Goal: Task Accomplishment & Management: Manage account settings

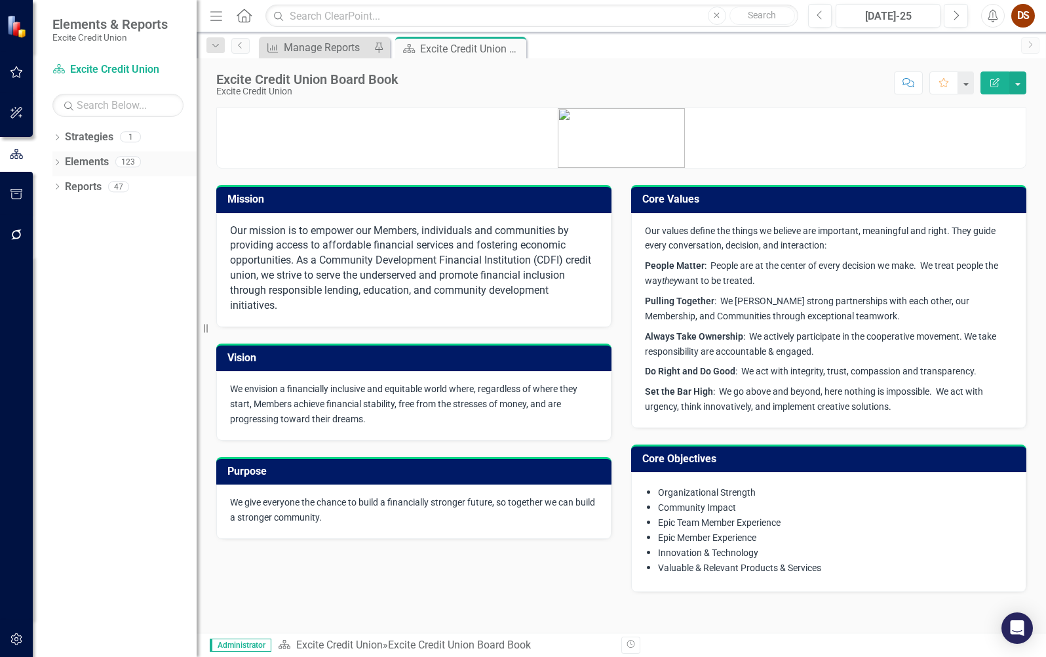
click at [82, 166] on link "Elements" at bounding box center [87, 162] width 44 height 15
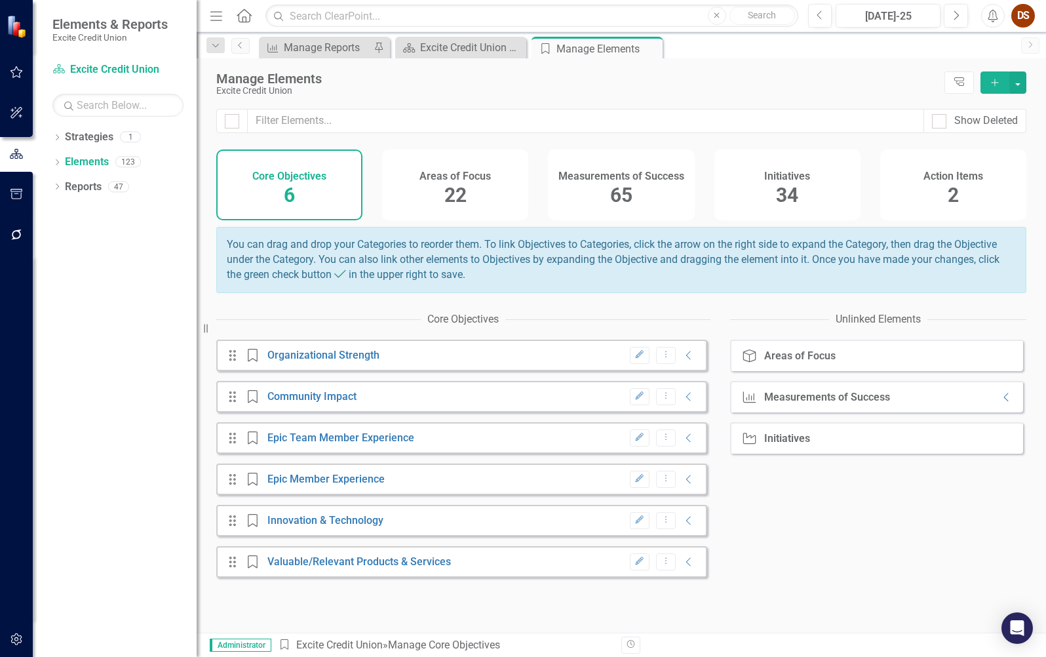
click at [647, 193] on div "Measurements of Success 65" at bounding box center [621, 184] width 146 height 71
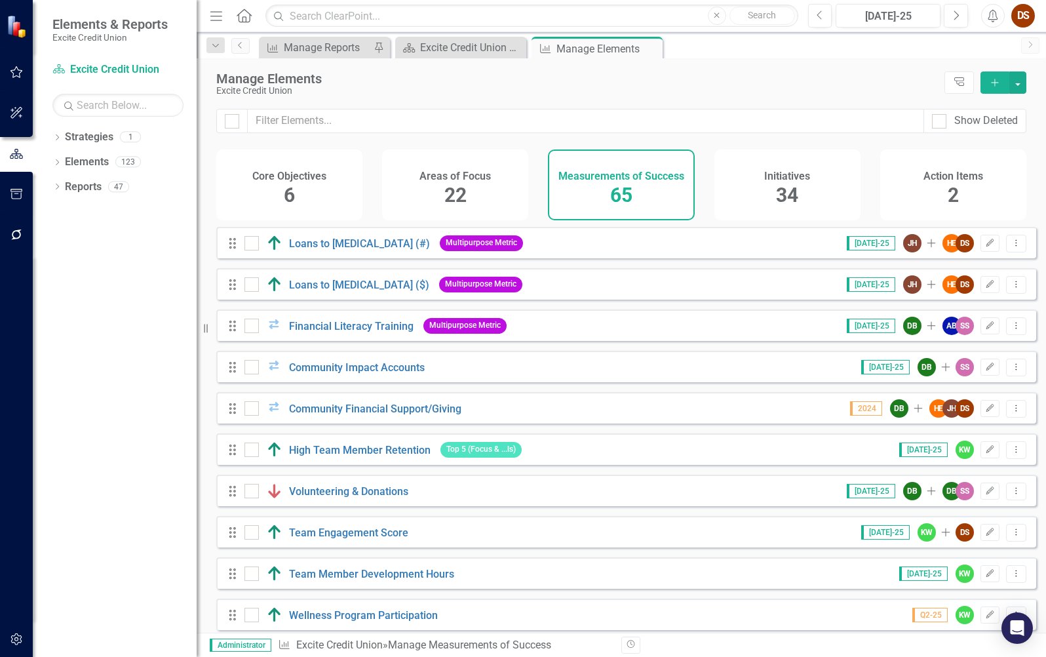
checkbox input "false"
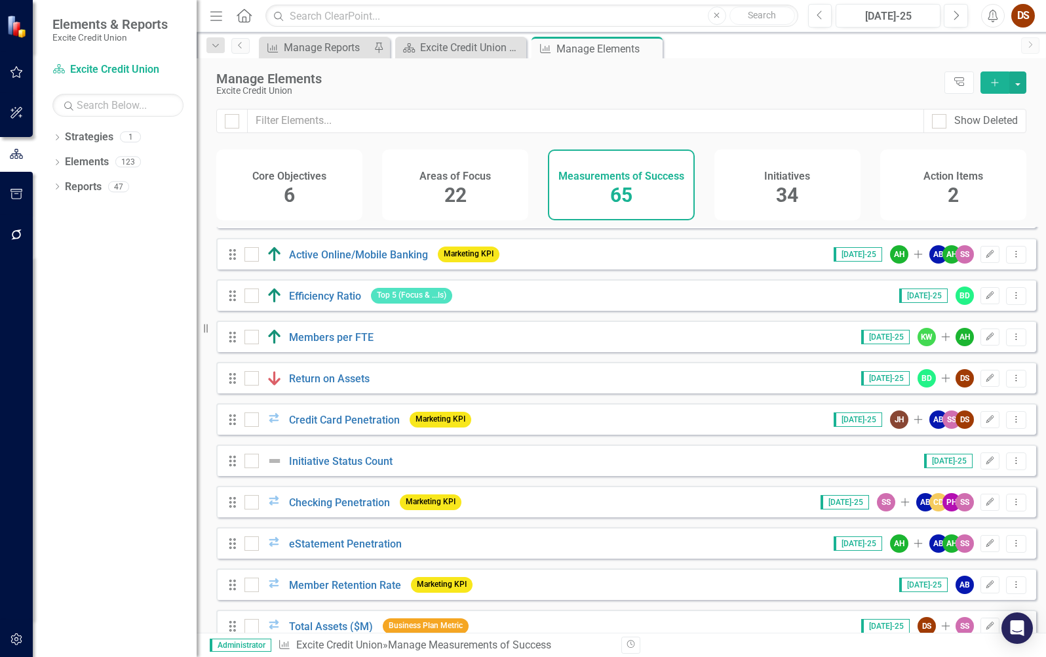
scroll to position [590, 0]
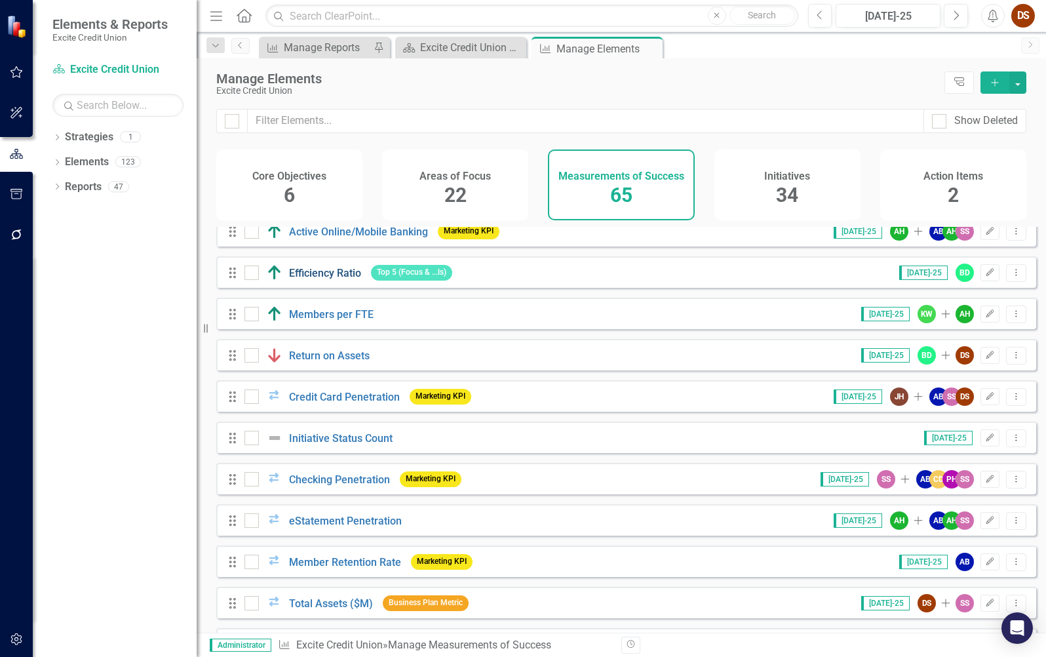
click at [330, 279] on link "Efficiency Ratio" at bounding box center [325, 273] width 72 height 12
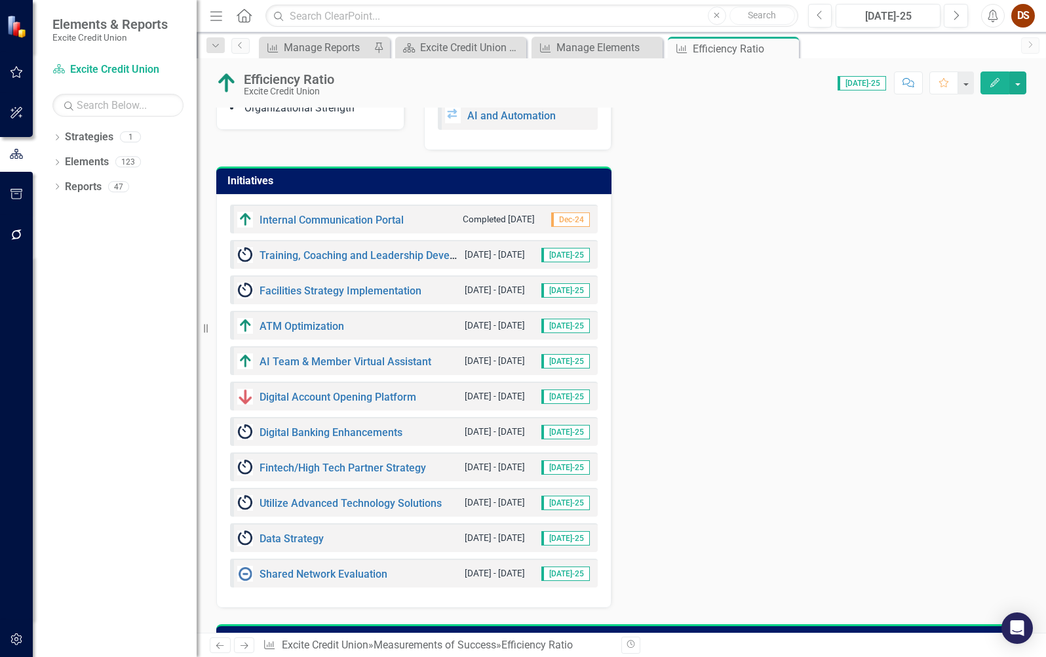
scroll to position [1114, 0]
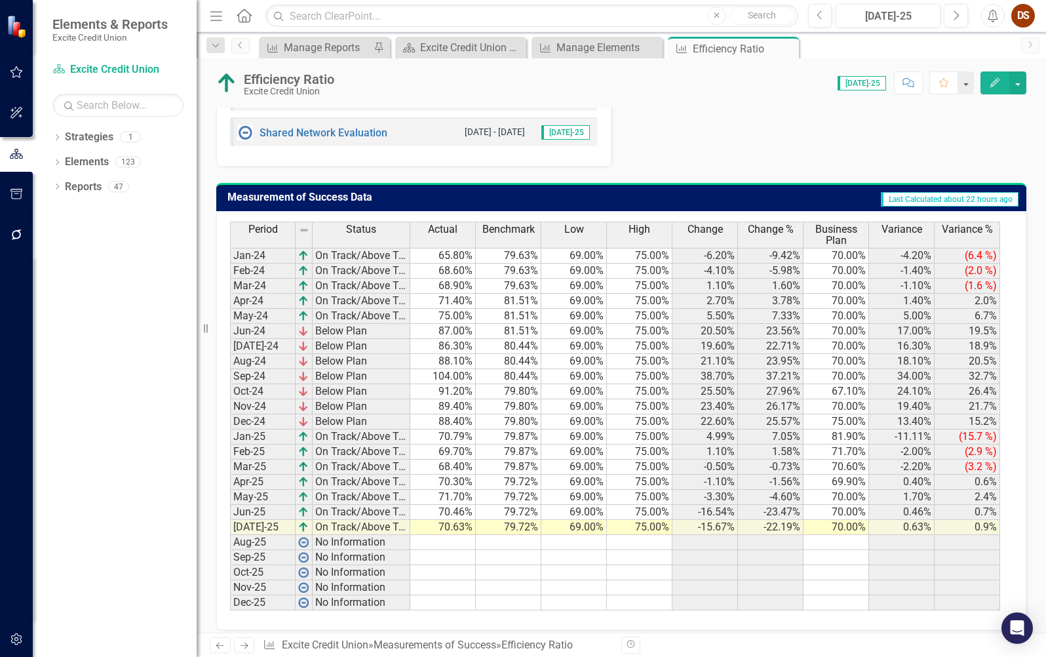
click at [543, 556] on td at bounding box center [574, 557] width 66 height 15
click at [446, 545] on td at bounding box center [443, 542] width 66 height 15
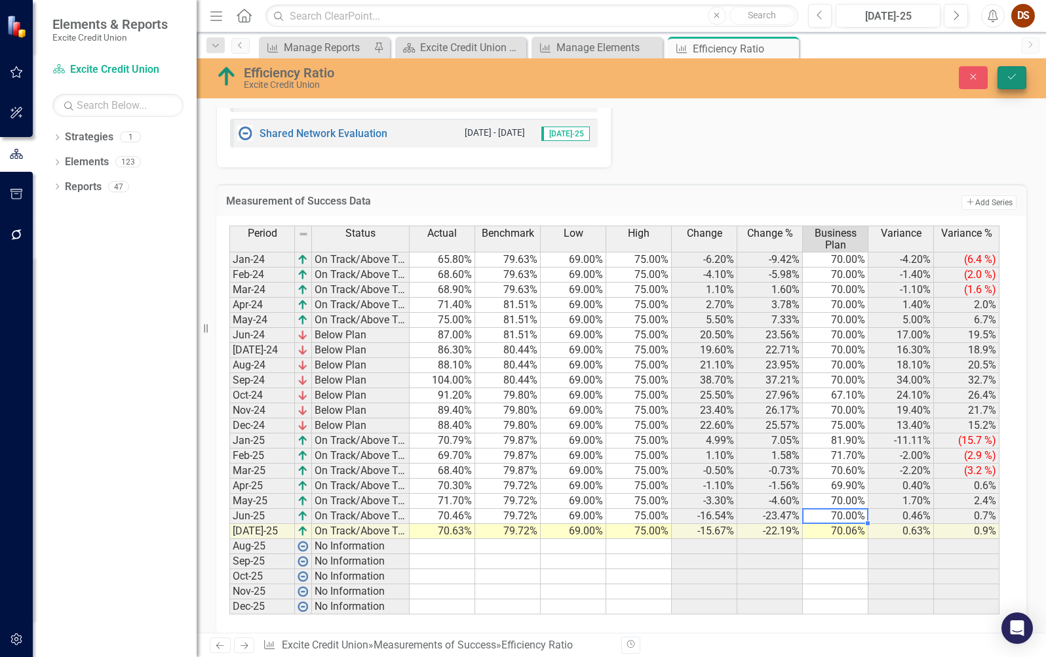
type textarea "70"
click at [1011, 77] on icon "Save" at bounding box center [1012, 76] width 12 height 9
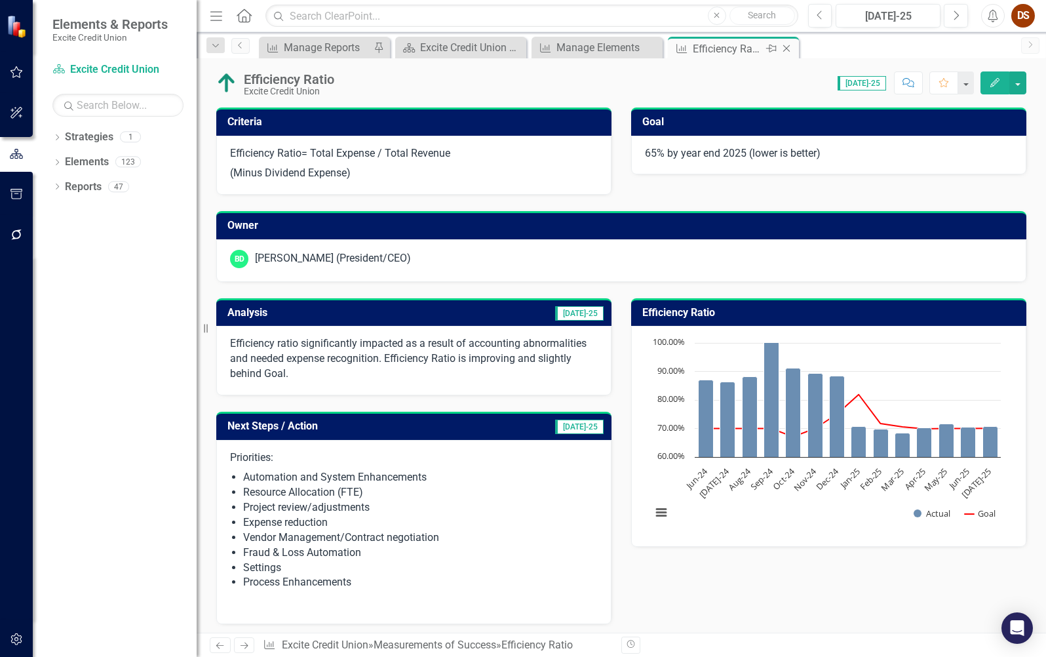
click at [789, 49] on icon "Close" at bounding box center [786, 48] width 13 height 10
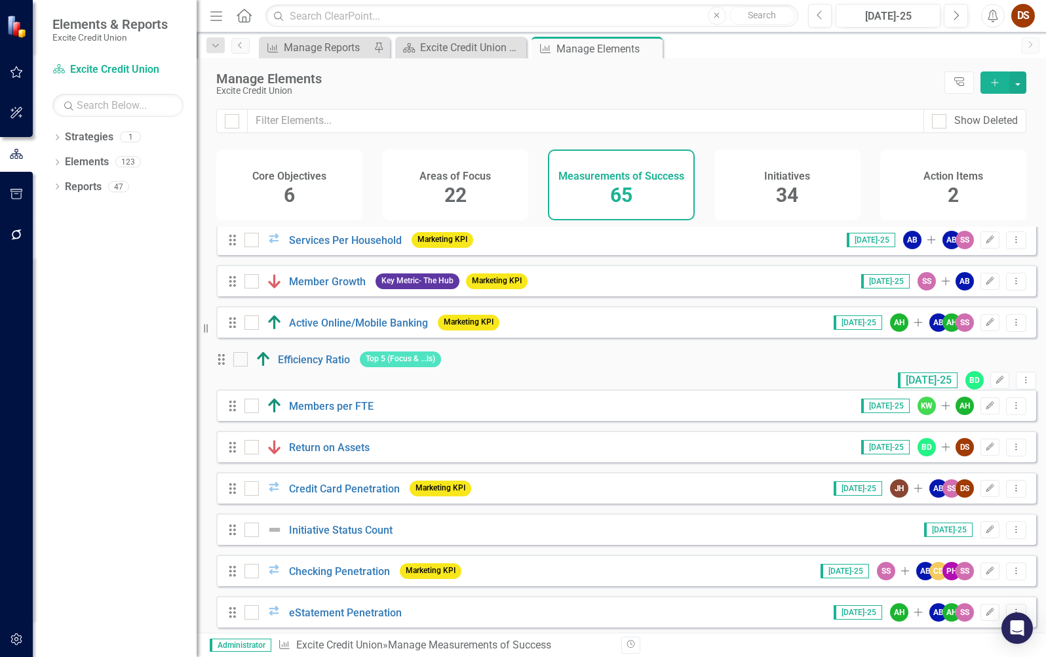
scroll to position [524, 0]
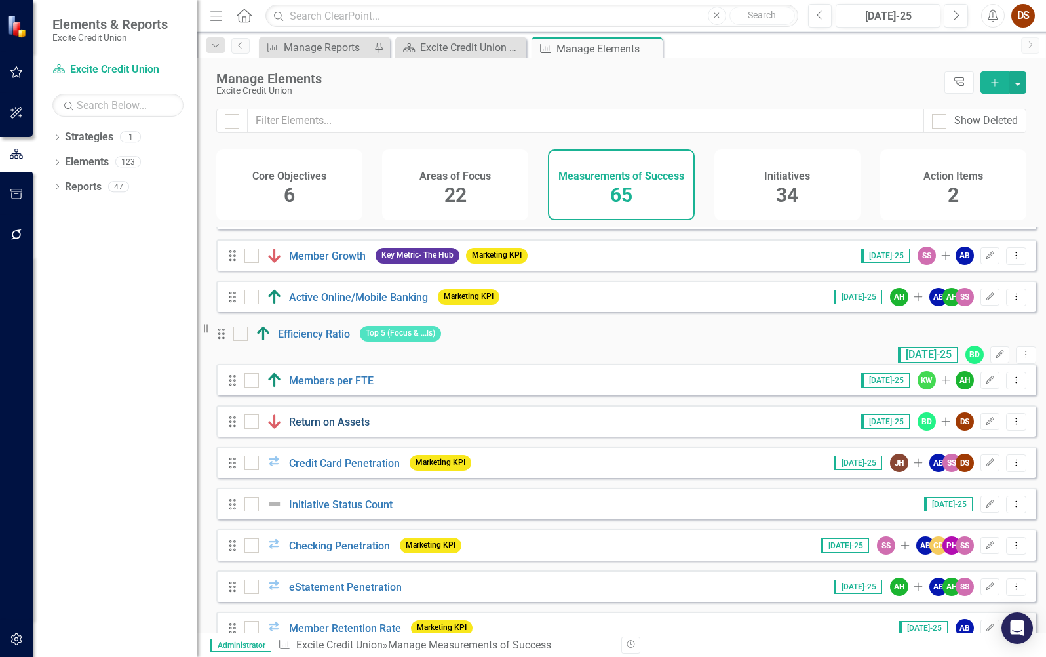
click at [332, 428] on link "Return on Assets" at bounding box center [329, 422] width 81 height 12
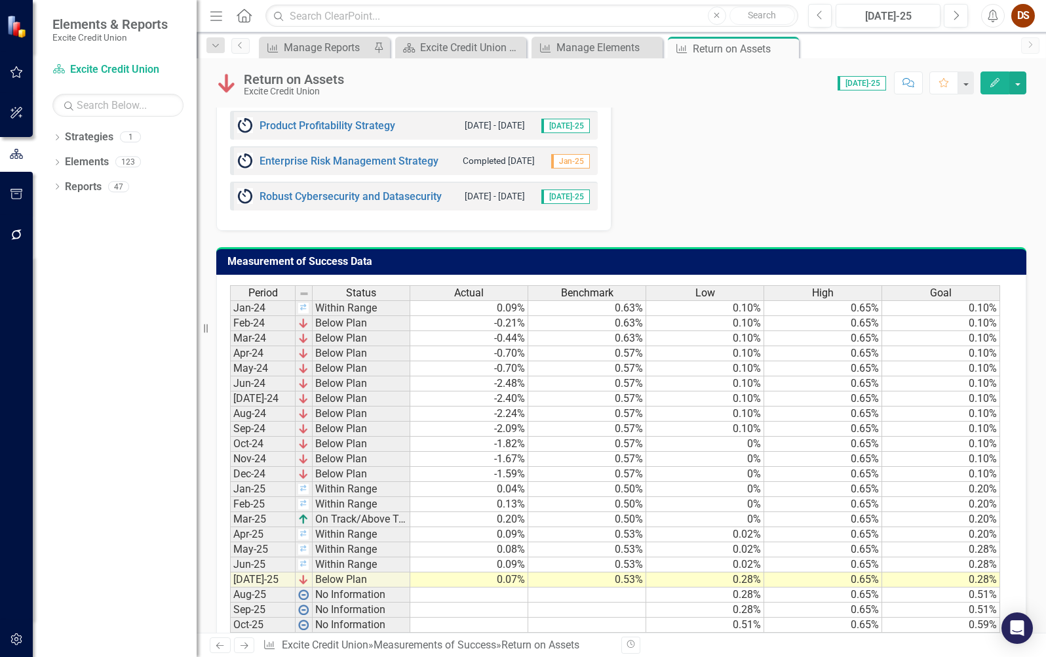
scroll to position [1023, 0]
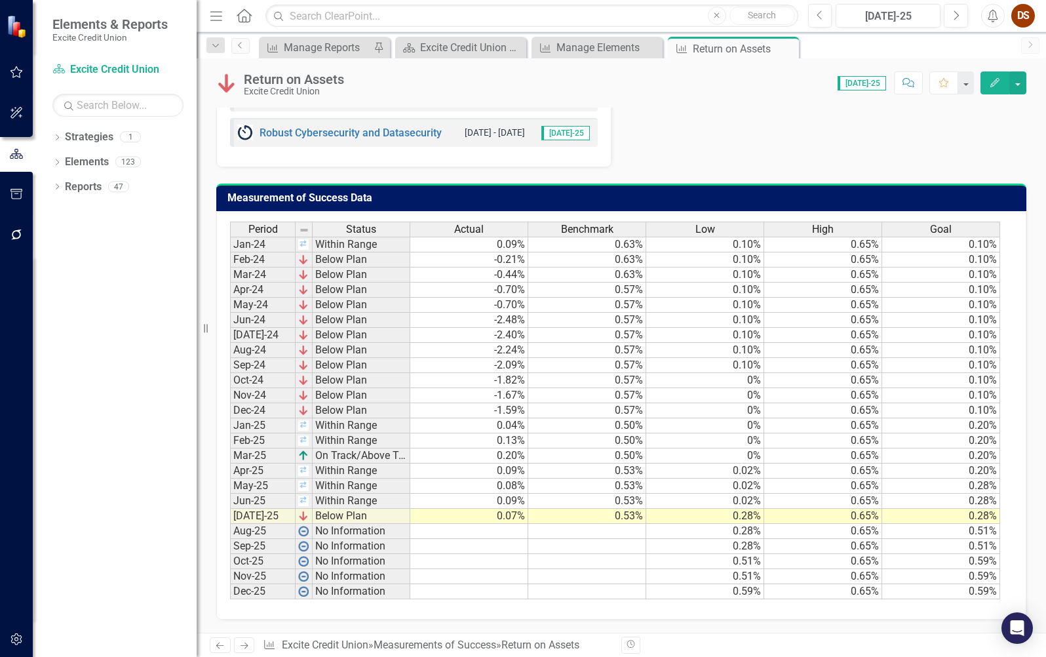
click at [451, 518] on td "0.07%" at bounding box center [469, 516] width 118 height 15
click at [596, 521] on td "0.53%" at bounding box center [587, 516] width 118 height 15
drag, startPoint x: 786, startPoint y: 51, endPoint x: 772, endPoint y: 47, distance: 14.5
click at [0, 0] on icon "Close" at bounding box center [0, 0] width 0 height 0
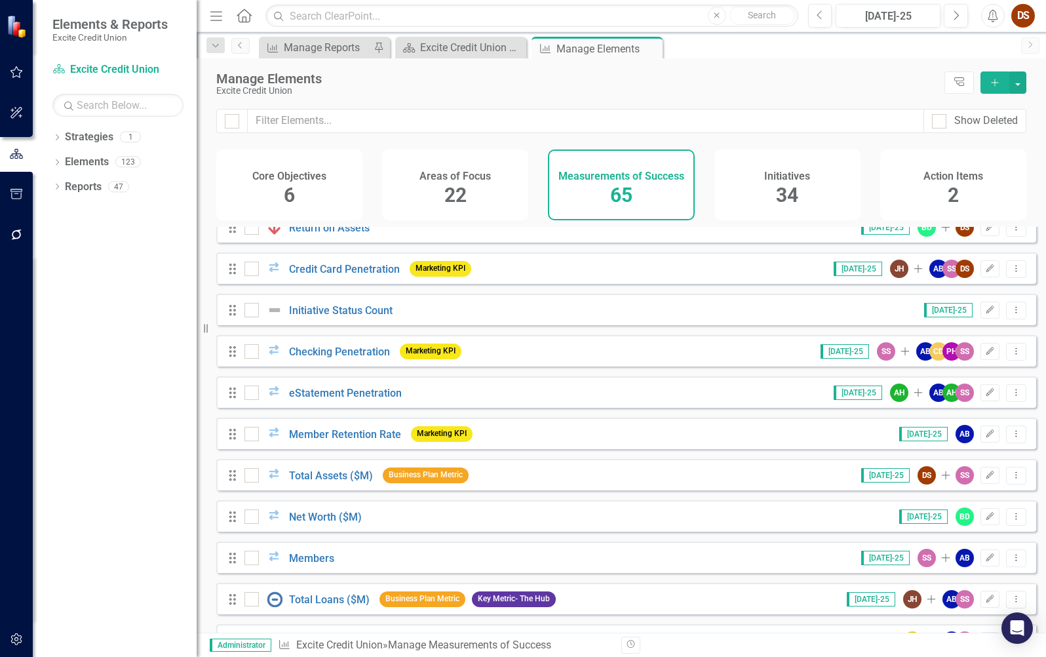
scroll to position [721, 0]
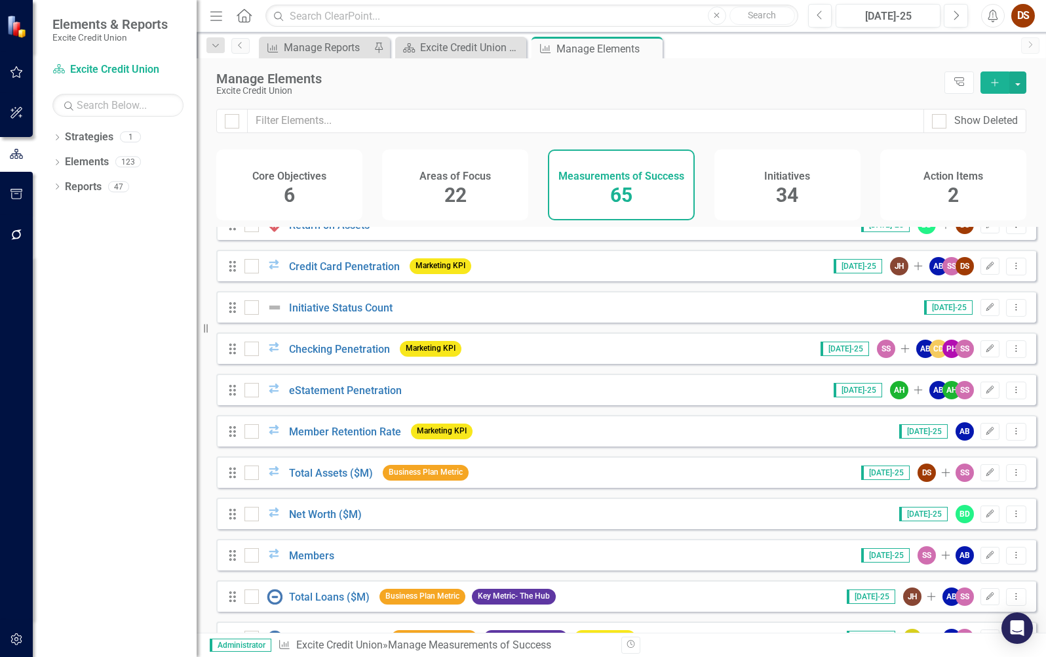
click at [322, 439] on div "Member Retention Rate" at bounding box center [324, 431] width 160 height 16
click at [322, 438] on link "Member Retention Rate" at bounding box center [345, 431] width 112 height 12
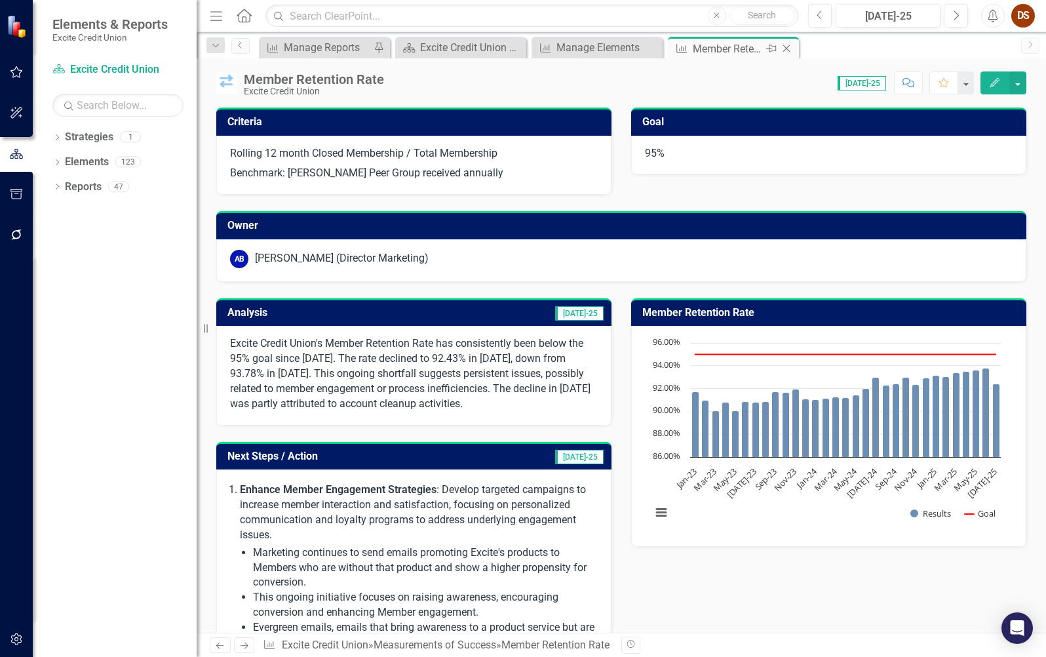
click at [793, 50] on icon "Close" at bounding box center [786, 48] width 13 height 10
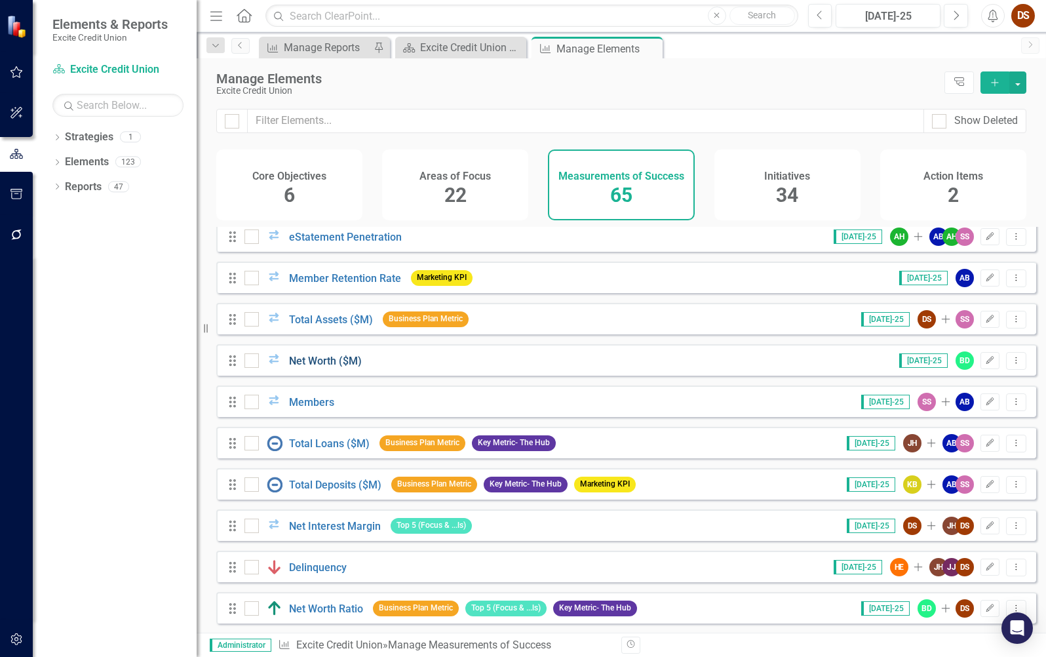
scroll to position [852, 0]
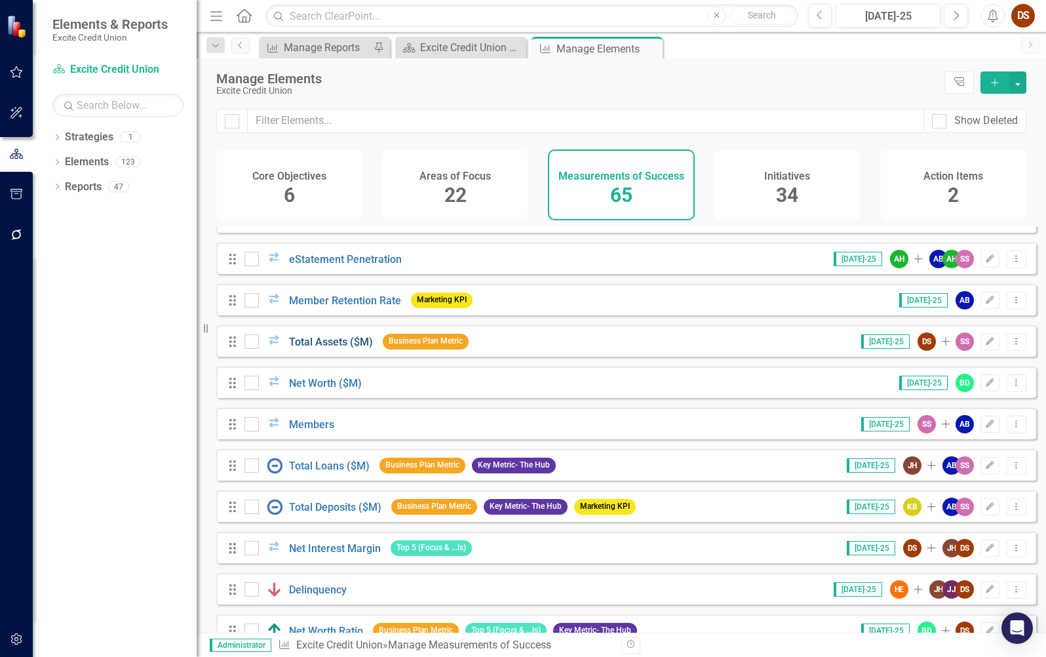
click at [306, 348] on link "Total Assets ($M)" at bounding box center [331, 342] width 84 height 12
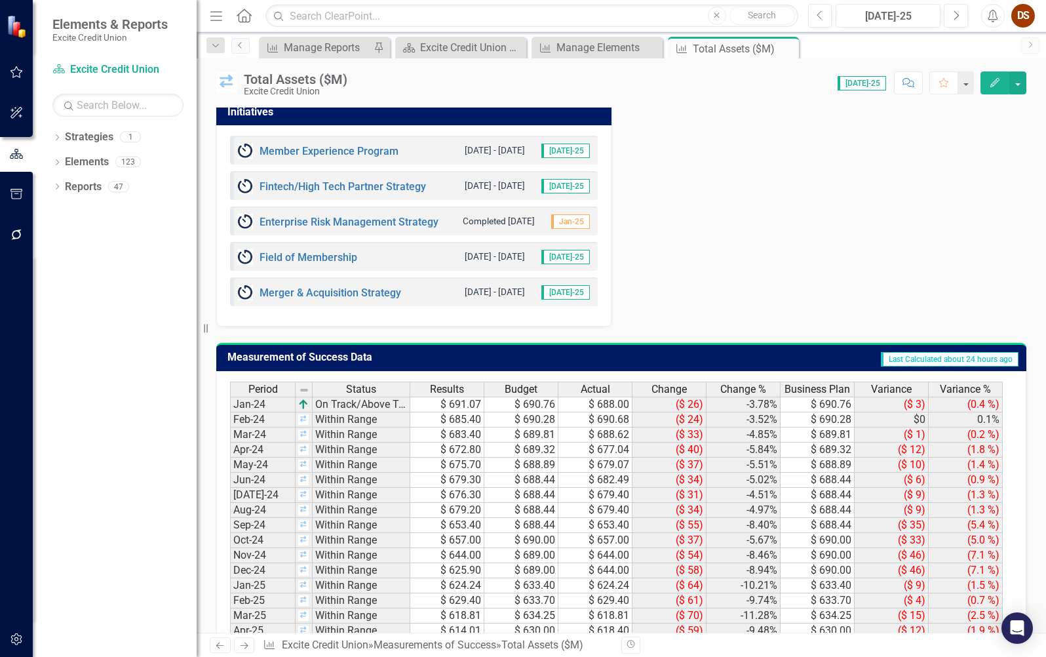
scroll to position [704, 0]
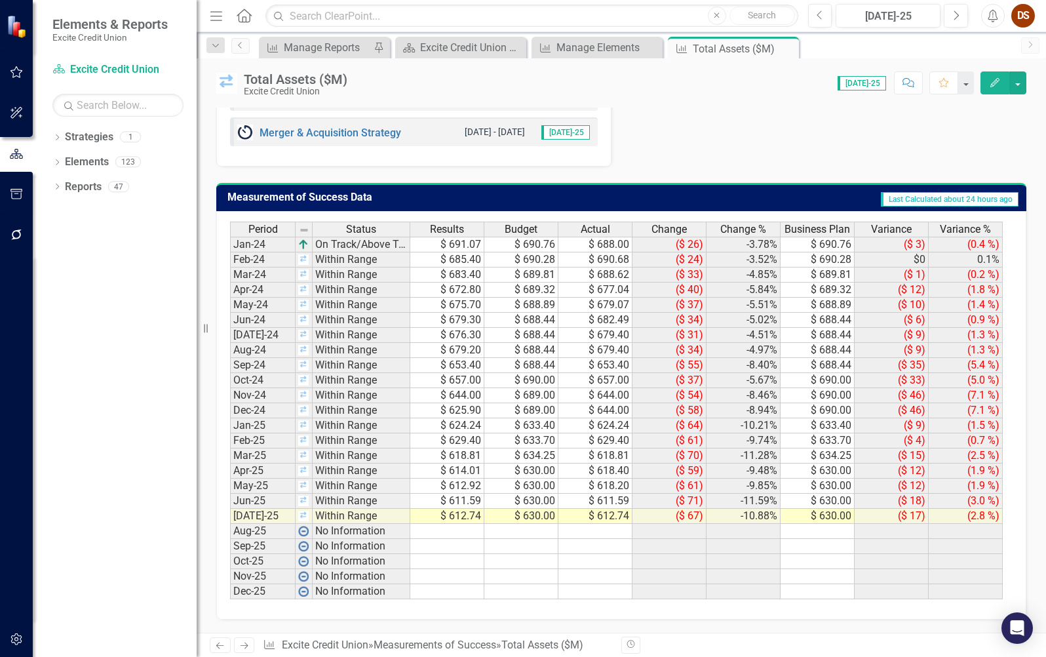
click at [435, 517] on td "$ 612.74" at bounding box center [447, 516] width 74 height 15
type textarea "1"
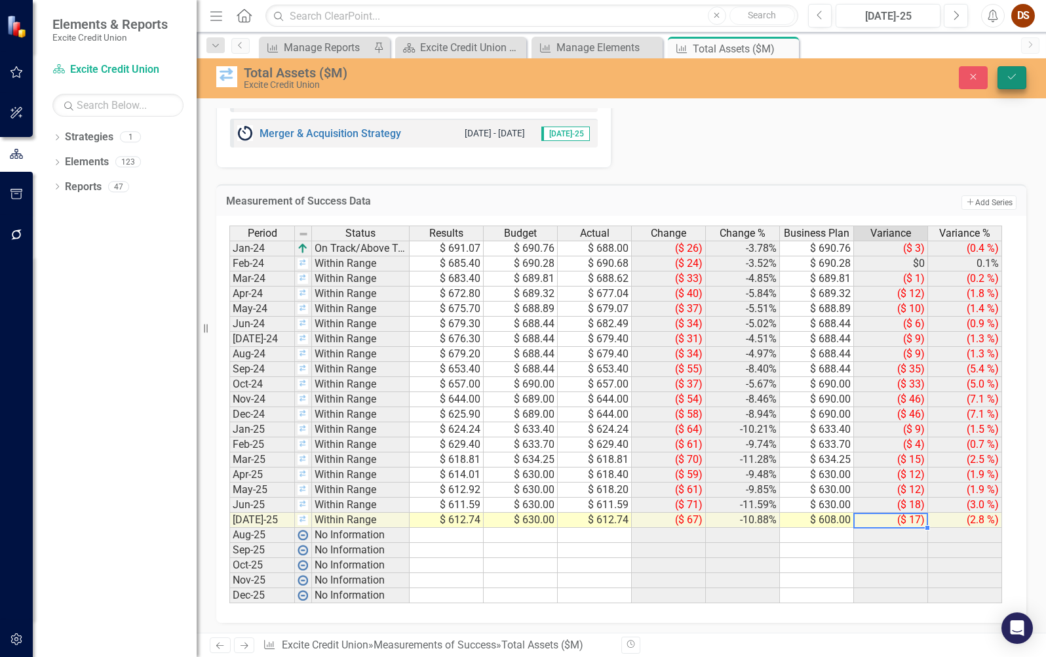
type textarea "608"
click at [1014, 79] on icon "Save" at bounding box center [1012, 76] width 12 height 9
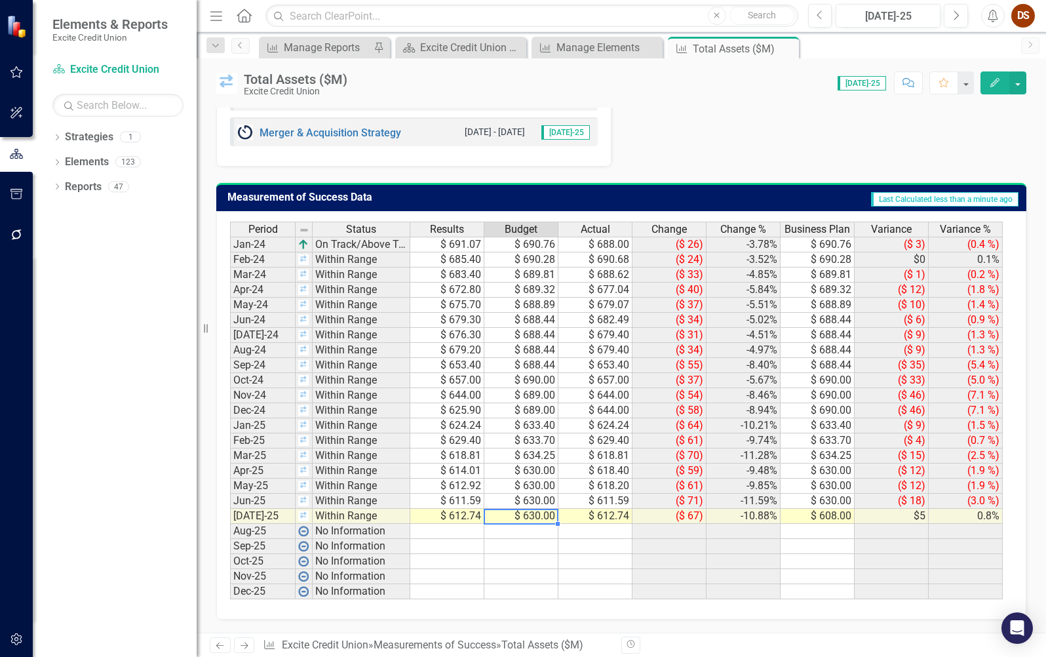
click at [518, 516] on td "$ 630.00" at bounding box center [521, 516] width 74 height 15
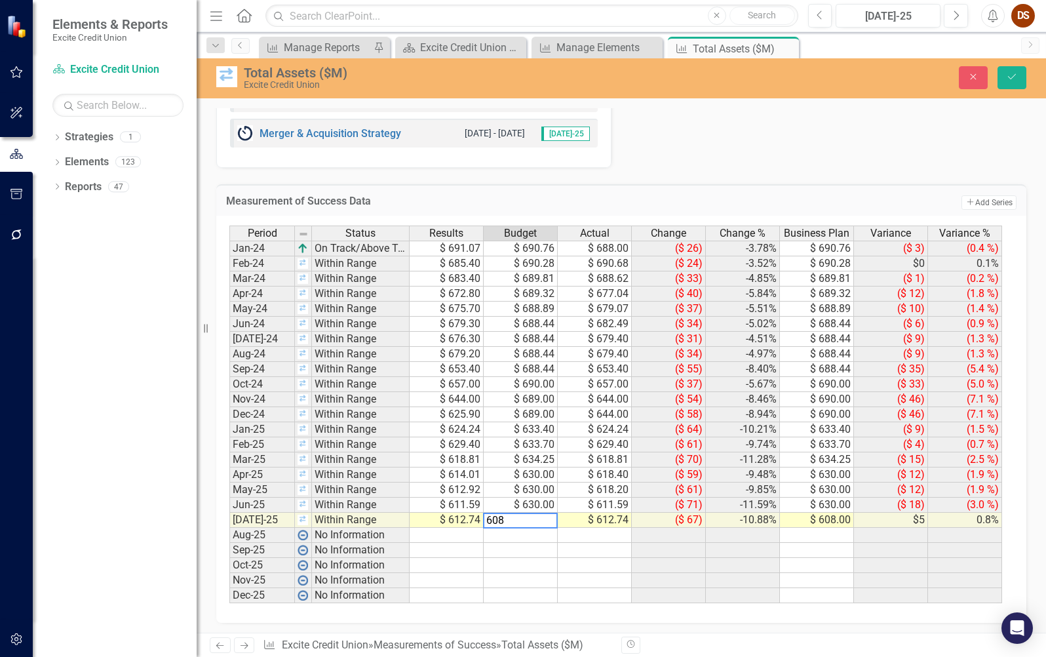
type textarea "608"
click at [771, 190] on div "Measurement of Success Data Add Add Series" at bounding box center [621, 200] width 810 height 32
click at [1014, 80] on icon "Save" at bounding box center [1012, 76] width 12 height 9
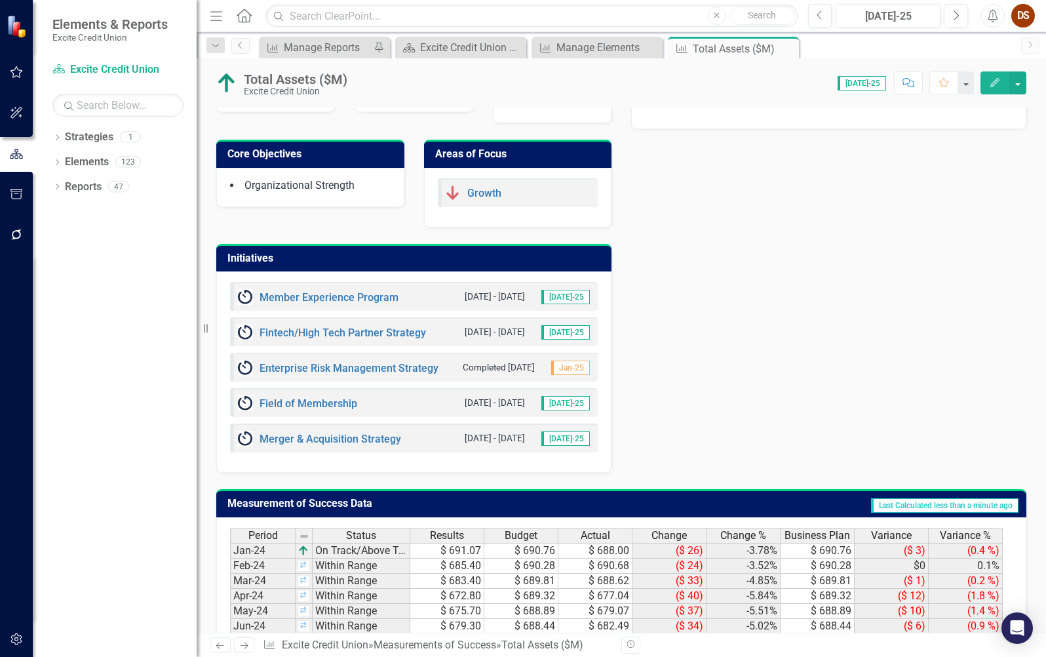
scroll to position [0, 0]
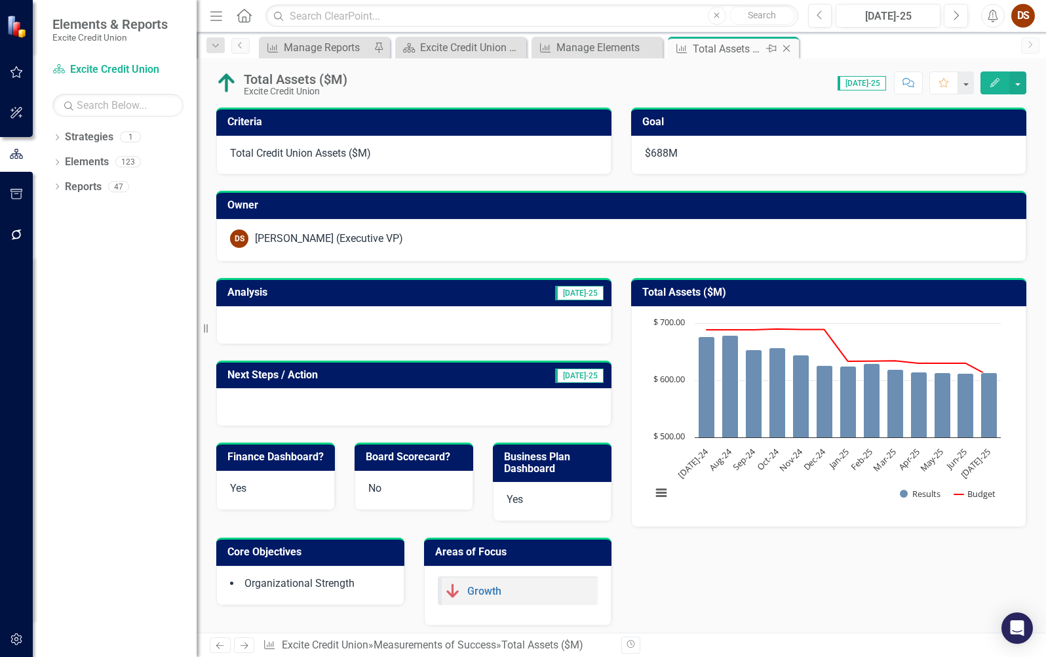
click at [788, 48] on icon "Close" at bounding box center [786, 48] width 13 height 10
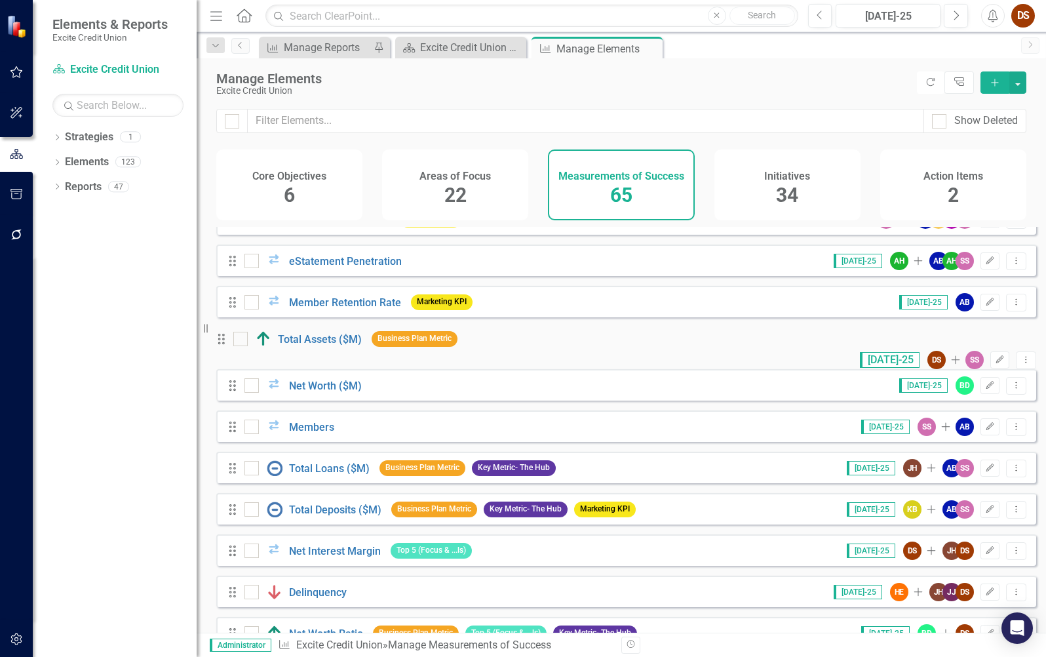
scroll to position [852, 0]
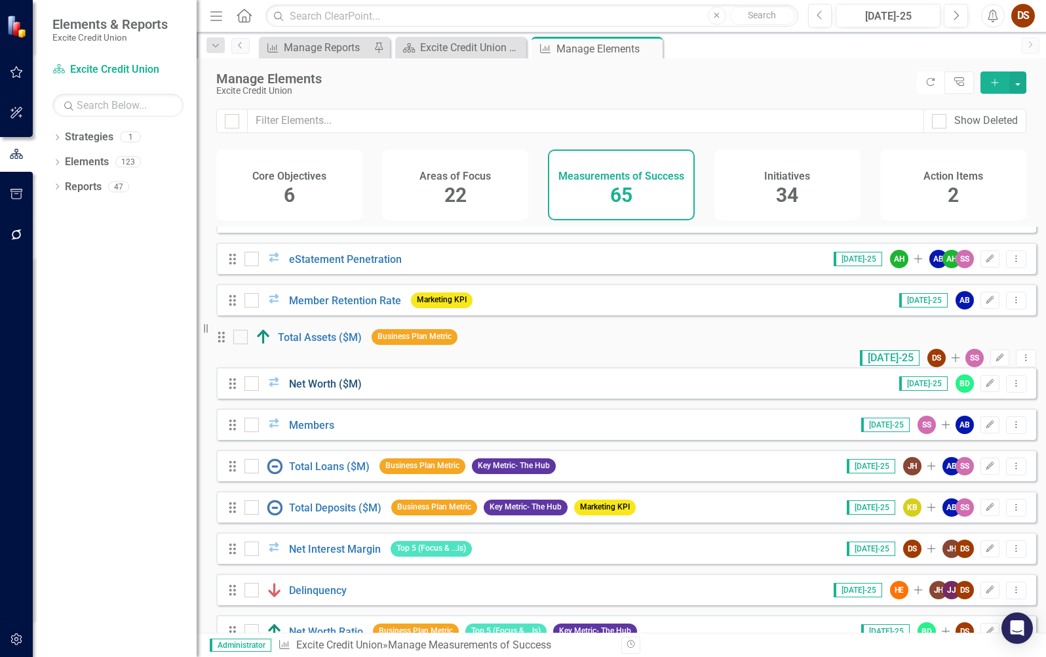
click at [322, 390] on link "Net Worth ($M)" at bounding box center [325, 384] width 73 height 12
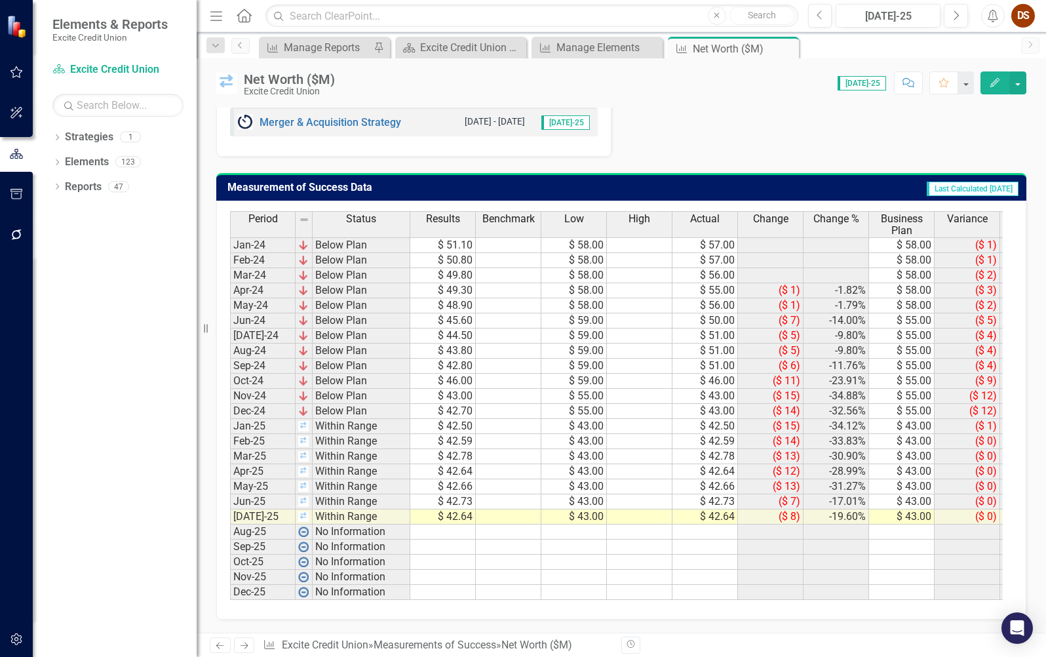
scroll to position [781, 0]
click at [450, 509] on td "$ 42.64" at bounding box center [443, 516] width 66 height 15
drag, startPoint x: 511, startPoint y: 505, endPoint x: 490, endPoint y: 508, distance: 20.5
click at [510, 509] on td at bounding box center [509, 516] width 66 height 15
click at [449, 511] on td "$ 42.64" at bounding box center [443, 516] width 66 height 15
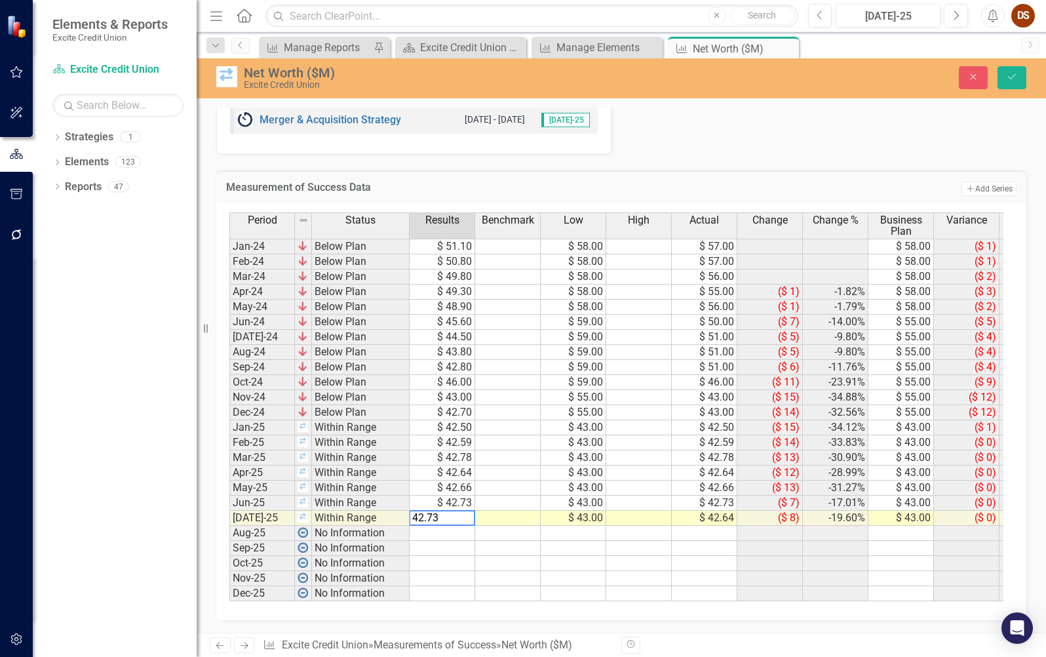
type textarea "42.735"
click at [437, 511] on td "$ 42.74" at bounding box center [443, 518] width 66 height 15
type textarea "43"
click at [449, 513] on td "$ 43.00" at bounding box center [443, 518] width 66 height 15
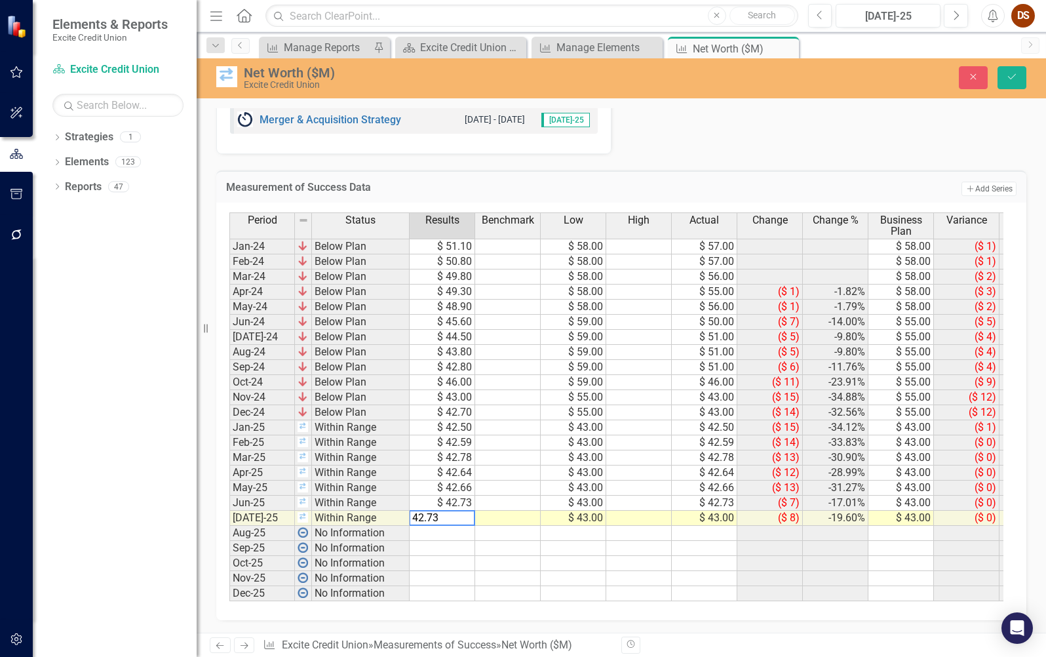
type textarea "42.735"
type textarea "7"
type textarea "42.735"
click at [1008, 82] on button "Save" at bounding box center [1012, 77] width 29 height 23
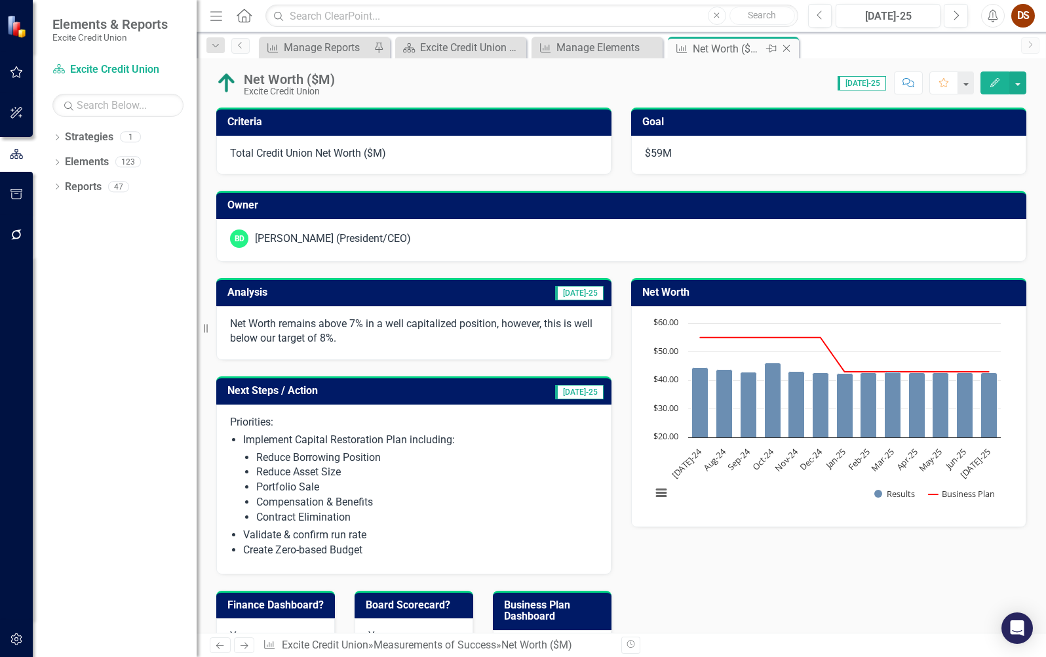
click at [787, 52] on icon "Close" at bounding box center [786, 48] width 13 height 10
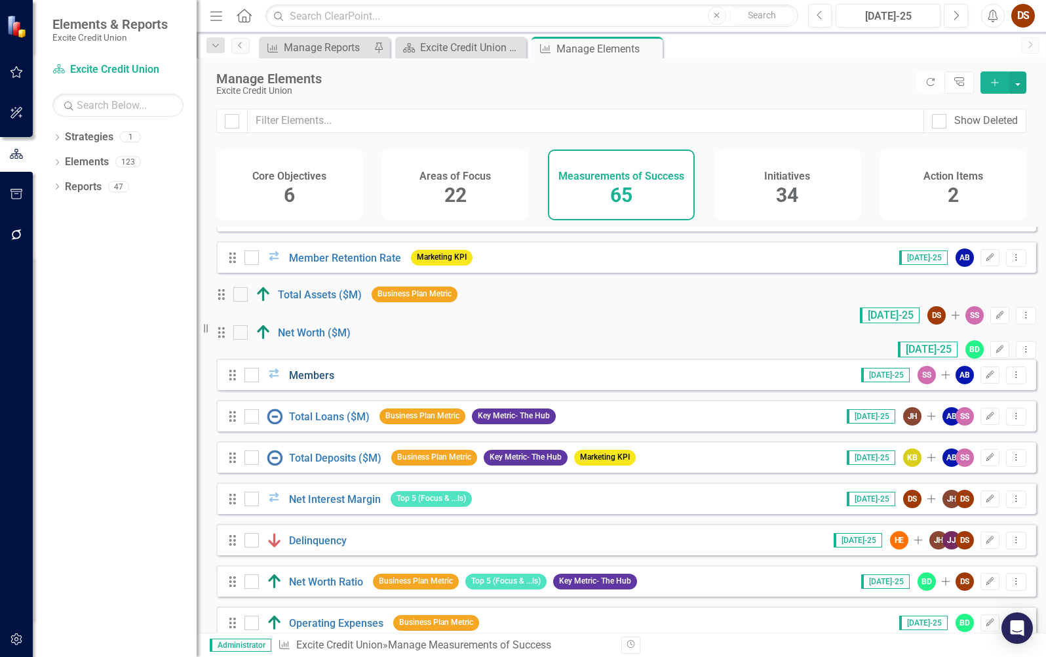
scroll to position [918, 0]
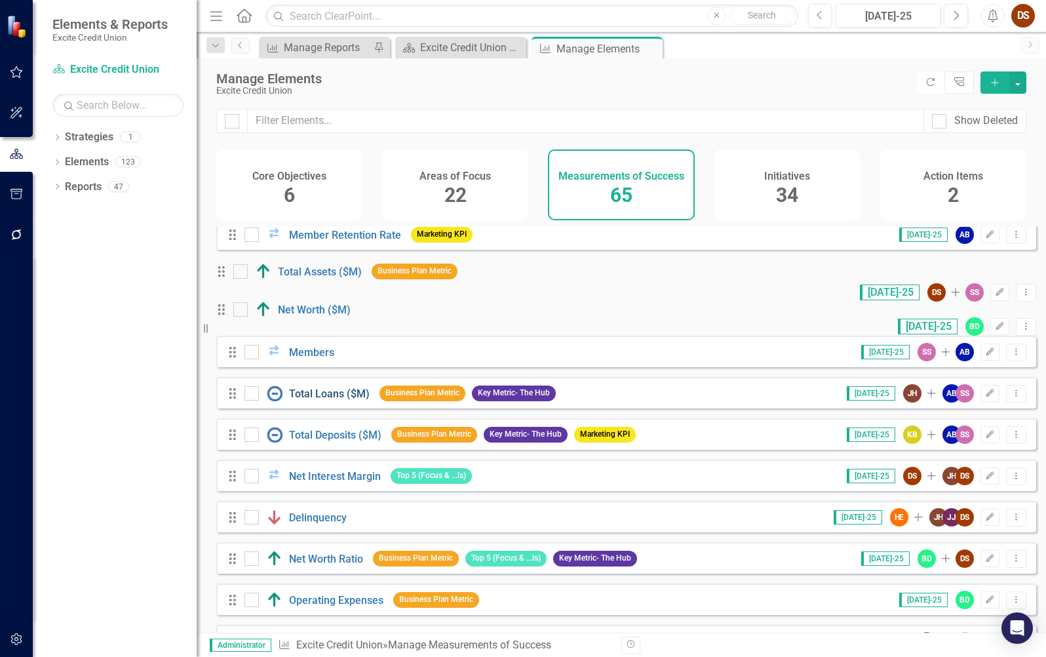
click at [316, 400] on link "Total Loans ($M)" at bounding box center [329, 393] width 81 height 12
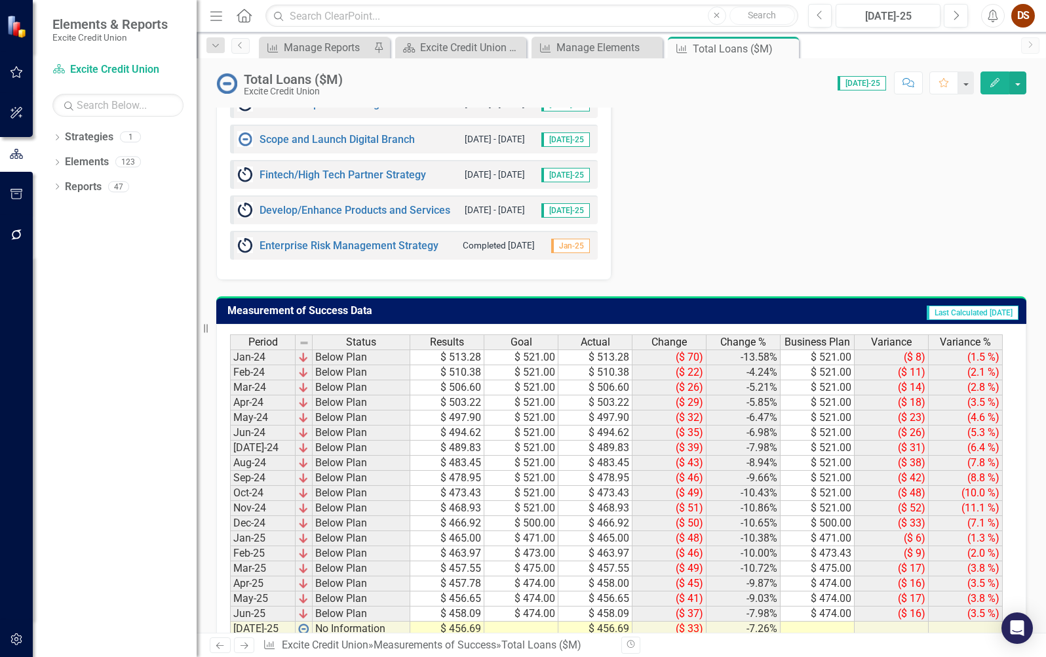
scroll to position [932, 0]
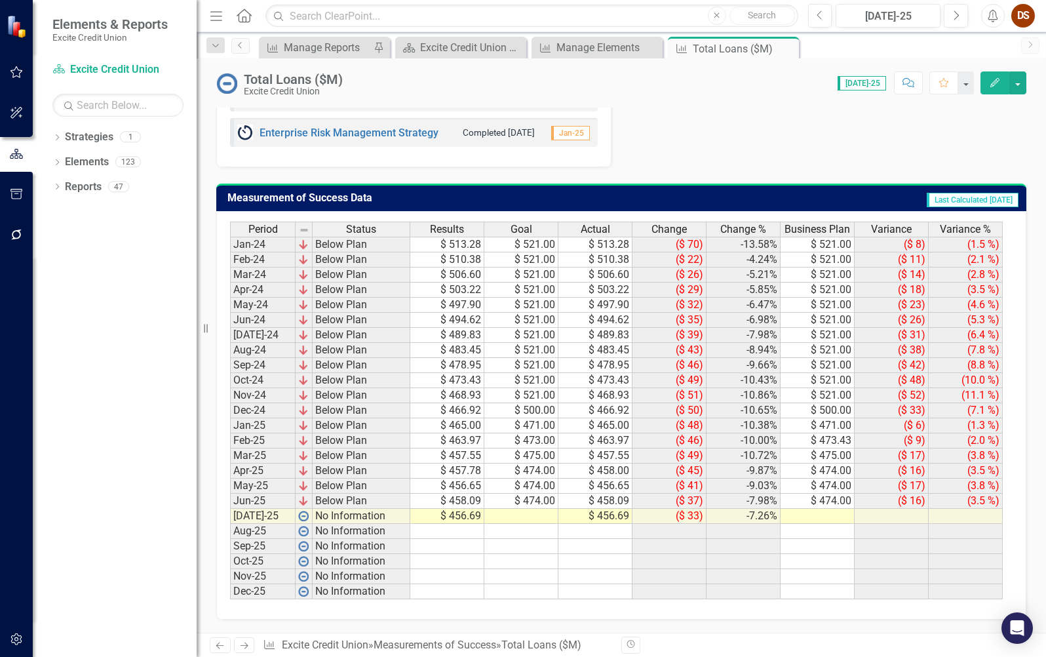
click at [468, 513] on td "$ 456.69" at bounding box center [447, 516] width 74 height 15
click at [458, 518] on td "$ 456.69" at bounding box center [447, 516] width 74 height 15
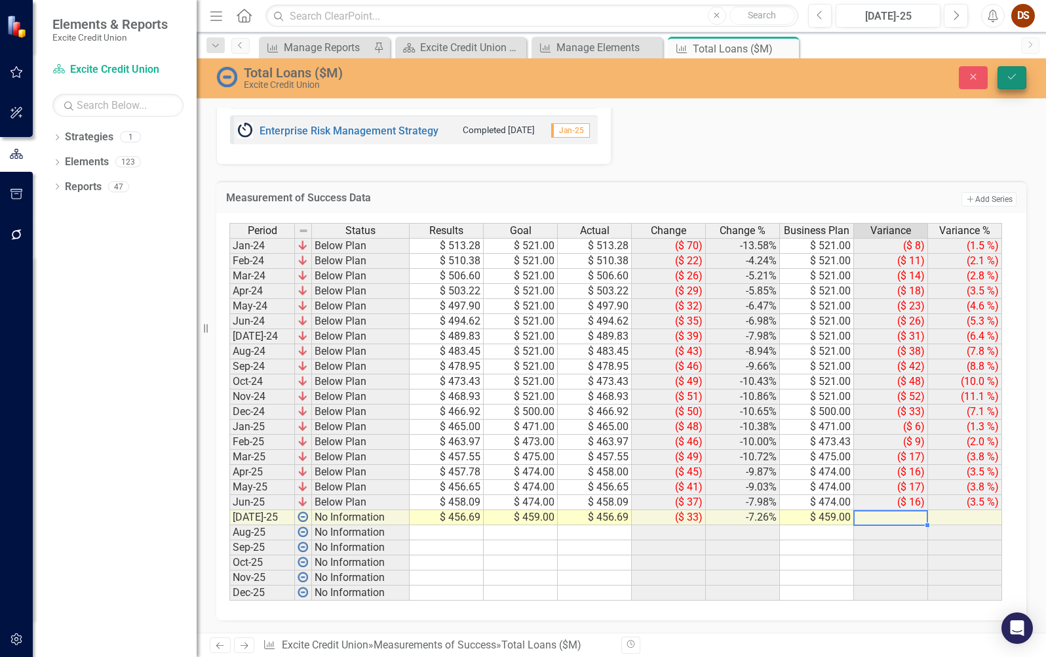
type textarea "459"
click at [1013, 79] on icon "Save" at bounding box center [1012, 76] width 12 height 9
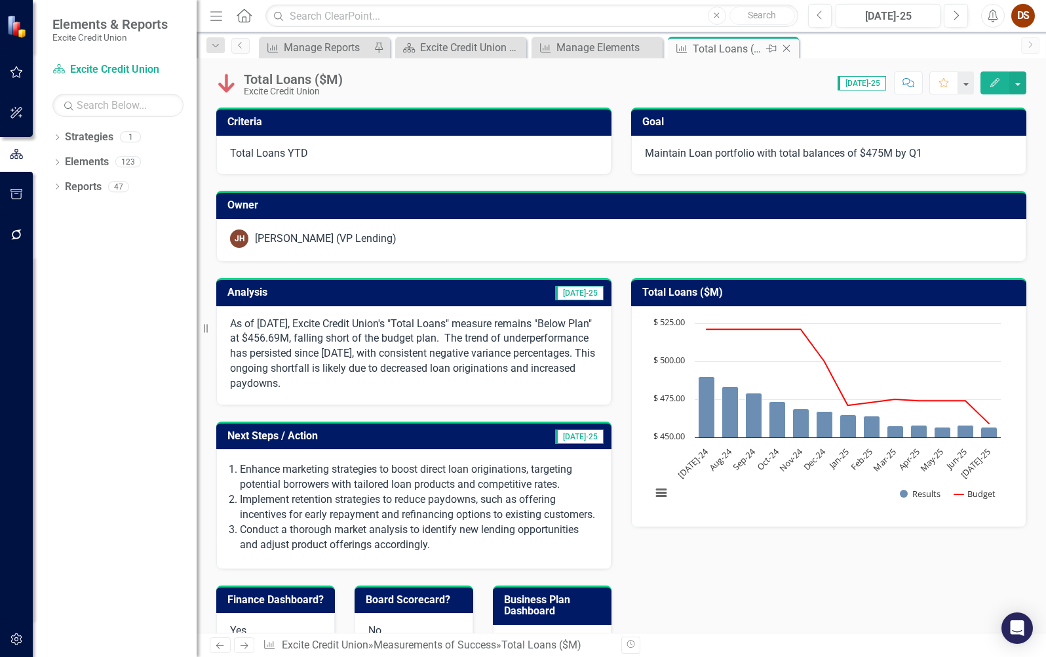
click at [786, 49] on icon "Close" at bounding box center [786, 48] width 13 height 10
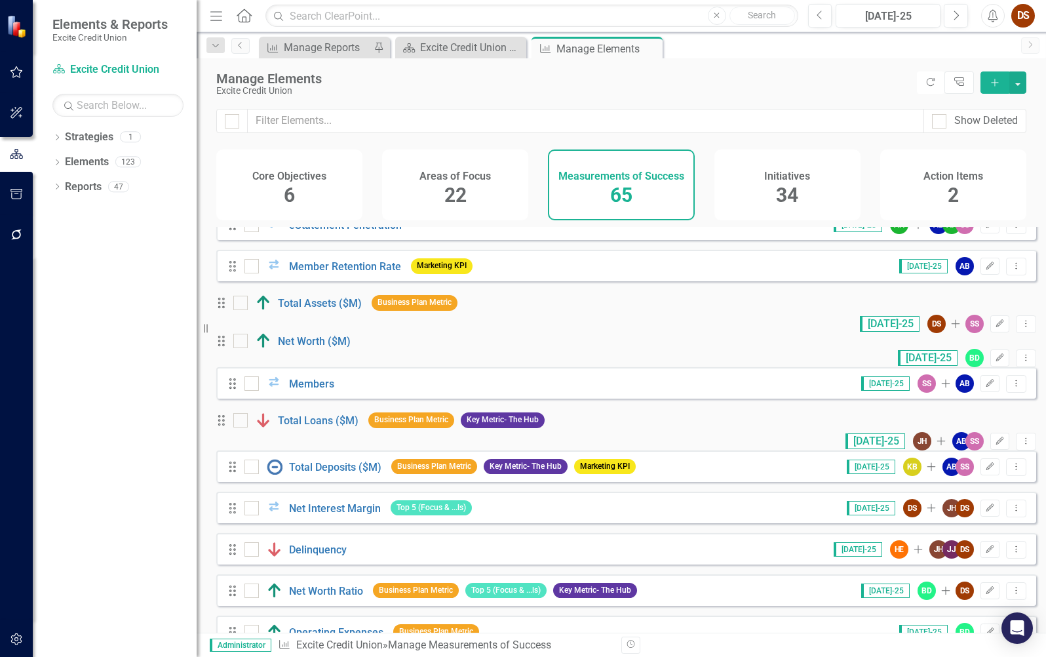
scroll to position [918, 0]
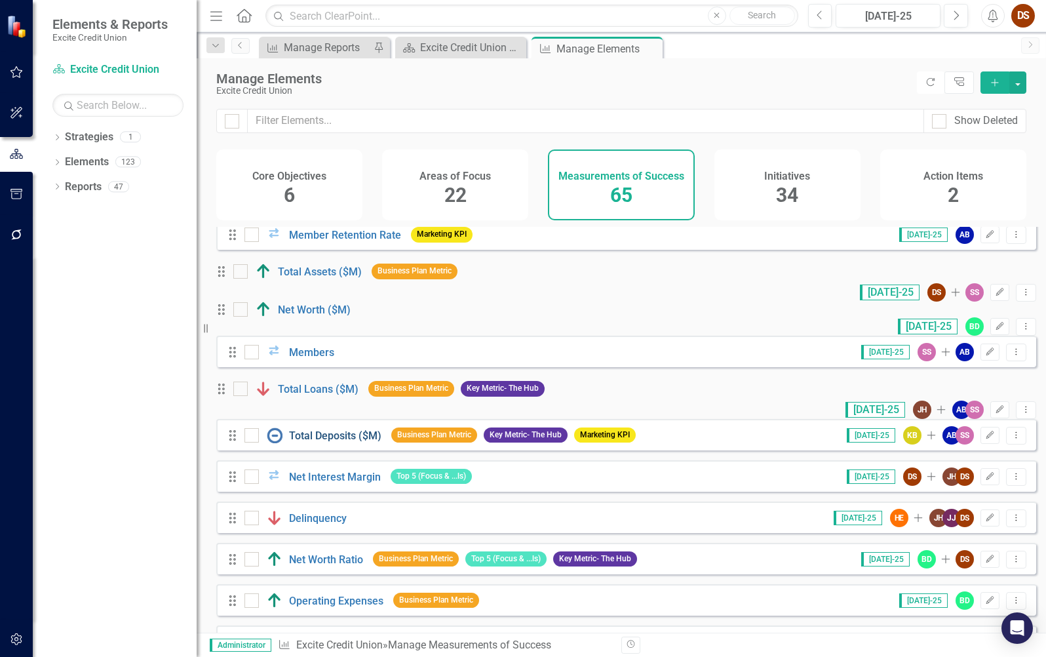
click at [326, 442] on link "Total Deposits ($M)" at bounding box center [335, 435] width 92 height 12
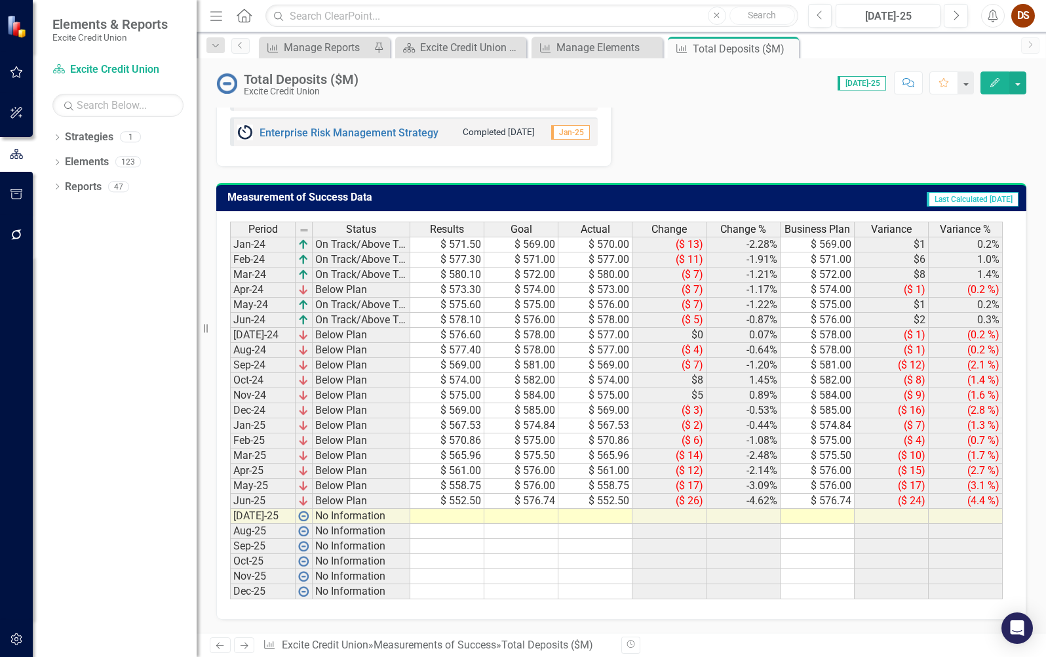
scroll to position [962, 0]
click at [429, 513] on td at bounding box center [447, 516] width 74 height 15
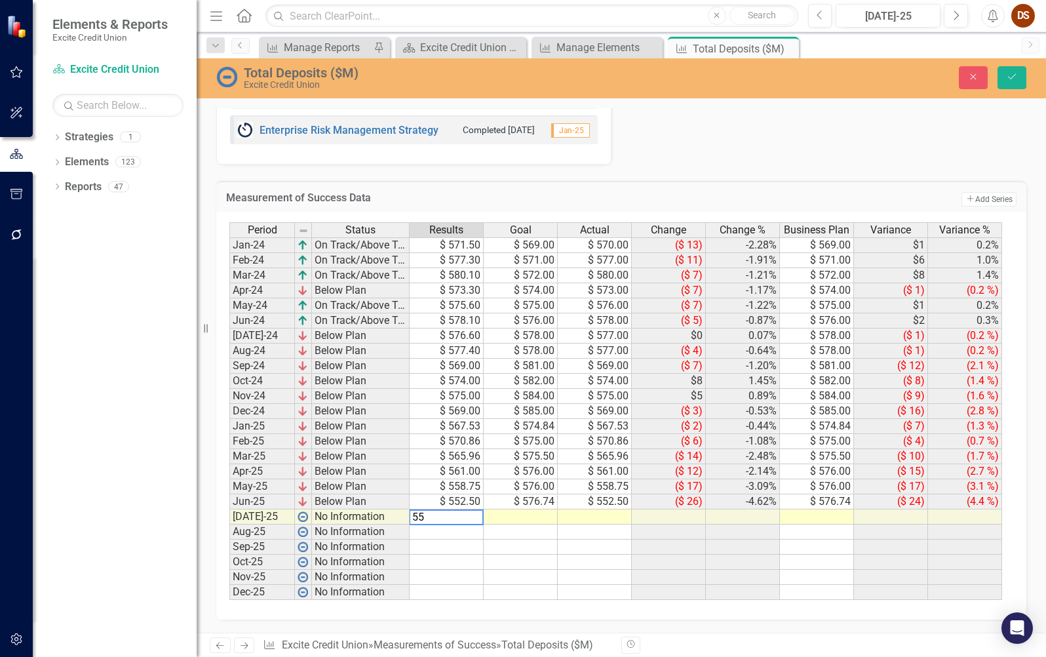
type textarea "559"
type textarea "553"
drag, startPoint x: 454, startPoint y: 521, endPoint x: 446, endPoint y: 522, distance: 8.0
click at [452, 520] on td "$ 559.00" at bounding box center [447, 516] width 74 height 15
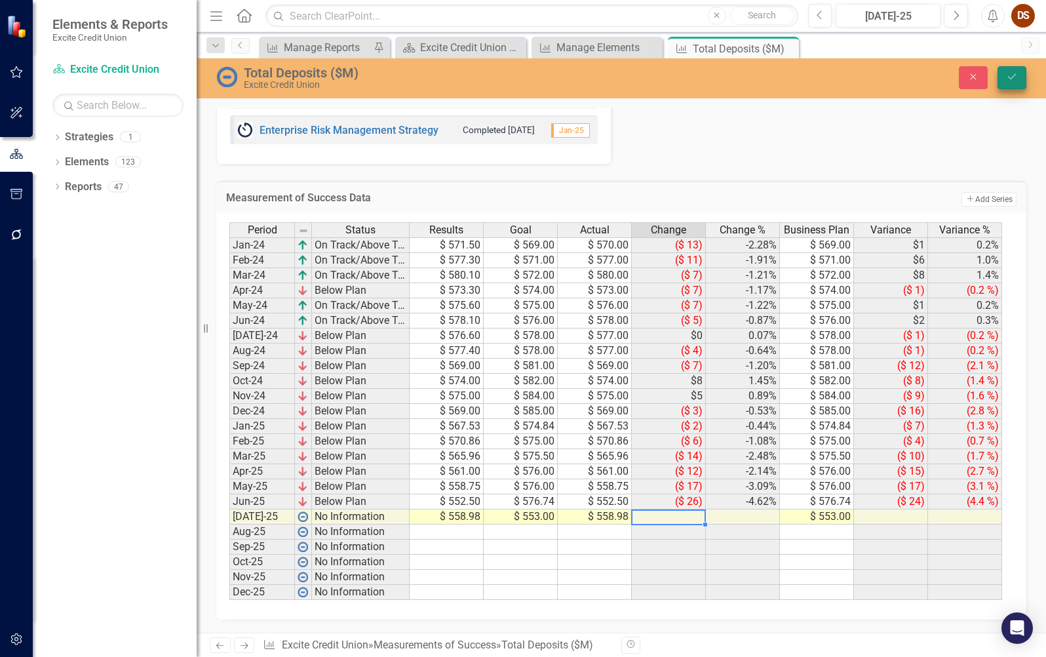
type textarea "558.98"
click at [1003, 81] on button "Save" at bounding box center [1012, 77] width 29 height 23
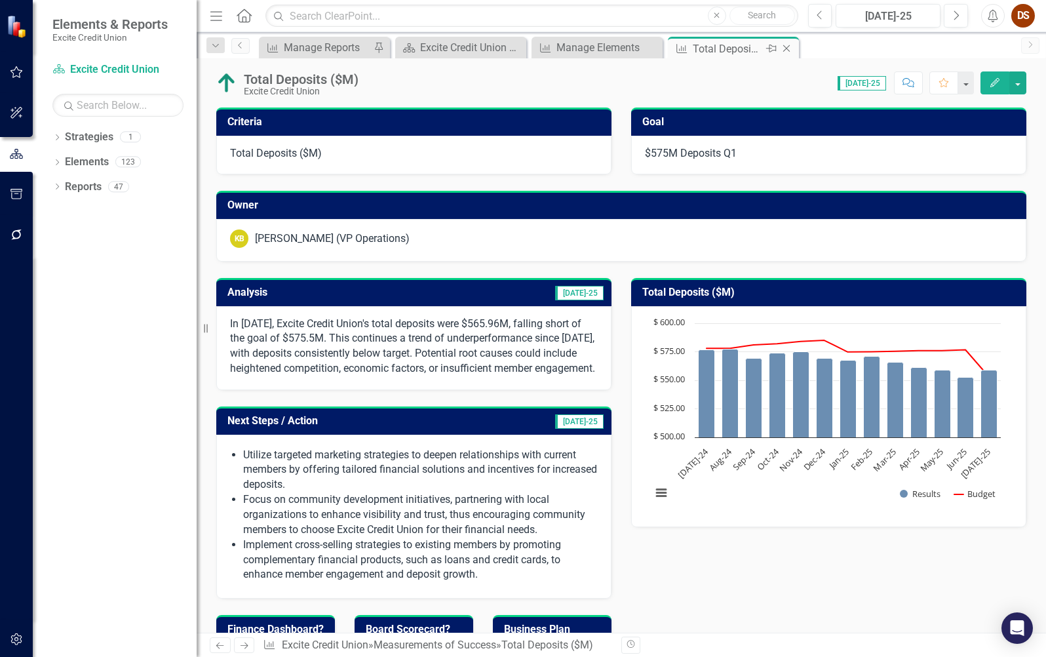
click at [785, 50] on icon at bounding box center [786, 48] width 7 height 7
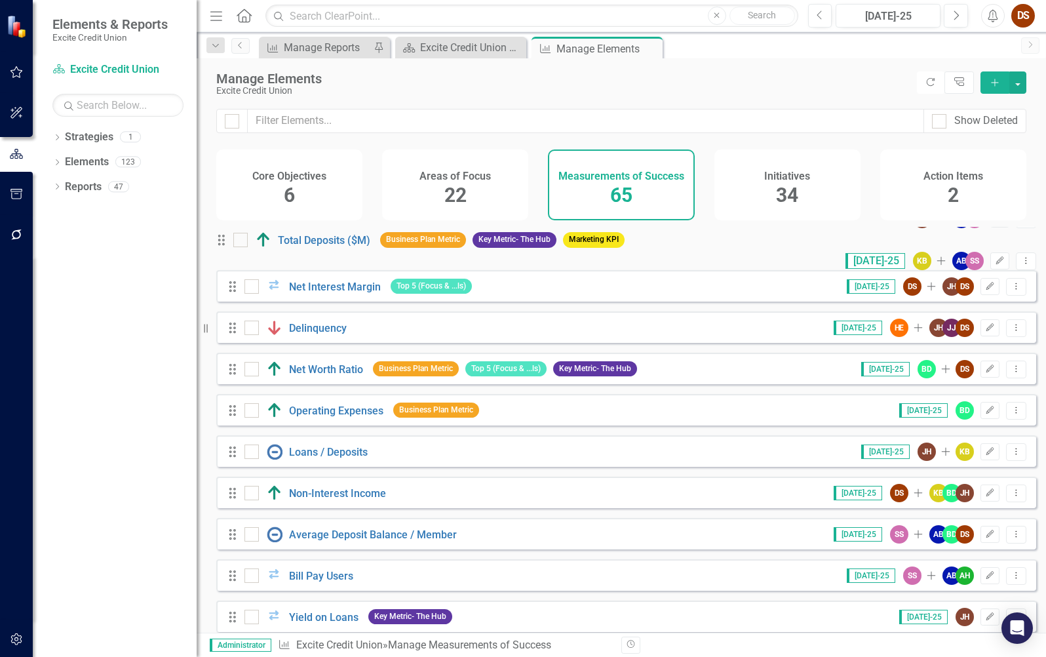
scroll to position [1114, 0]
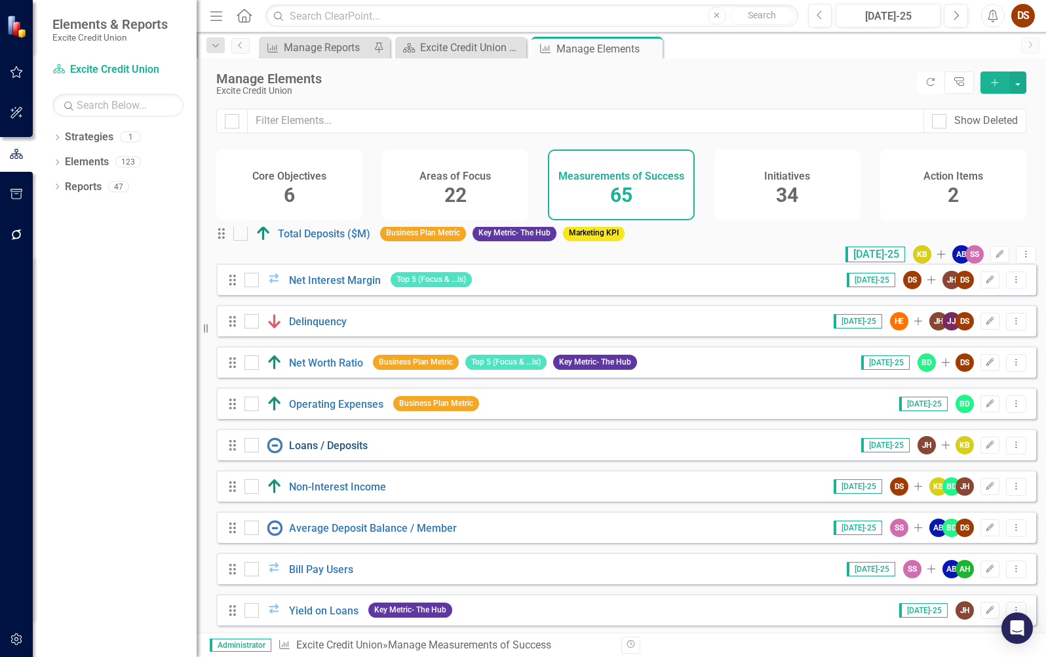
click at [322, 452] on link "Loans / Deposits" at bounding box center [328, 445] width 79 height 12
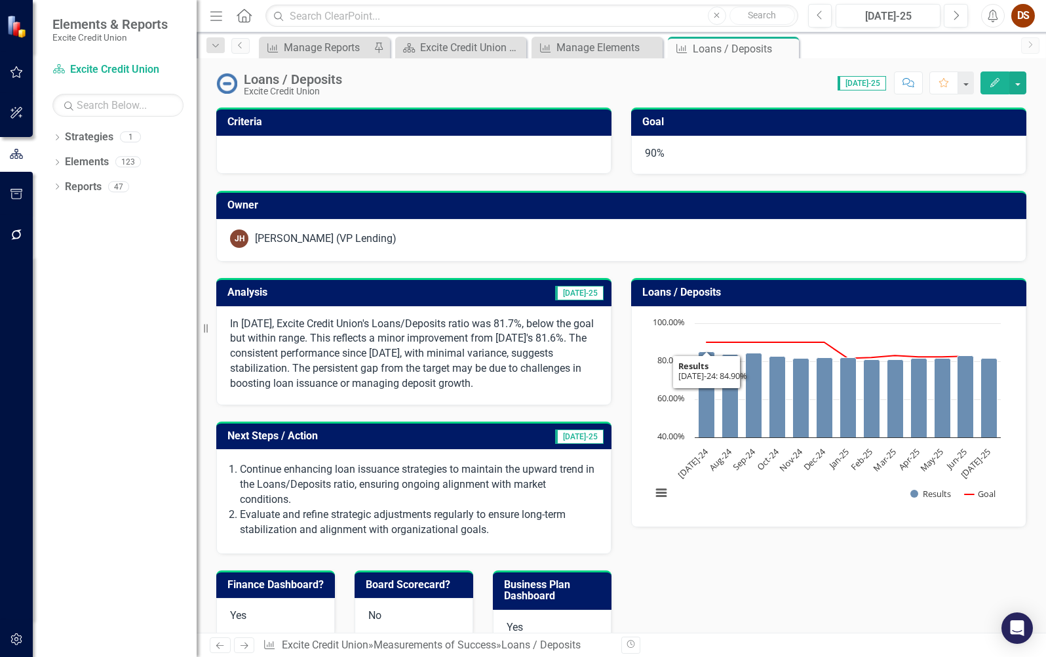
scroll to position [760, 0]
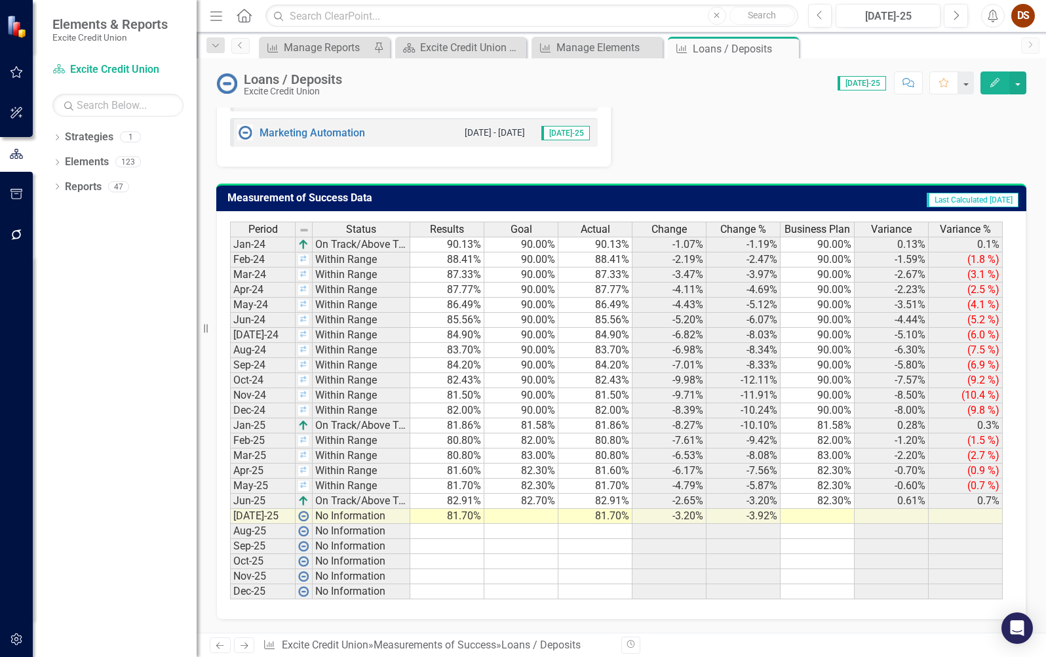
click at [505, 516] on td at bounding box center [521, 516] width 74 height 15
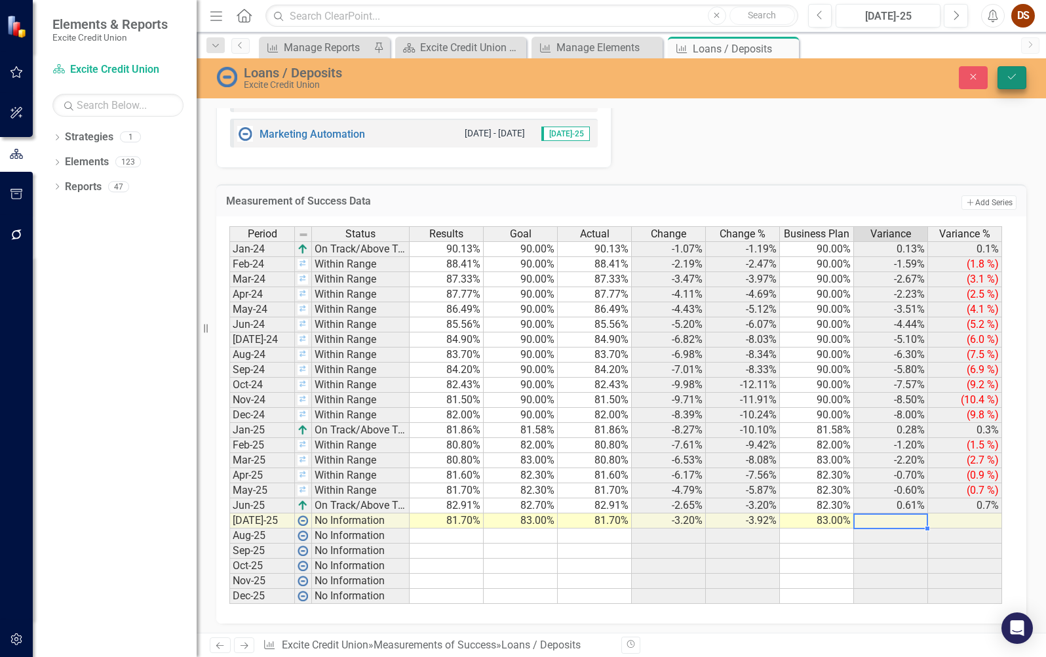
type textarea "83"
click at [1015, 81] on icon "Save" at bounding box center [1012, 76] width 12 height 9
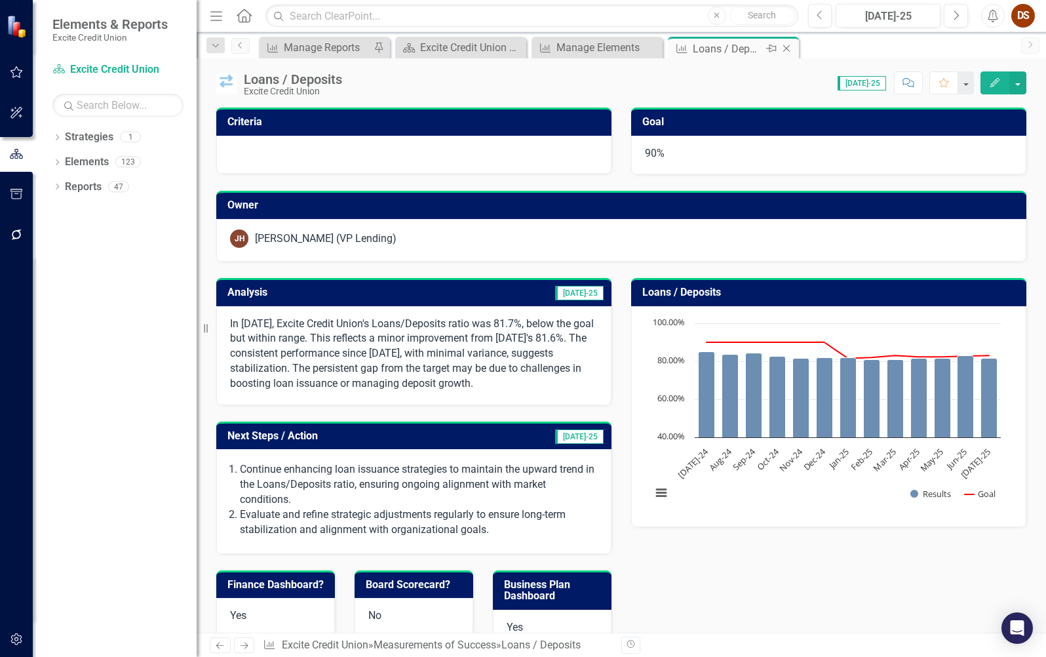
click at [784, 52] on icon "Close" at bounding box center [786, 48] width 13 height 10
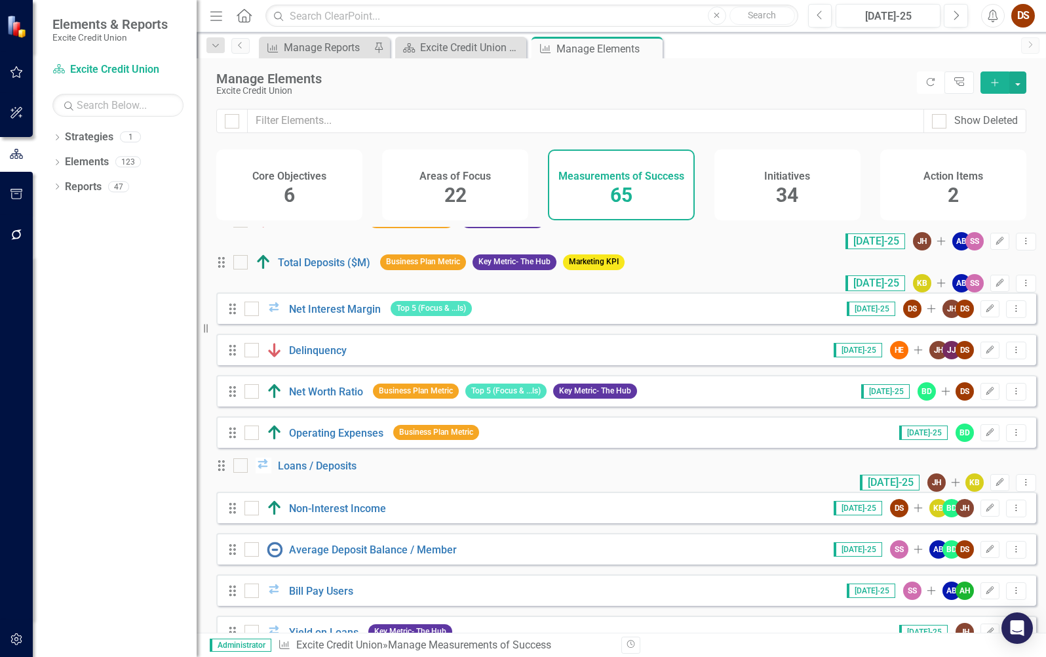
scroll to position [1245, 0]
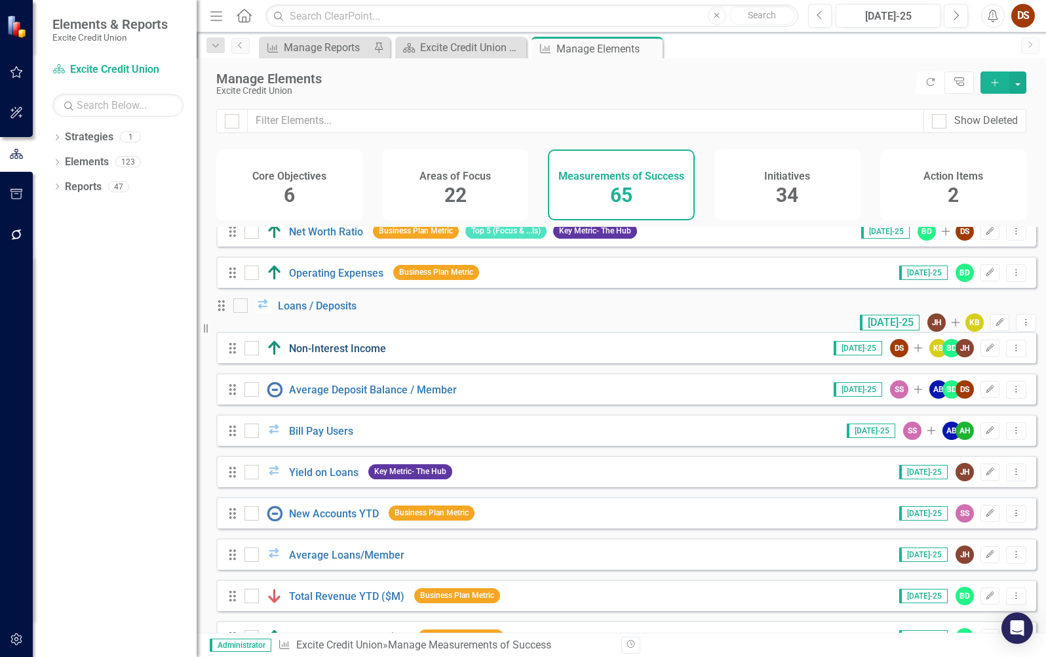
click at [324, 355] on link "Non-Interest Income" at bounding box center [337, 348] width 97 height 12
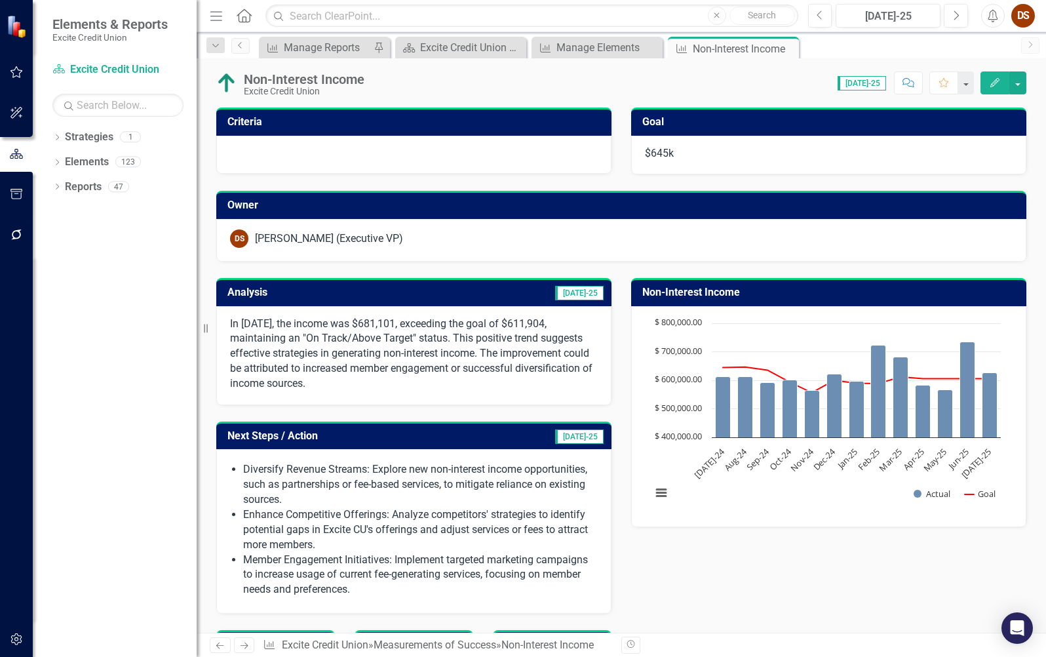
click at [648, 558] on div "Analysis [DATE]-25 In [DATE], the income was $681,101, exceeding the goal of $6…" at bounding box center [621, 614] width 830 height 704
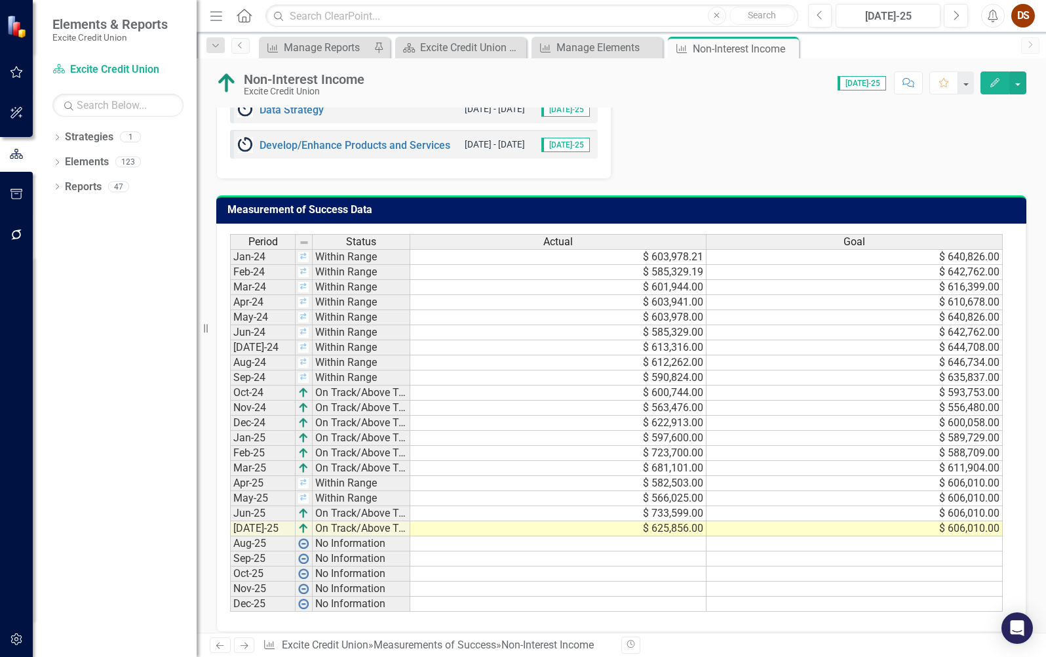
scroll to position [799, 0]
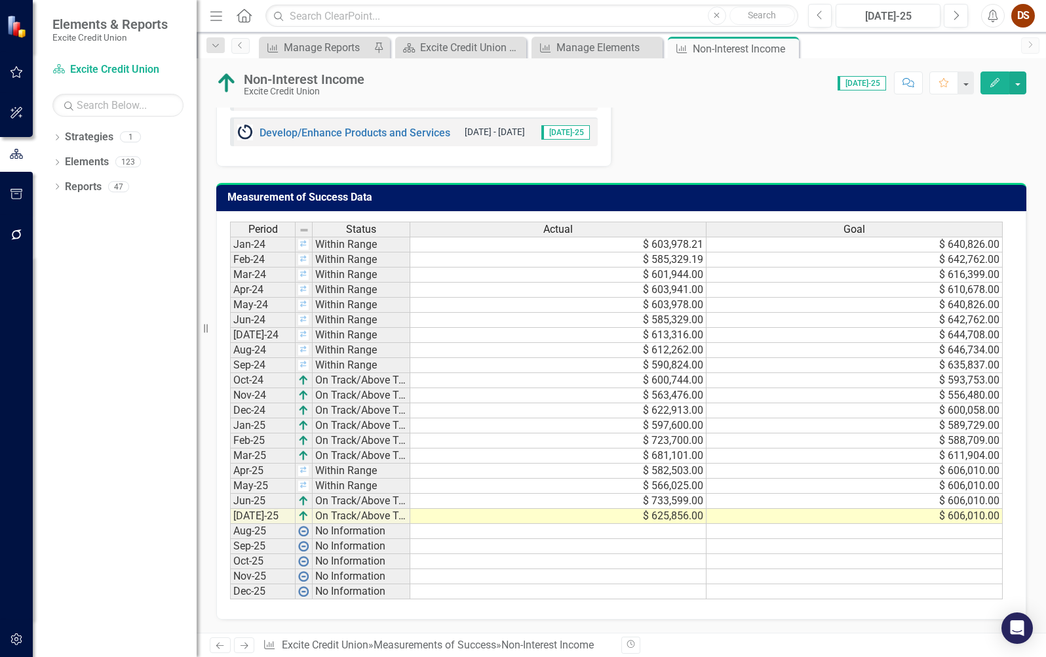
click at [642, 520] on td "$ 625,856.00" at bounding box center [558, 516] width 296 height 15
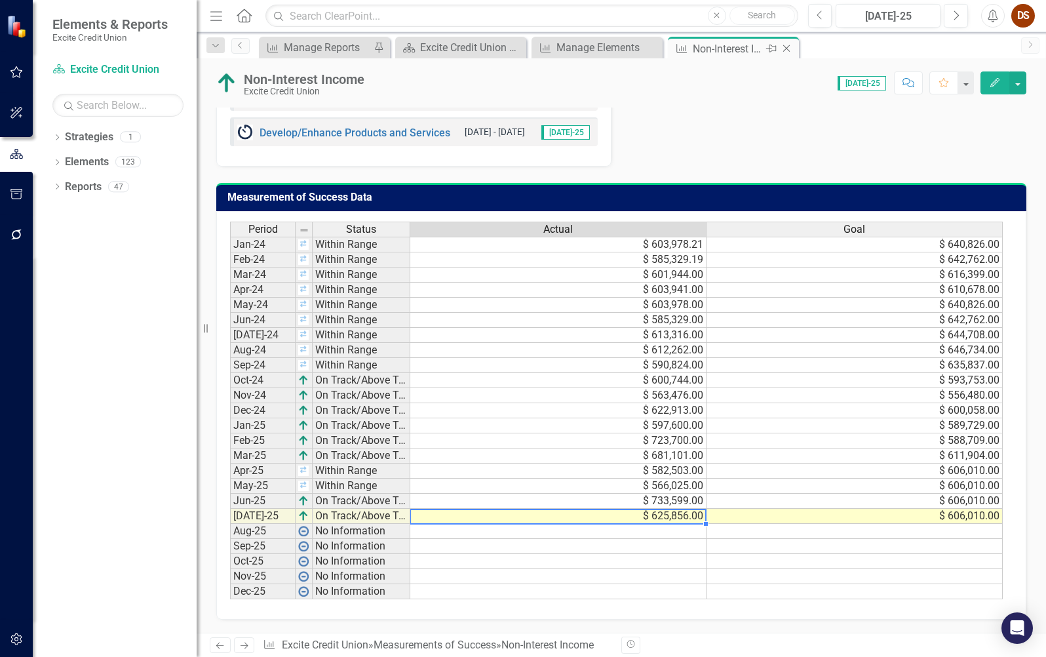
click at [783, 52] on icon "Close" at bounding box center [786, 48] width 13 height 10
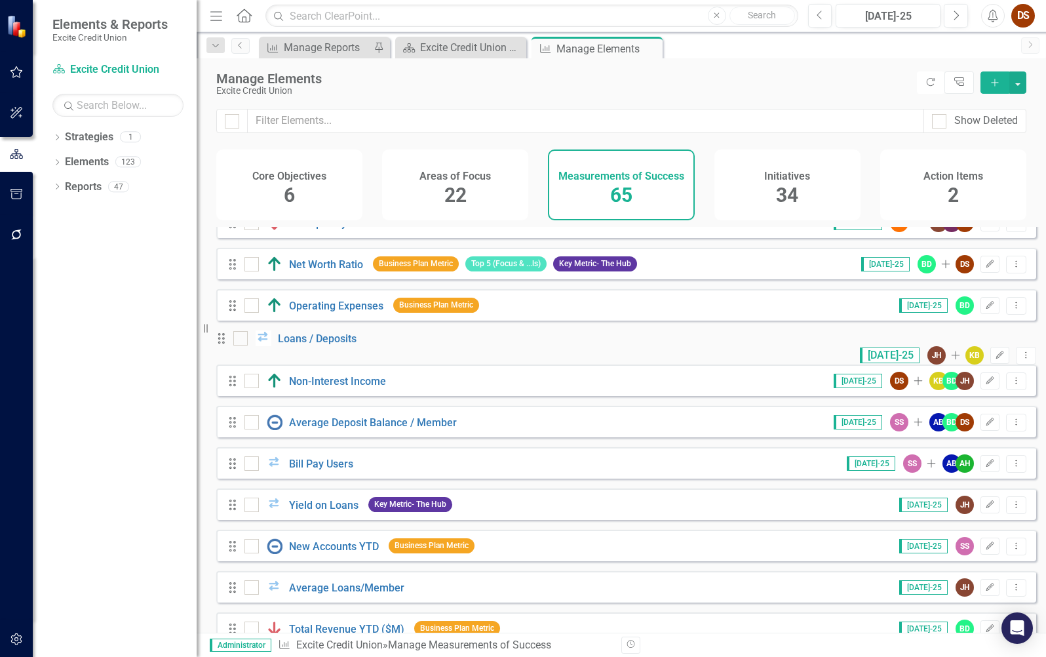
scroll to position [1245, 0]
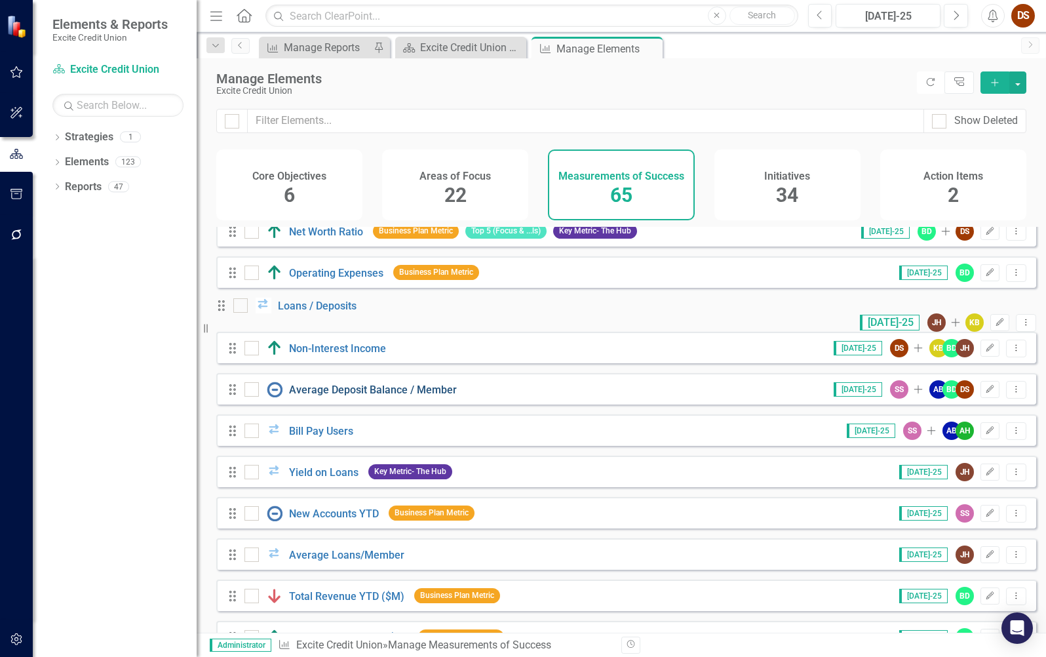
click at [349, 396] on link "Average Deposit Balance / Member" at bounding box center [373, 389] width 168 height 12
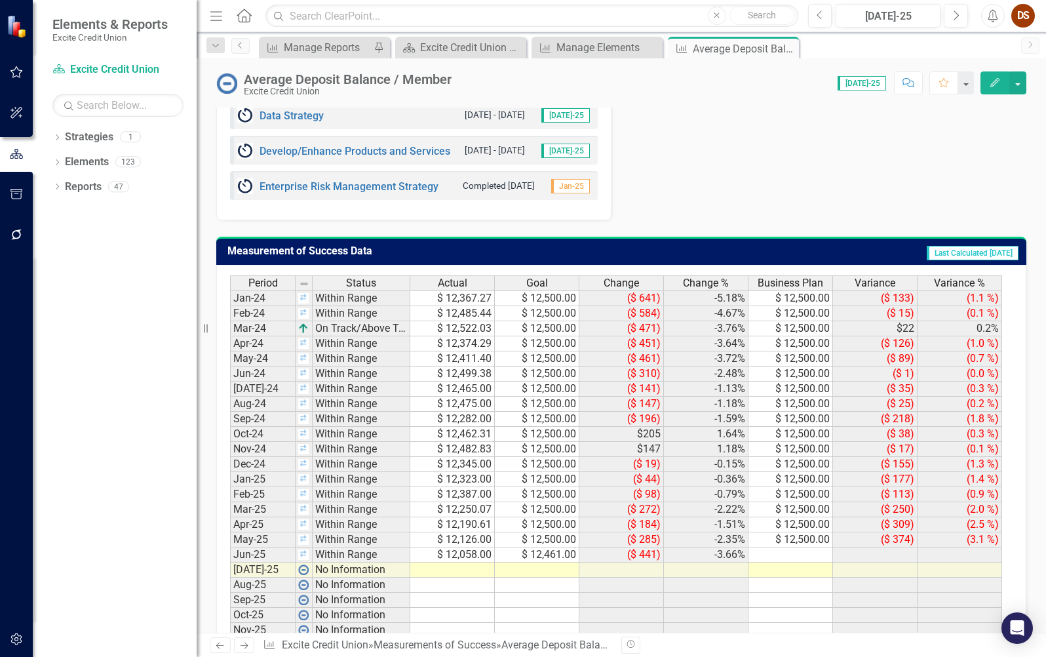
scroll to position [775, 0]
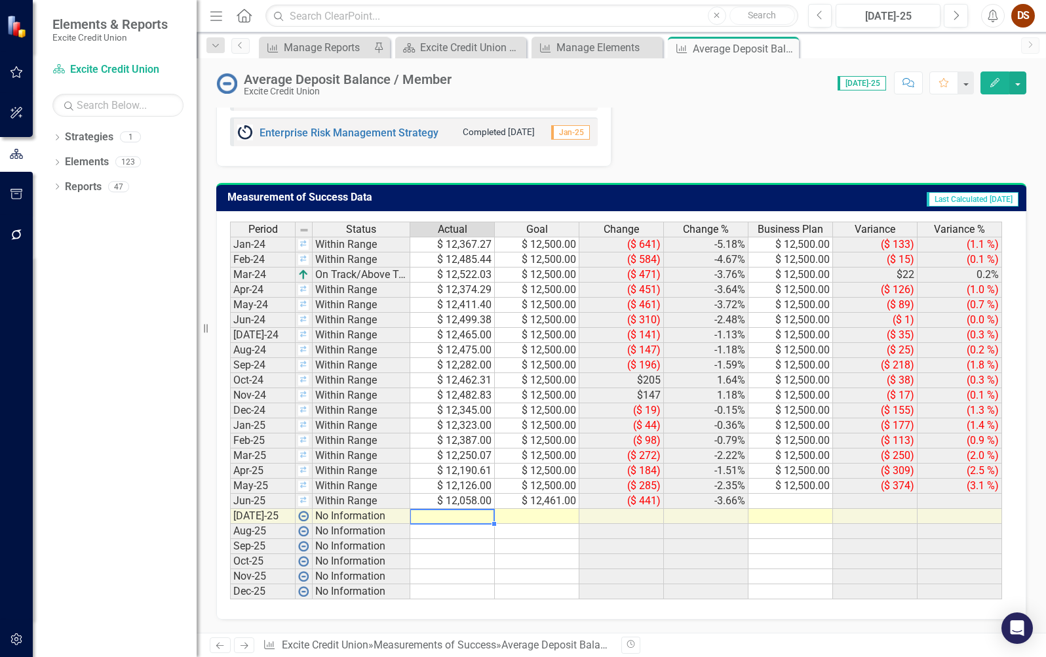
click at [486, 515] on td at bounding box center [452, 516] width 85 height 15
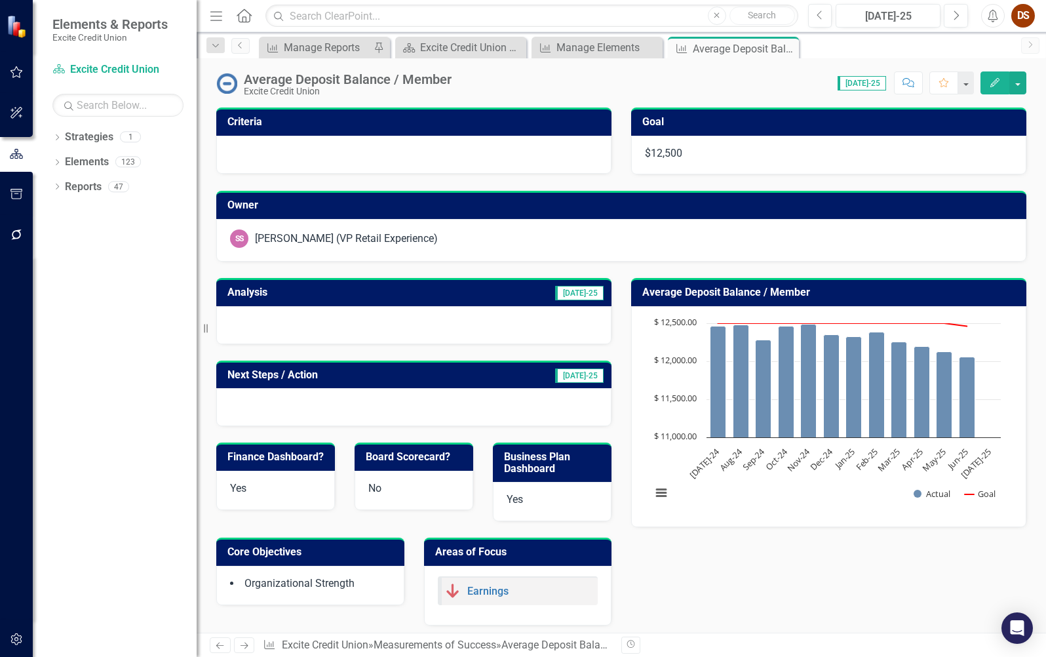
scroll to position [775, 0]
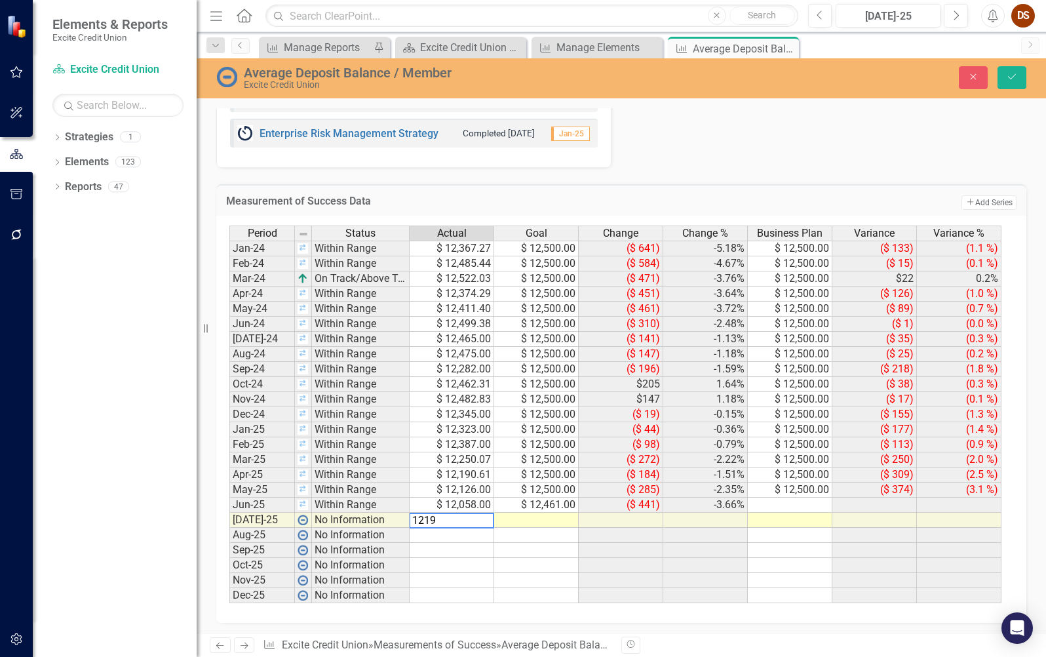
type textarea "12197"
type textarea "11935"
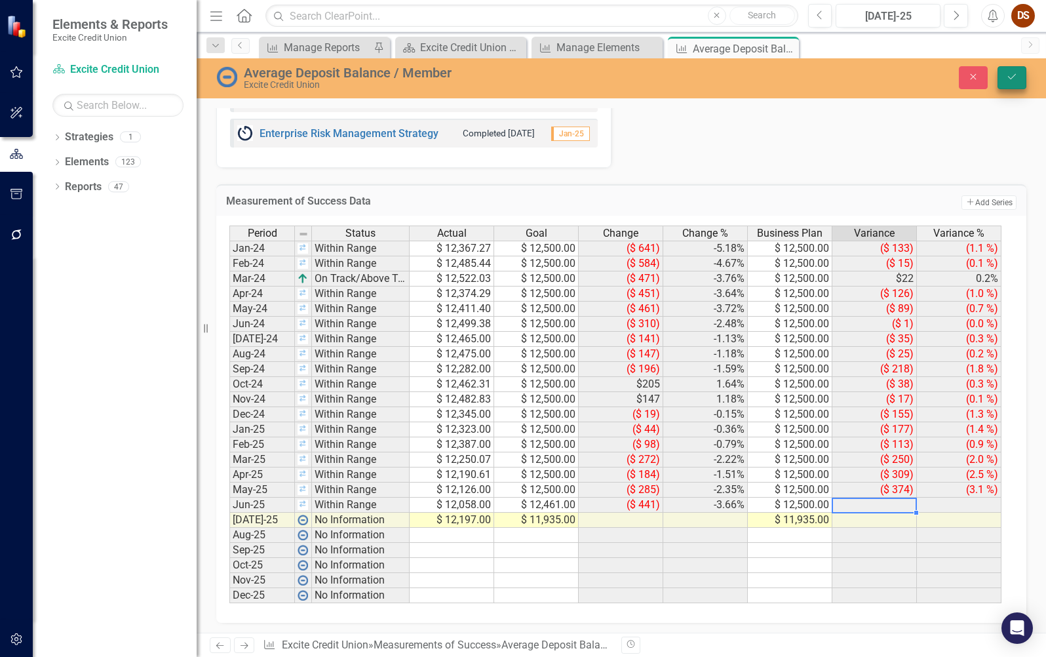
type textarea "12500"
click at [1007, 75] on icon "Save" at bounding box center [1012, 76] width 12 height 9
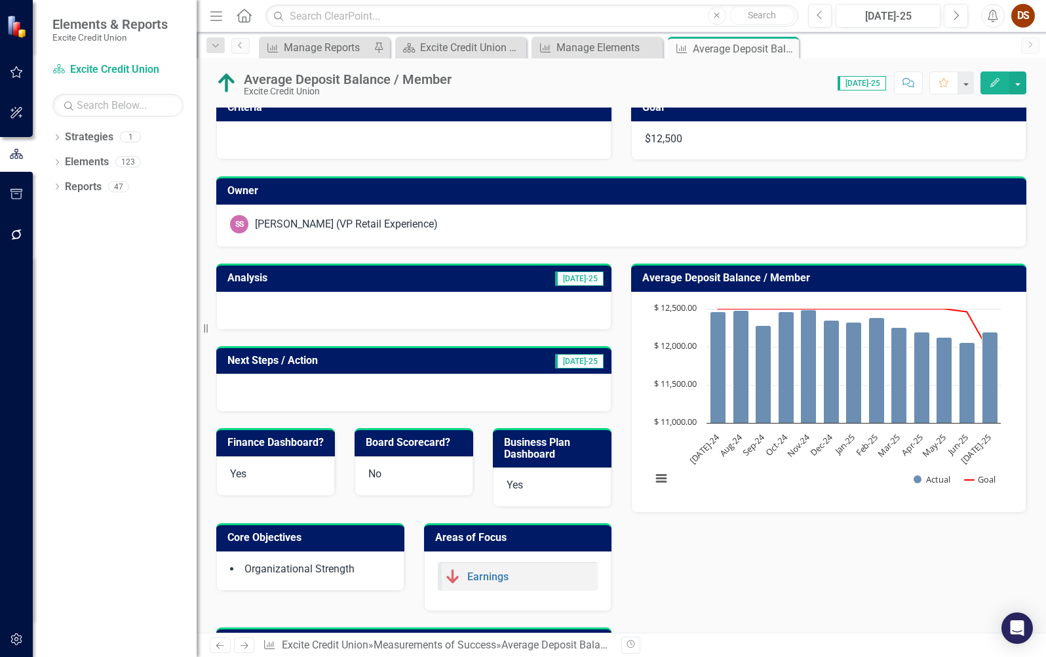
scroll to position [0, 0]
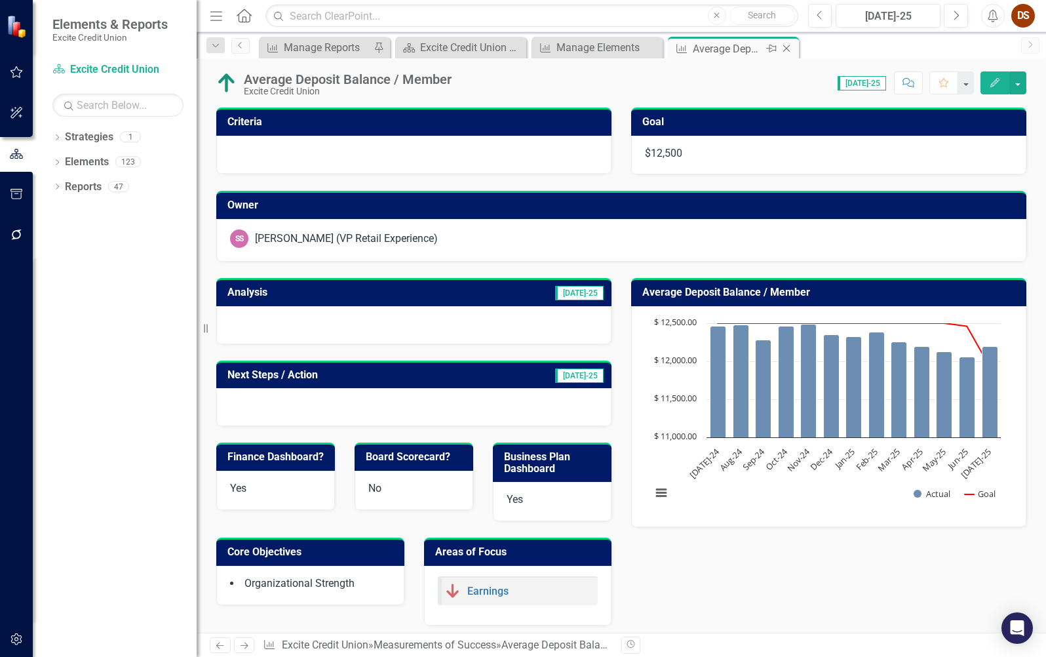
click at [789, 48] on icon "Close" at bounding box center [786, 48] width 13 height 10
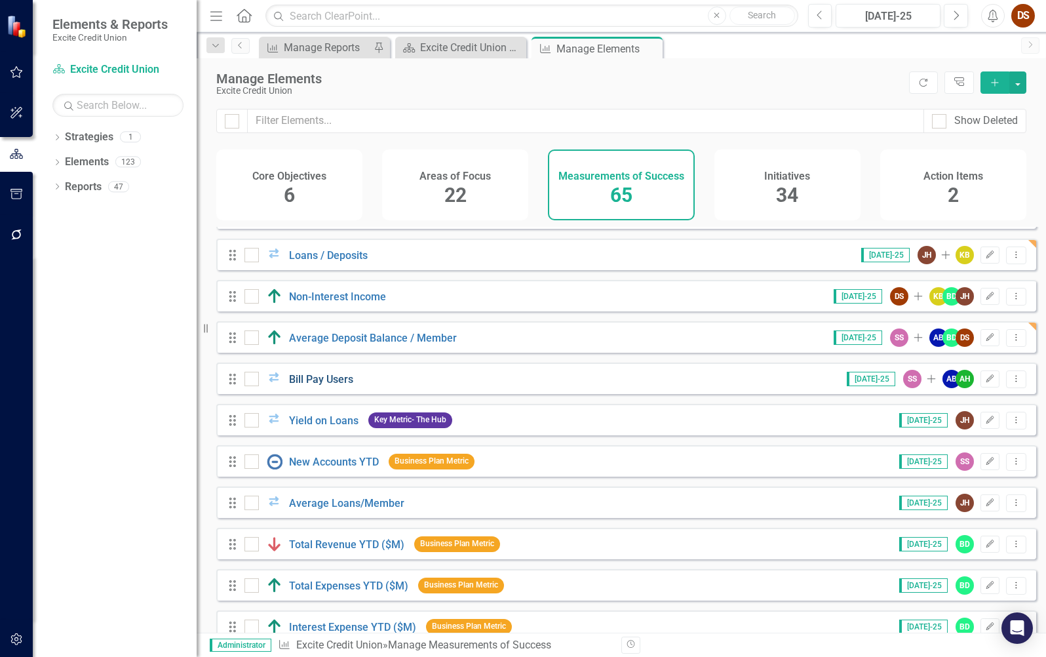
scroll to position [1375, 0]
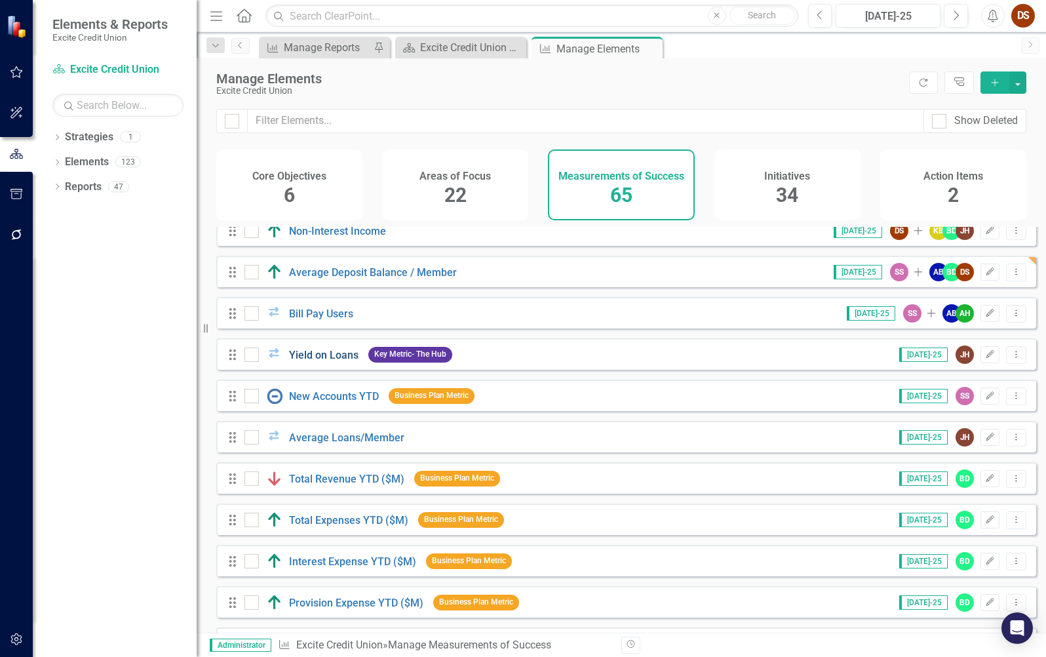
click at [318, 361] on link "Yield on Loans" at bounding box center [323, 355] width 69 height 12
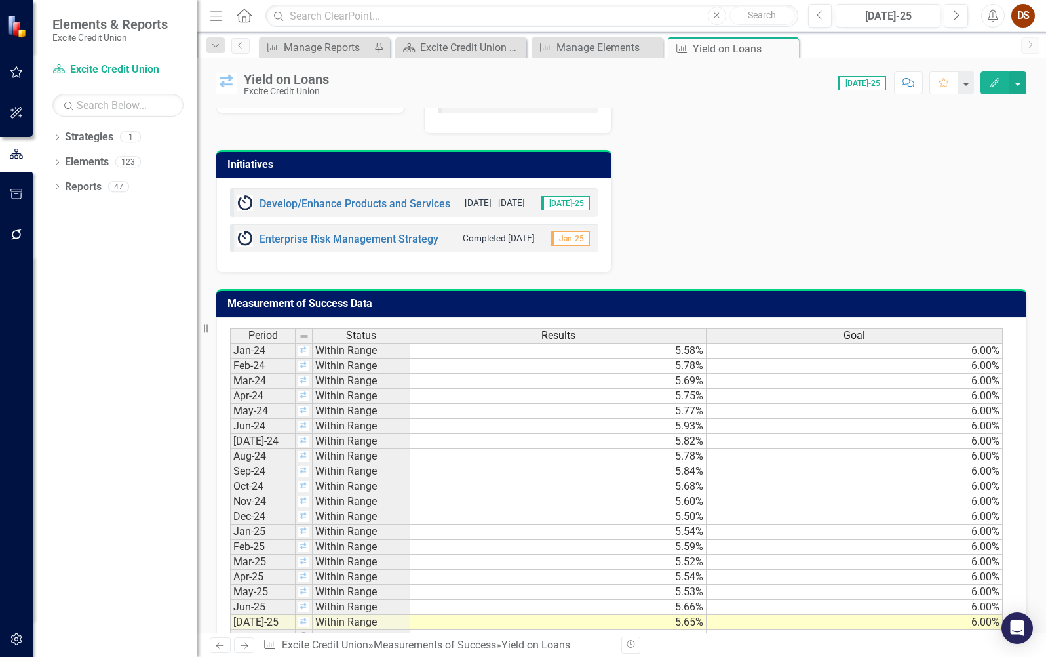
scroll to position [721, 0]
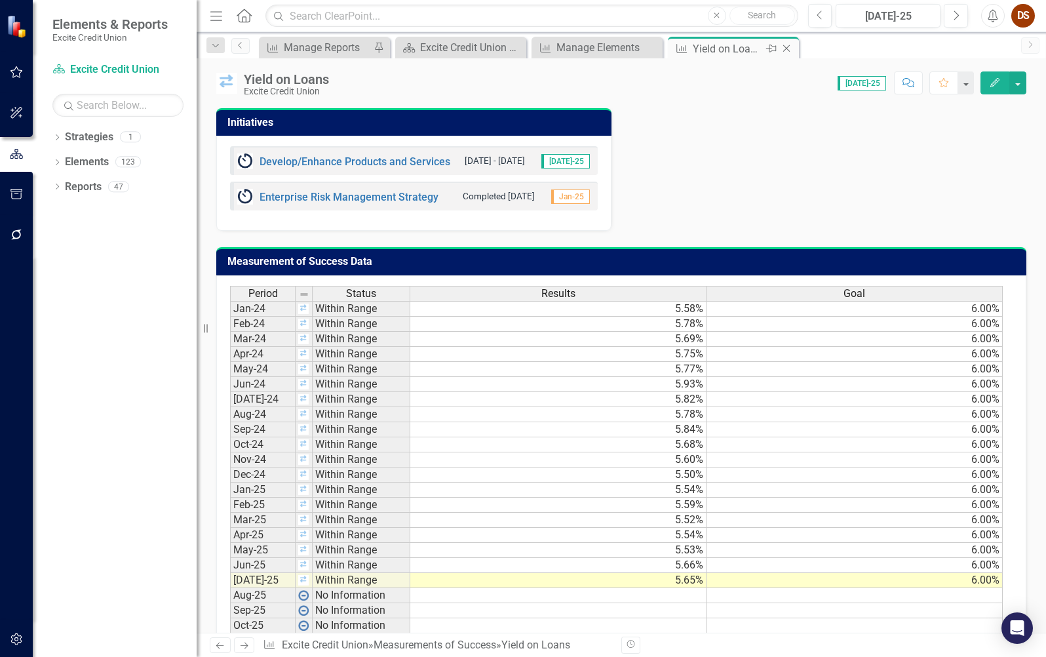
click at [794, 52] on div "Close" at bounding box center [787, 49] width 16 height 16
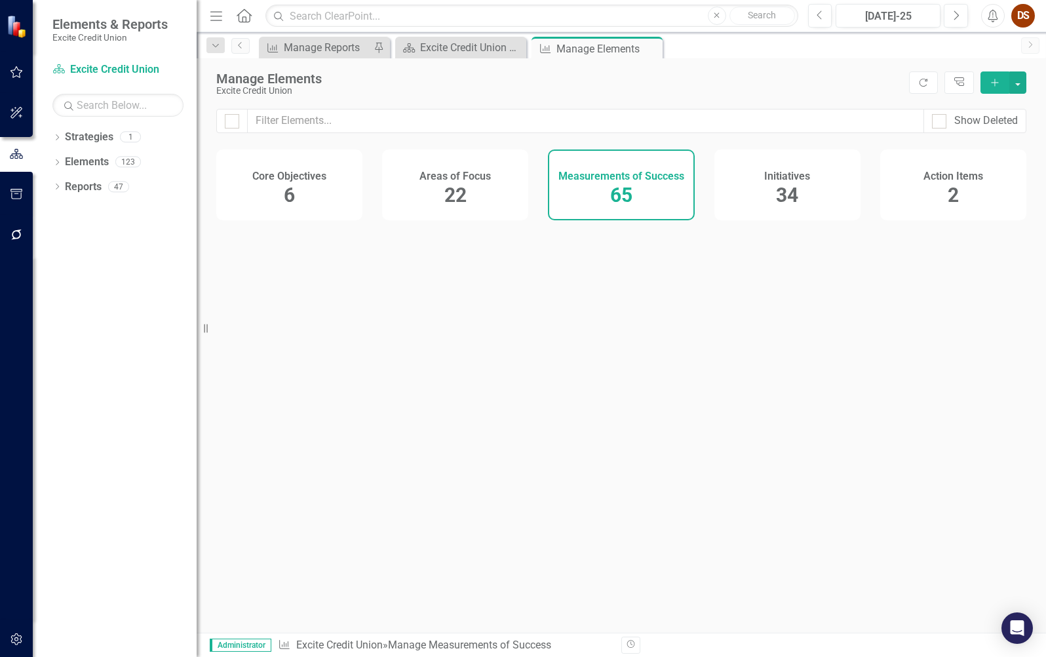
click at [789, 50] on div "Measurement of Success Manage Reports Pin Strategy Excite Credit Union Board Bo…" at bounding box center [635, 47] width 758 height 21
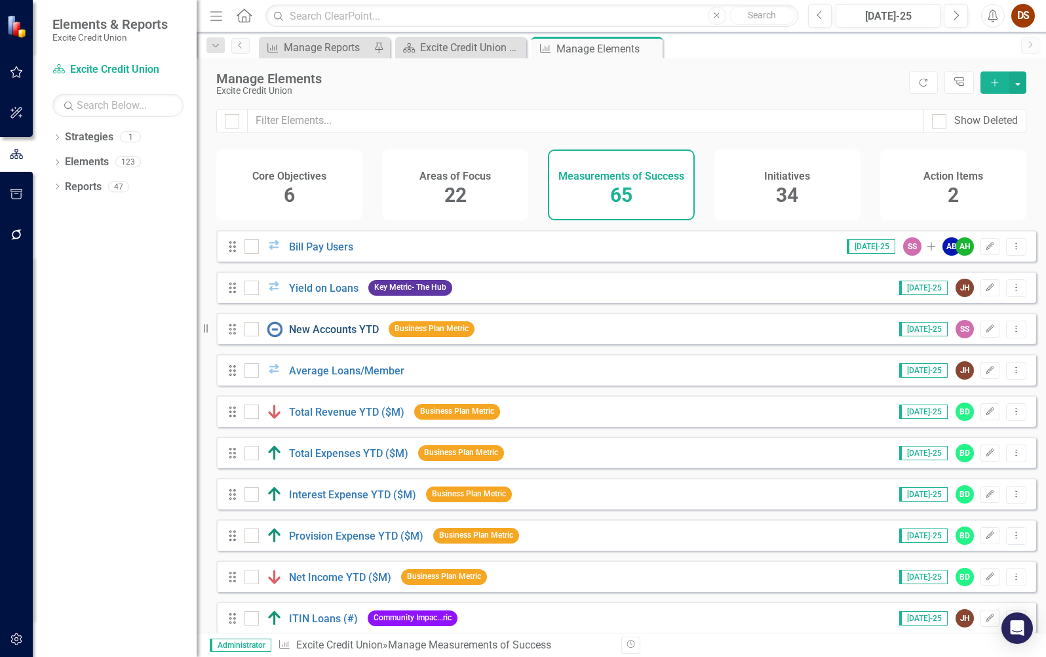
scroll to position [1311, 0]
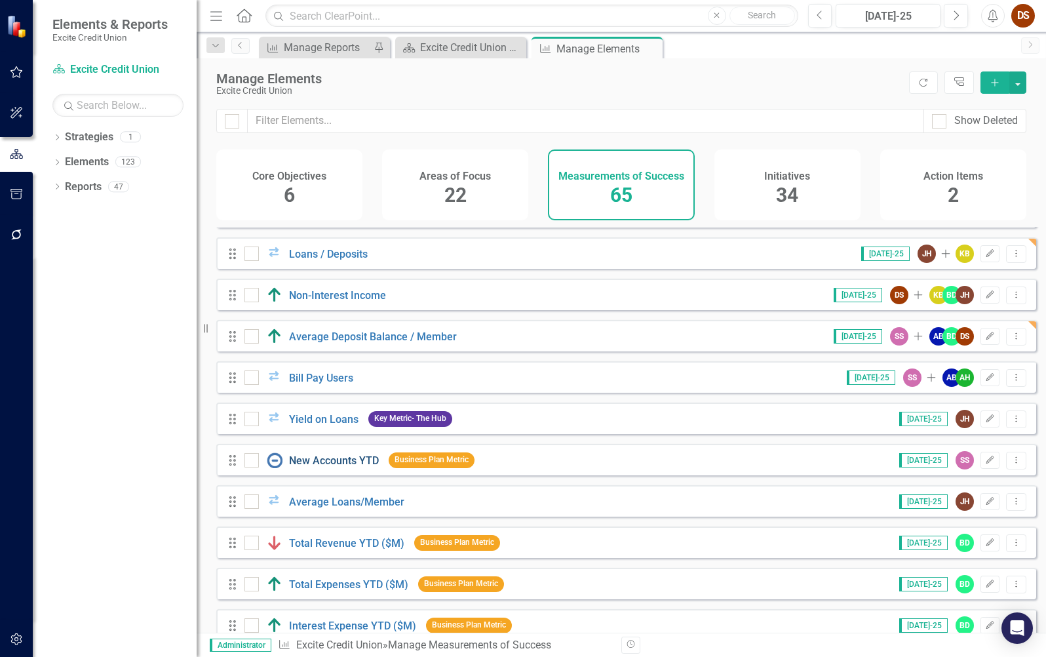
click at [345, 467] on link "New Accounts YTD" at bounding box center [334, 460] width 90 height 12
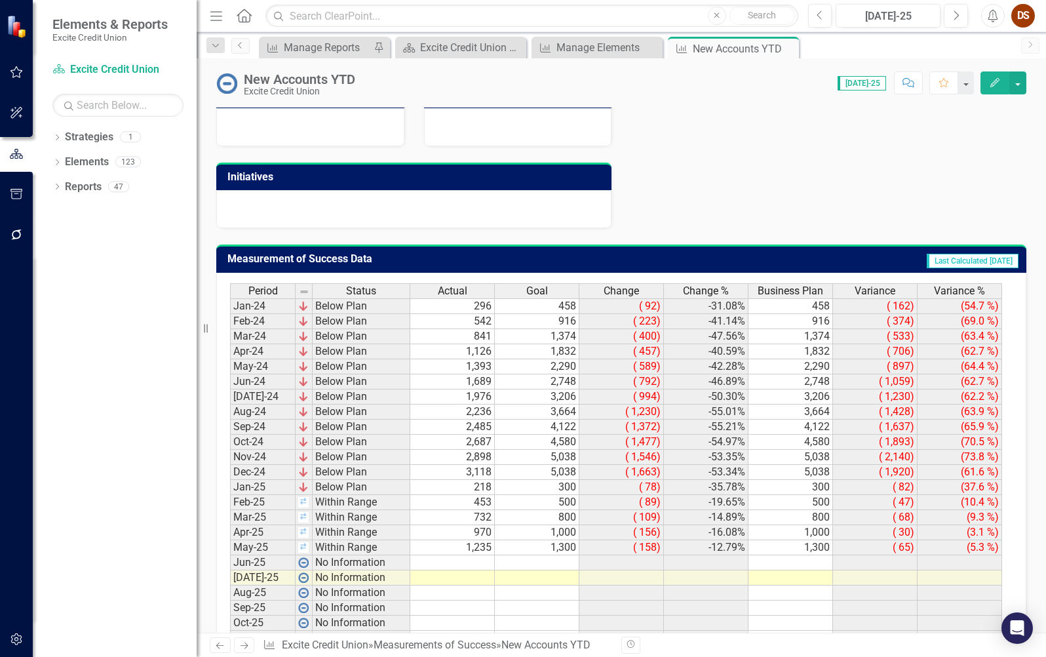
scroll to position [519, 0]
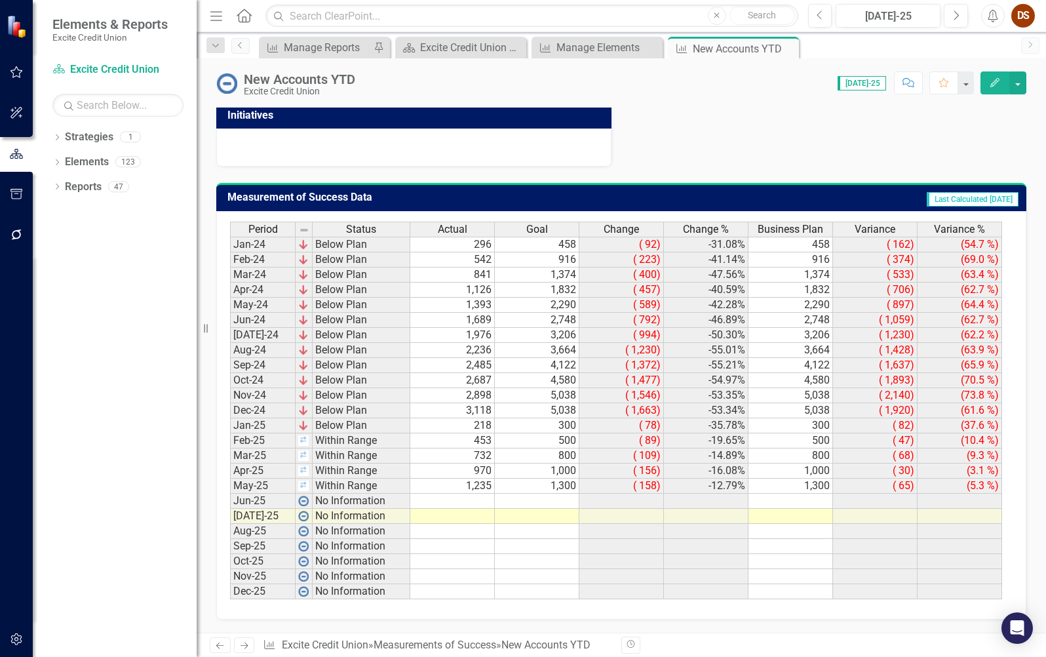
click at [425, 497] on td at bounding box center [452, 501] width 85 height 15
click at [458, 503] on td at bounding box center [452, 501] width 85 height 15
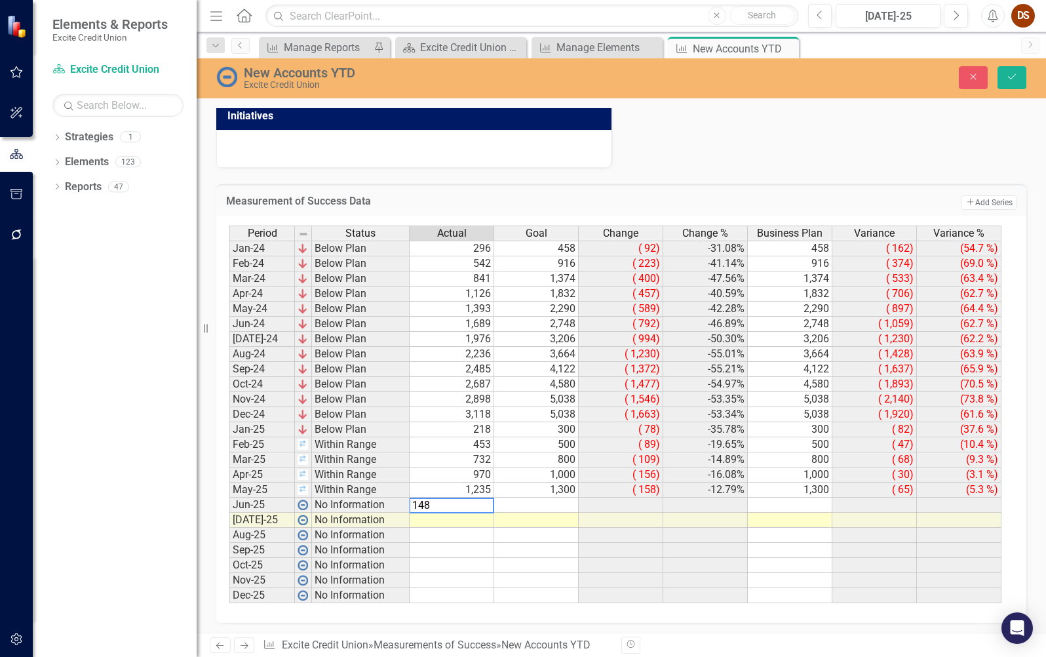
type textarea "1485"
click at [229, 527] on div "Period Status Actual Goal Change Change % Business Plan Variance Variance % Jan…" at bounding box center [229, 414] width 0 height 378
type textarea "1731"
type textarea "1900"
click at [714, 172] on div "Measurement of Success Data Add Add Series Period Status Actual Goal Change Cha…" at bounding box center [621, 396] width 830 height 456
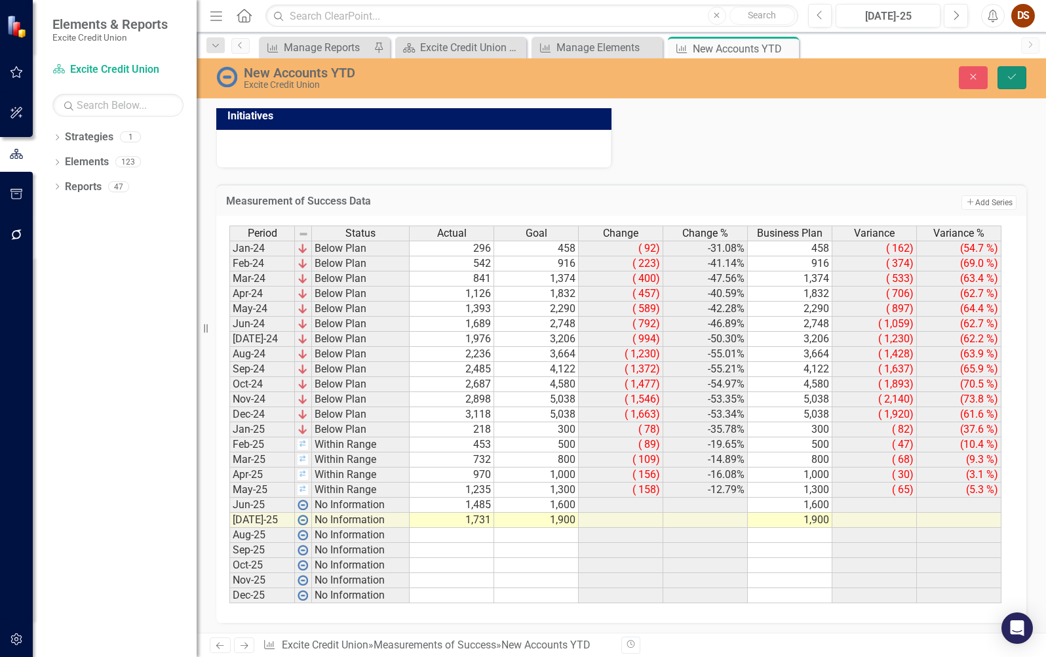
click at [1001, 82] on button "Save" at bounding box center [1012, 77] width 29 height 23
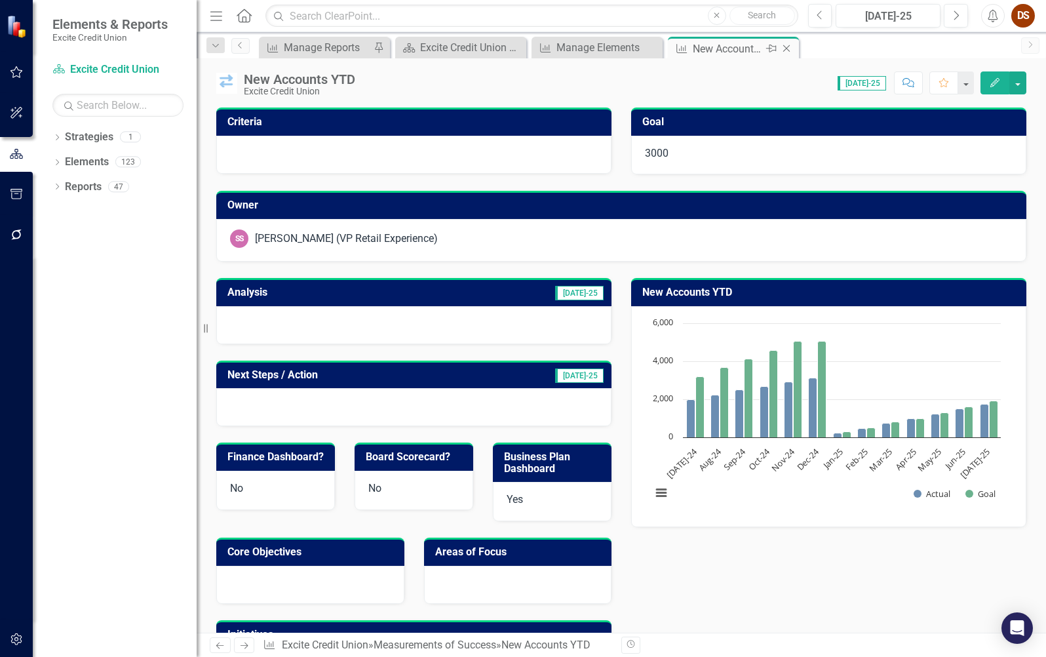
click at [785, 50] on icon "Close" at bounding box center [786, 48] width 13 height 10
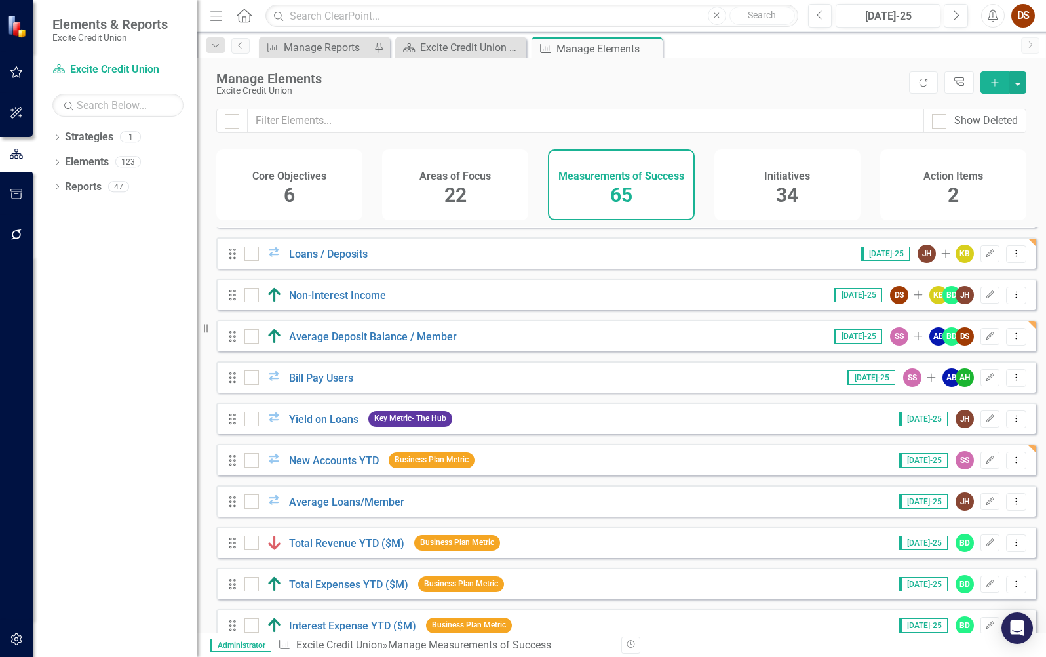
scroll to position [1376, 0]
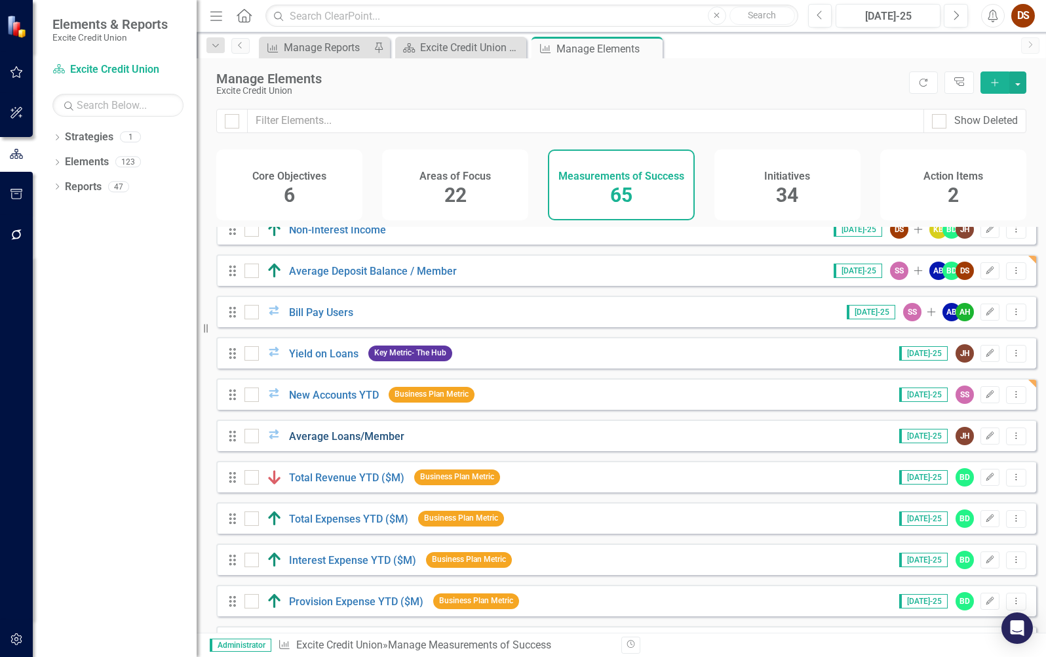
click at [326, 442] on link "Average Loans/Member" at bounding box center [346, 436] width 115 height 12
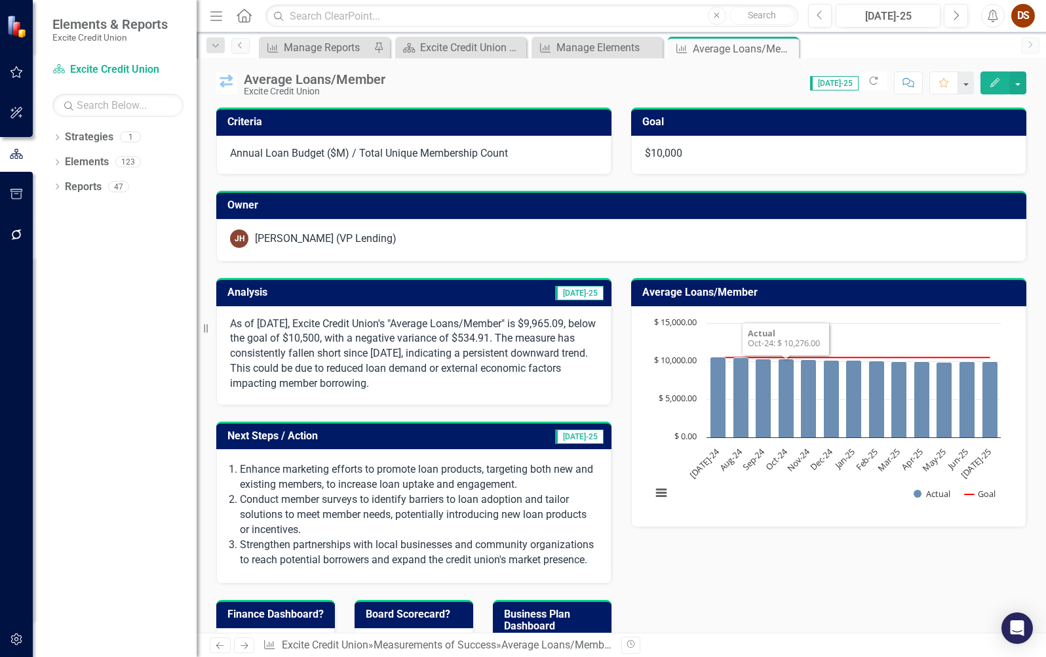
scroll to position [691, 0]
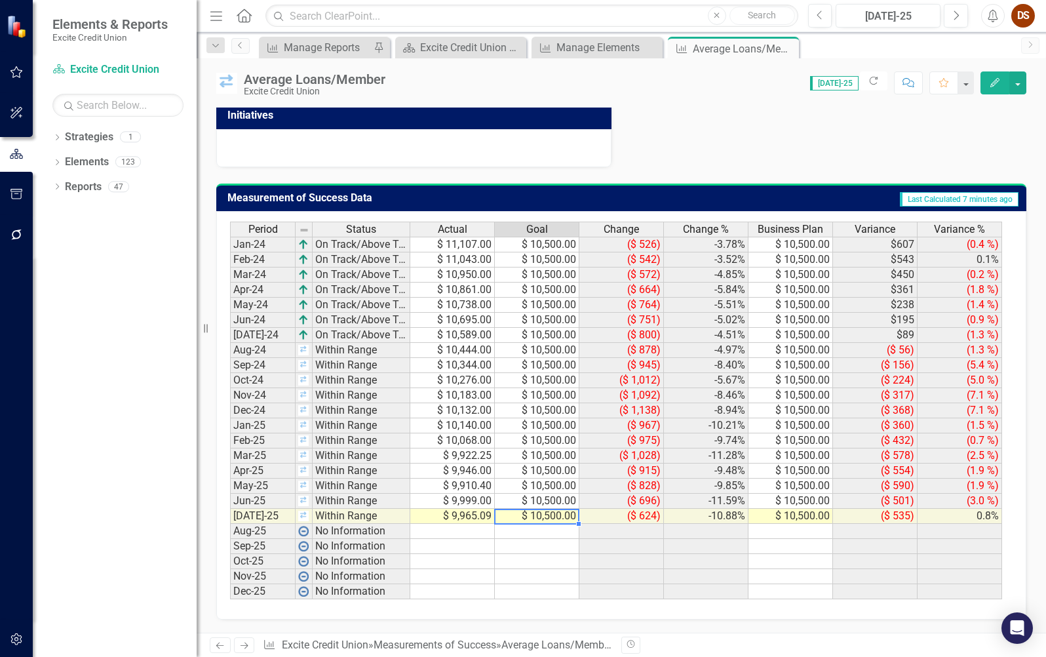
click at [550, 518] on td "$ 10,500.00" at bounding box center [537, 516] width 85 height 15
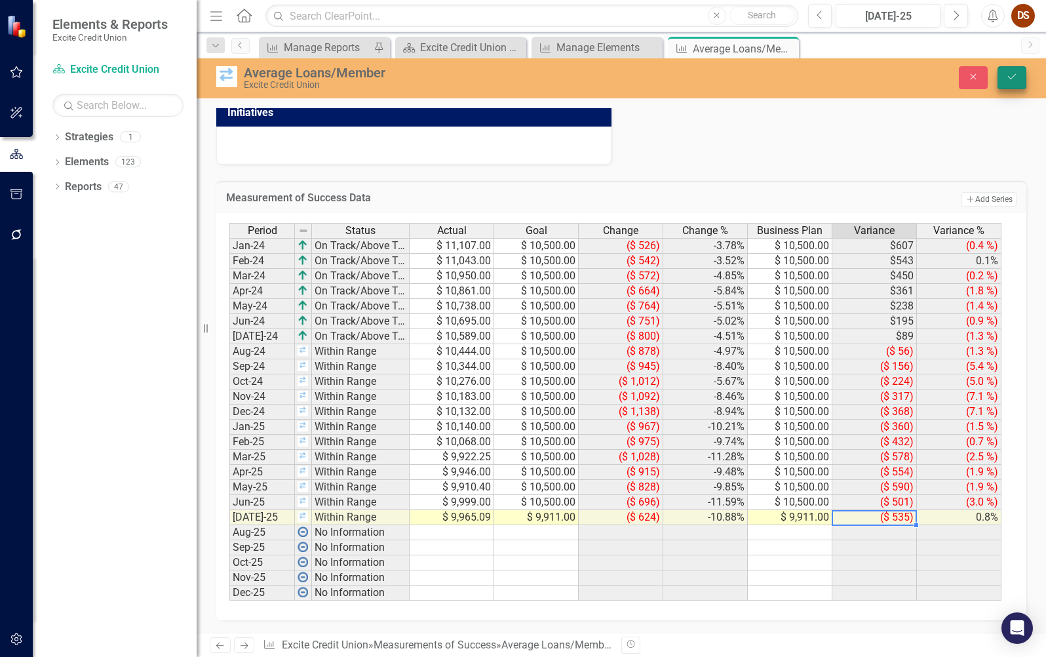
type textarea "9911"
click at [1005, 81] on button "Save" at bounding box center [1012, 77] width 29 height 23
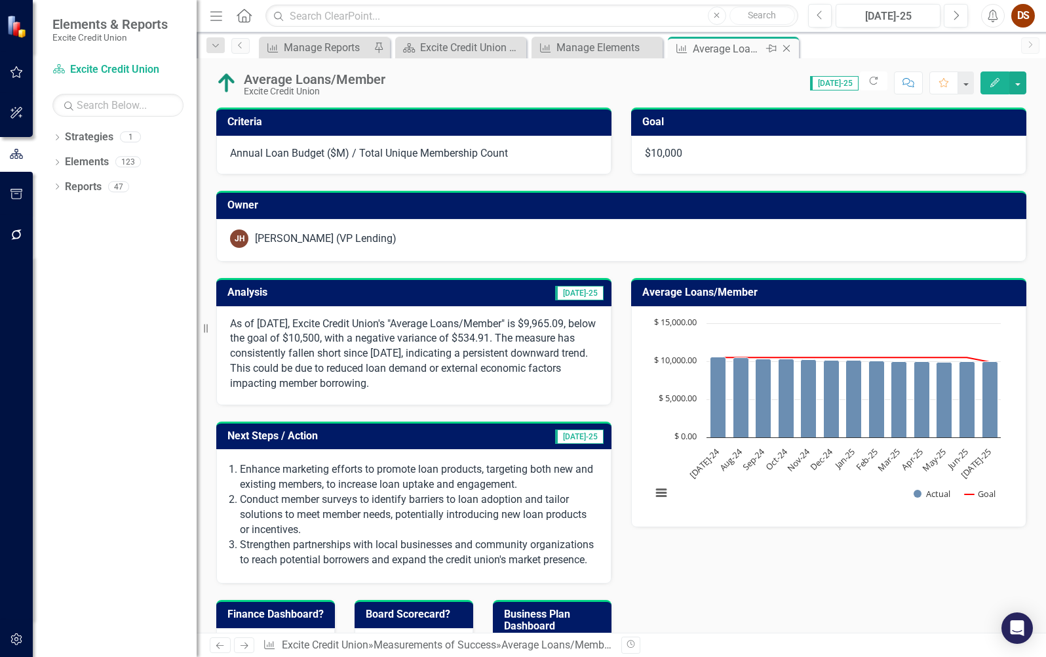
click at [788, 50] on icon at bounding box center [786, 48] width 7 height 7
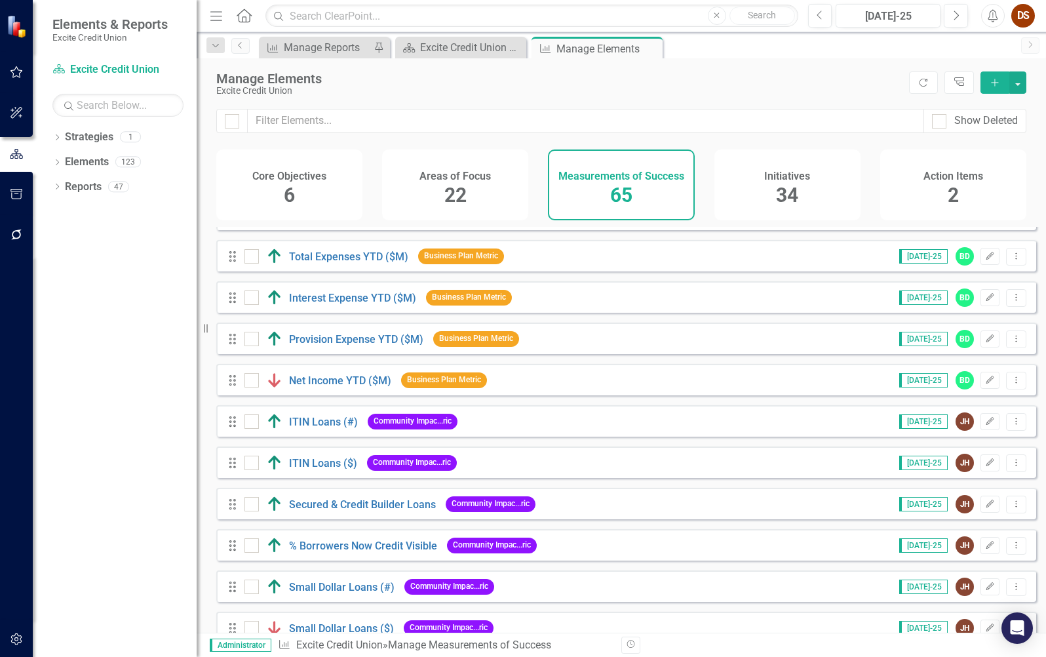
scroll to position [1508, 0]
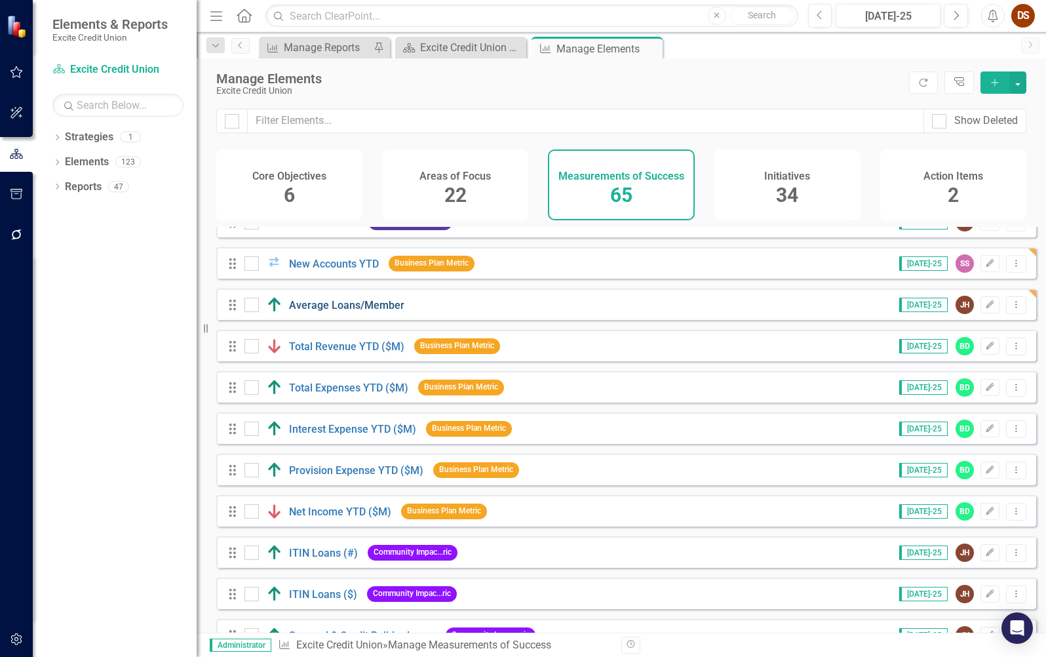
click at [336, 311] on link "Average Loans/Member" at bounding box center [346, 305] width 115 height 12
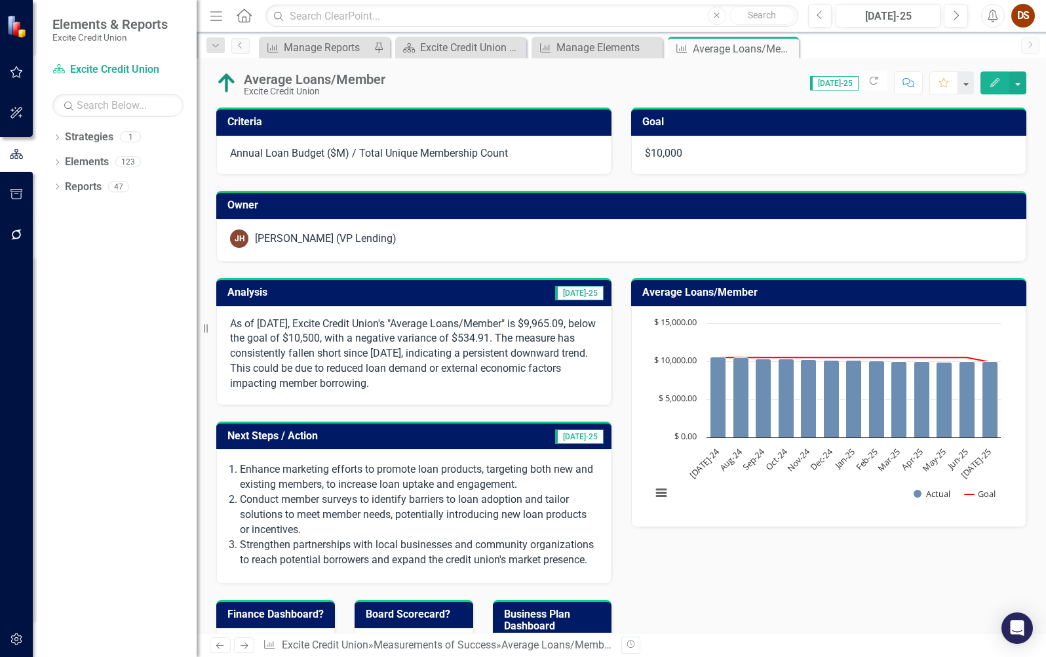
scroll to position [691, 0]
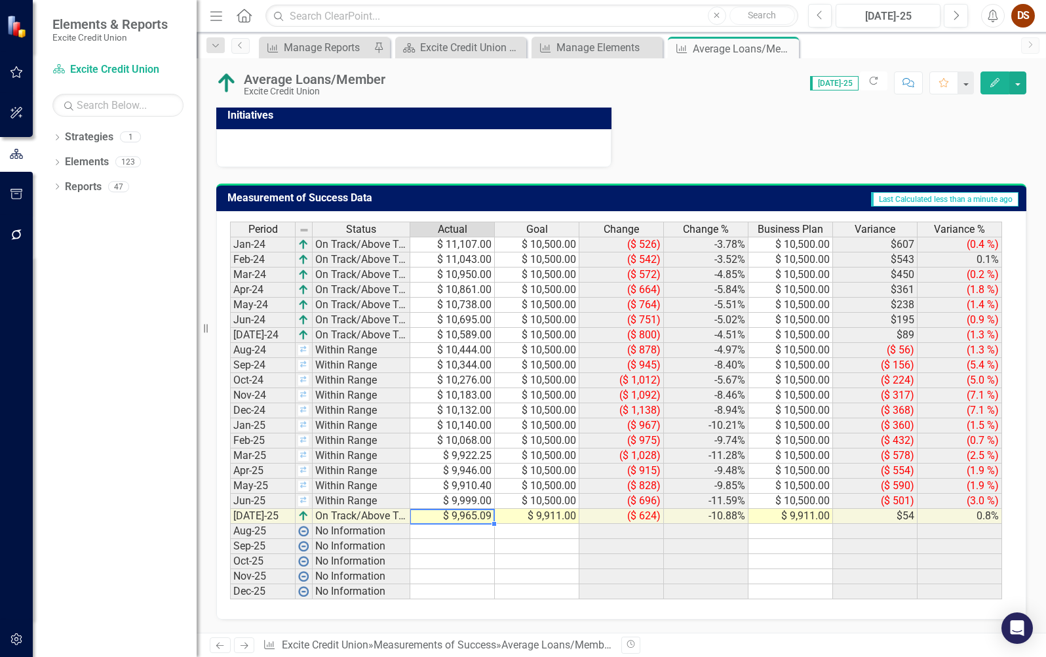
click at [478, 515] on td "$ 9,965.09" at bounding box center [452, 516] width 85 height 15
click at [785, 52] on icon "Close" at bounding box center [786, 48] width 13 height 10
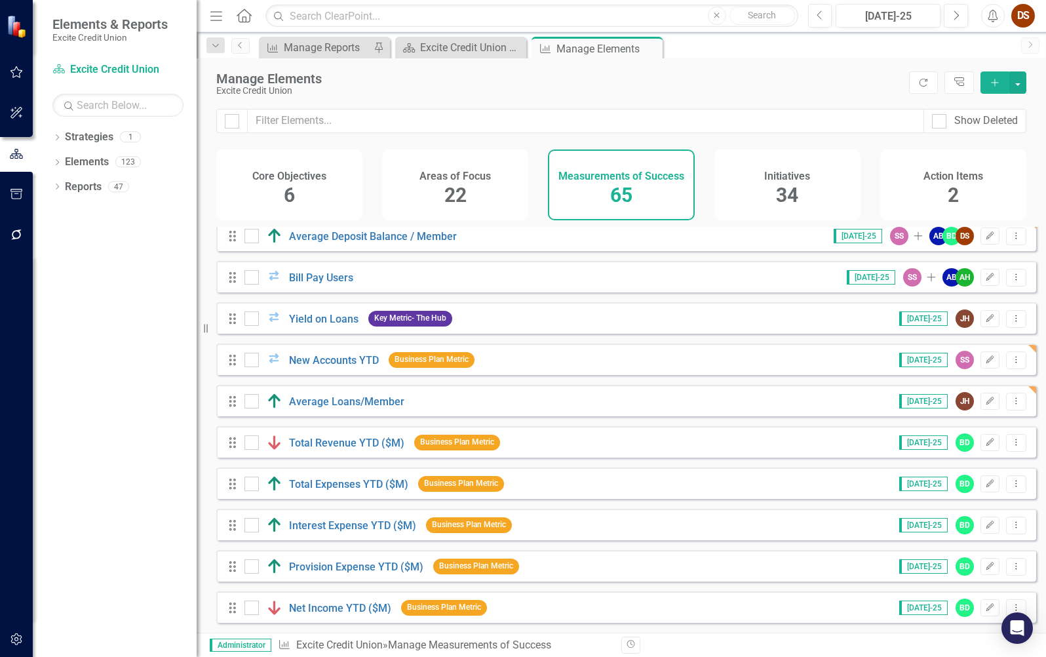
scroll to position [1442, 0]
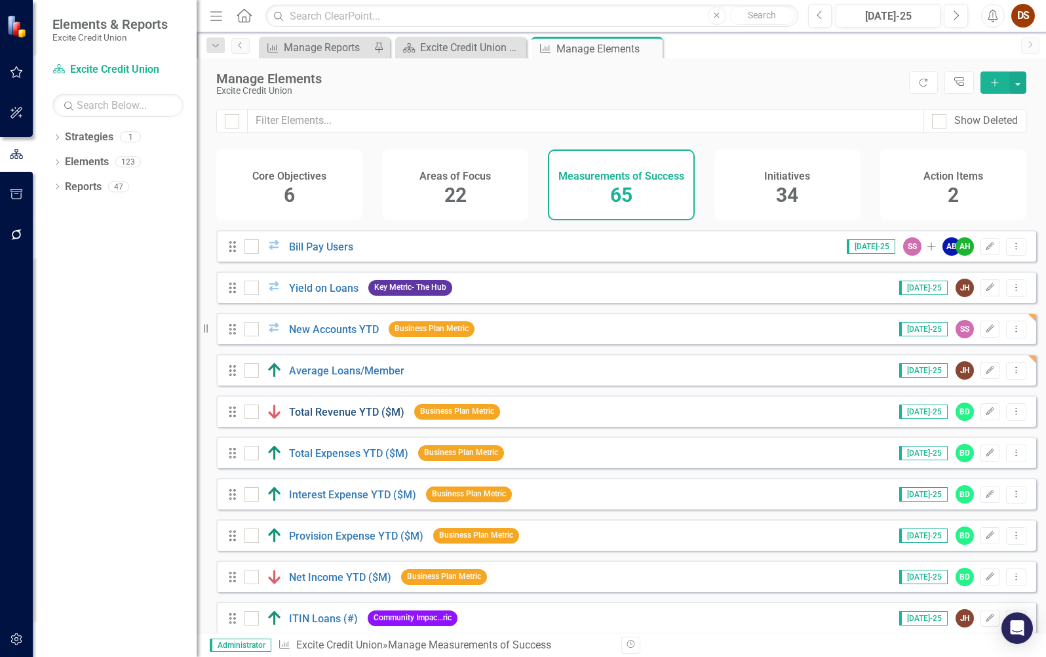
click at [336, 418] on link "Total Revenue YTD ($M)" at bounding box center [346, 412] width 115 height 12
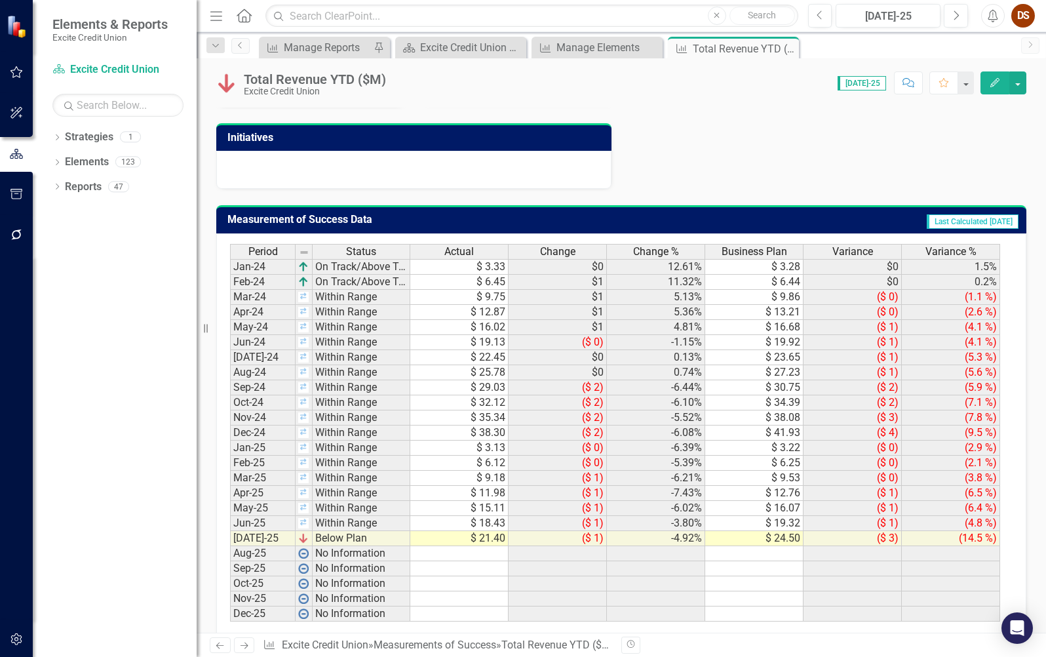
scroll to position [520, 0]
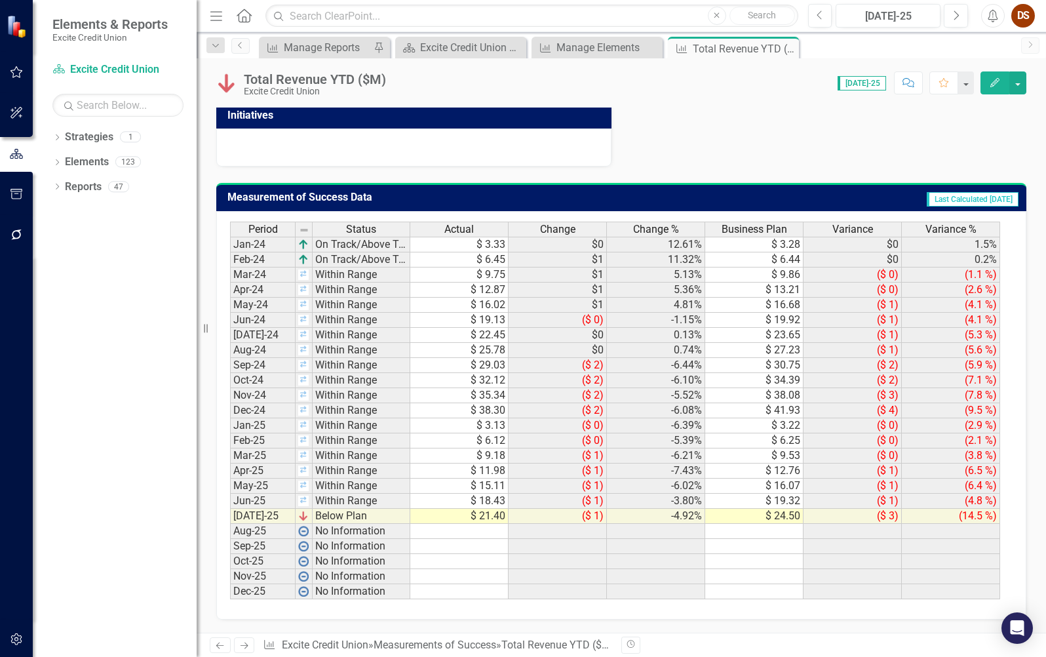
click at [480, 518] on td "$ 21.40" at bounding box center [459, 516] width 98 height 15
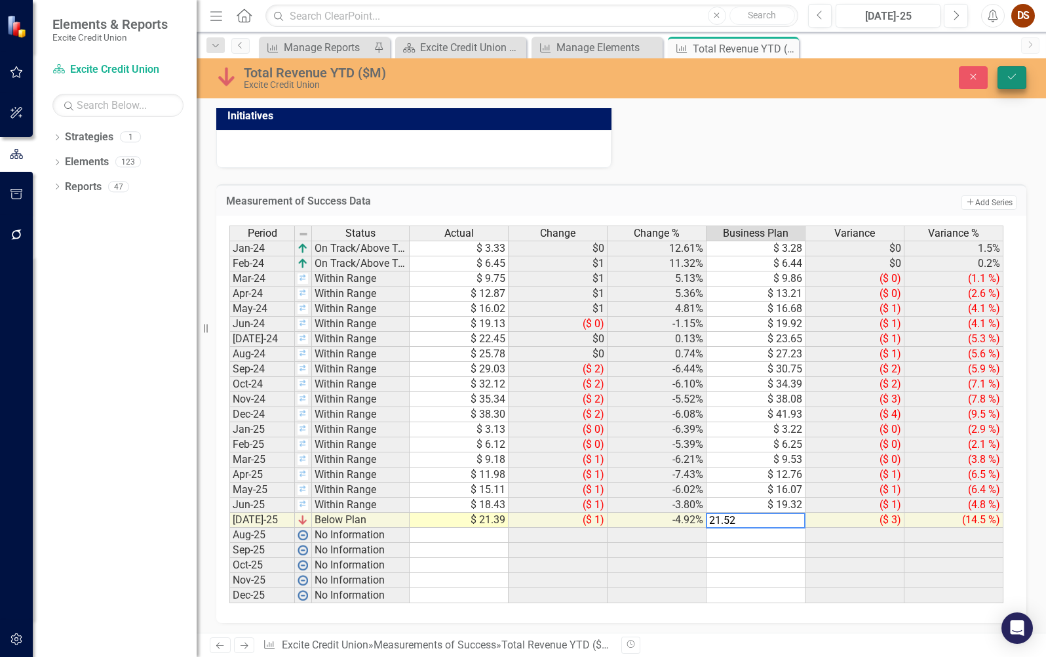
type textarea "21.52"
click at [1014, 77] on icon "Save" at bounding box center [1012, 76] width 12 height 9
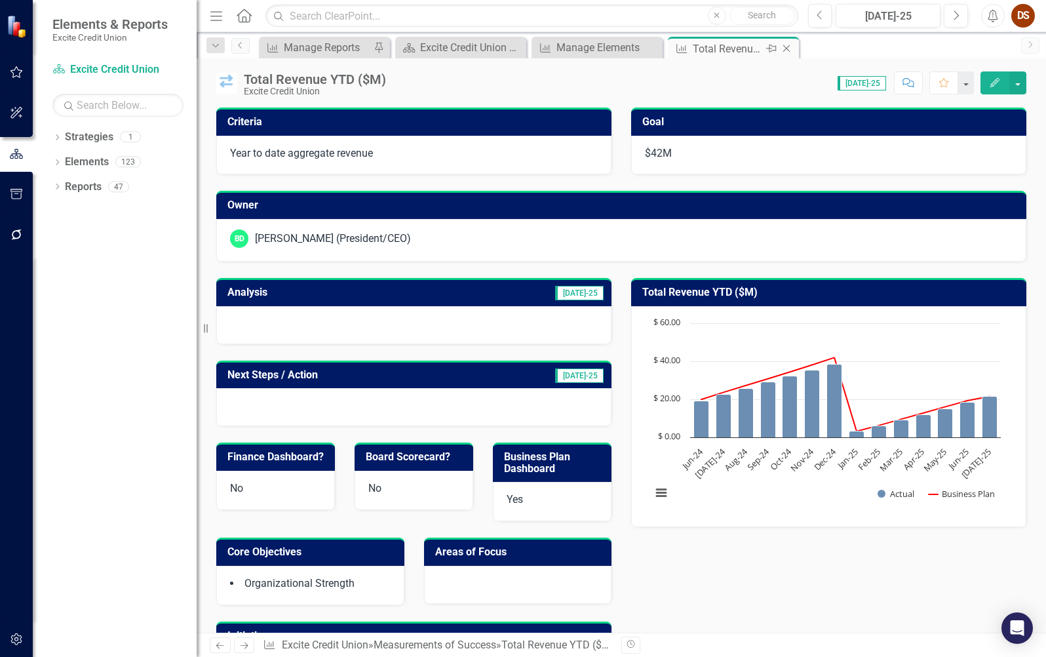
click at [785, 53] on icon "Close" at bounding box center [786, 48] width 13 height 10
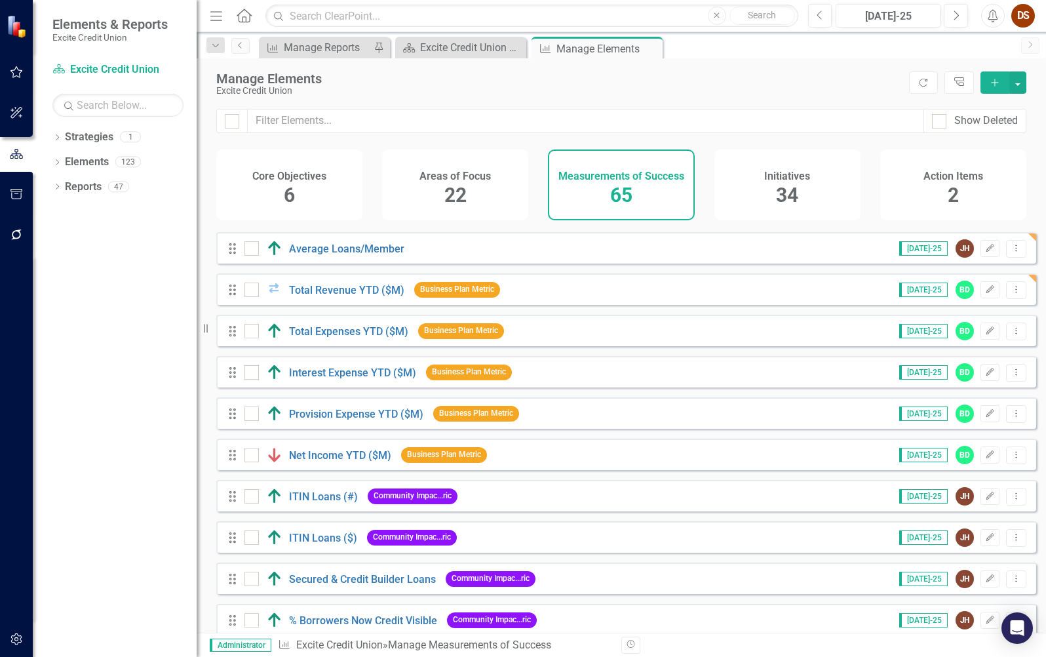
scroll to position [1508, 0]
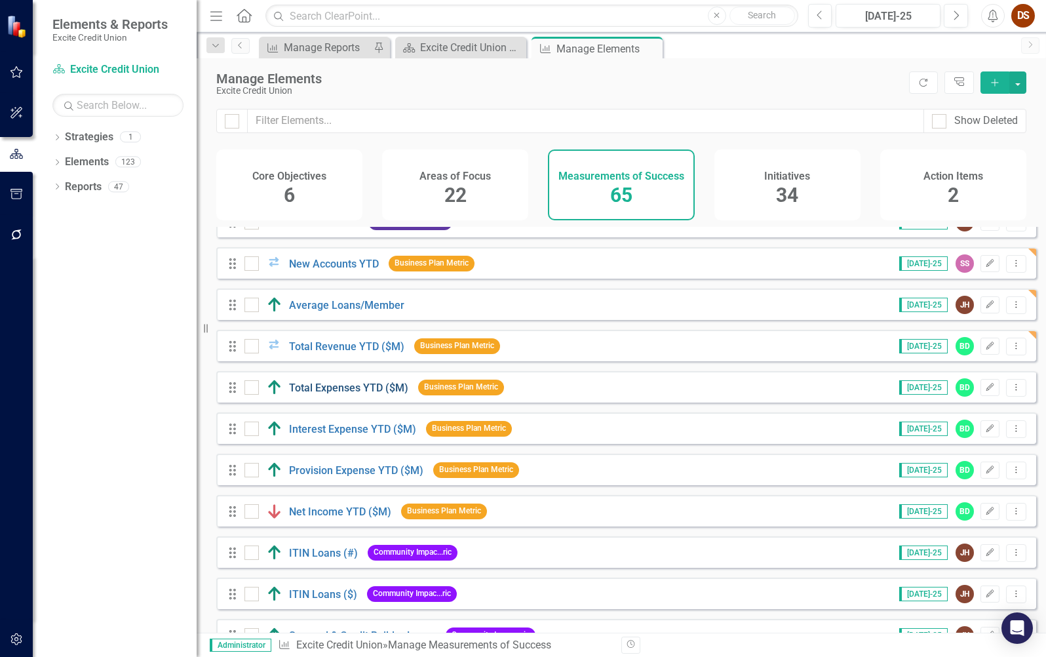
click at [370, 394] on link "Total Expenses YTD ($M)" at bounding box center [348, 387] width 119 height 12
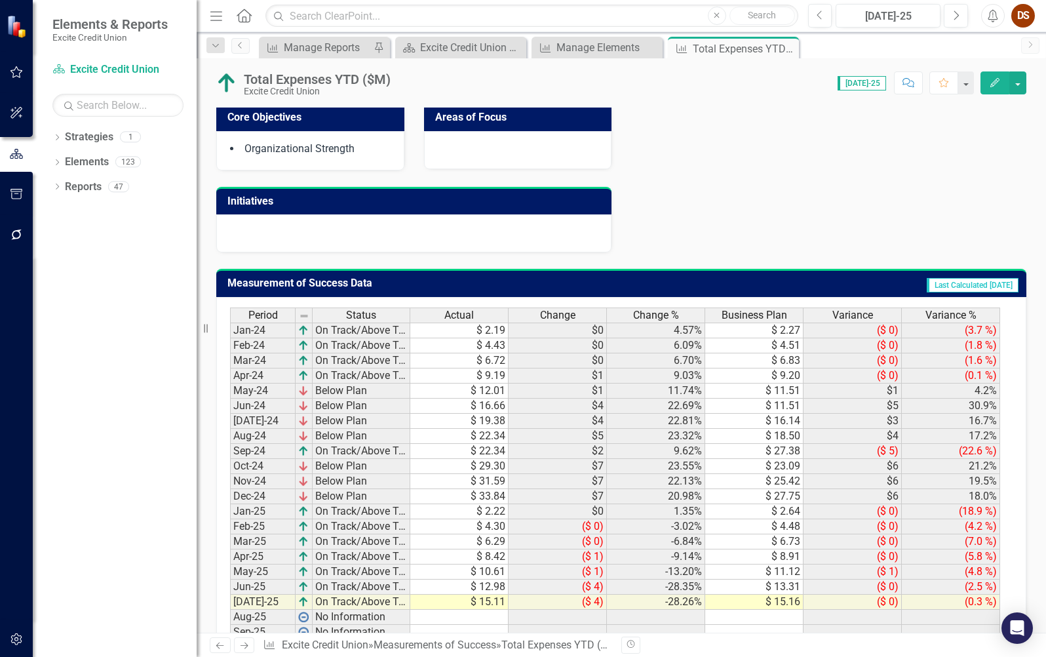
scroll to position [520, 0]
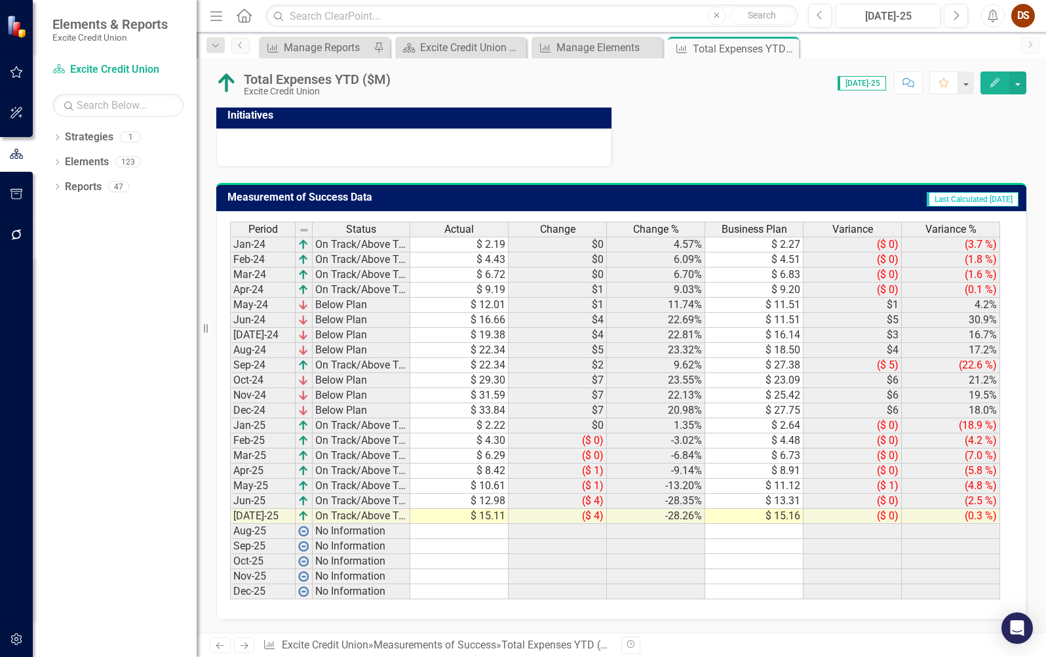
click at [494, 516] on td "$ 15.11" at bounding box center [459, 516] width 98 height 15
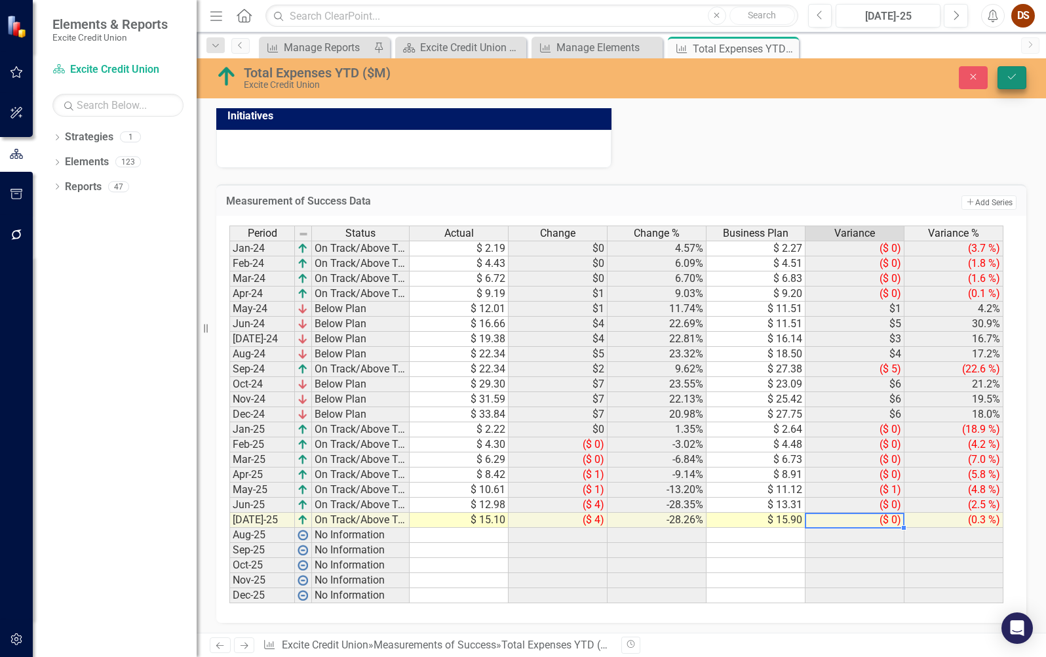
type textarea "15.9"
click at [1019, 78] on button "Save" at bounding box center [1012, 77] width 29 height 23
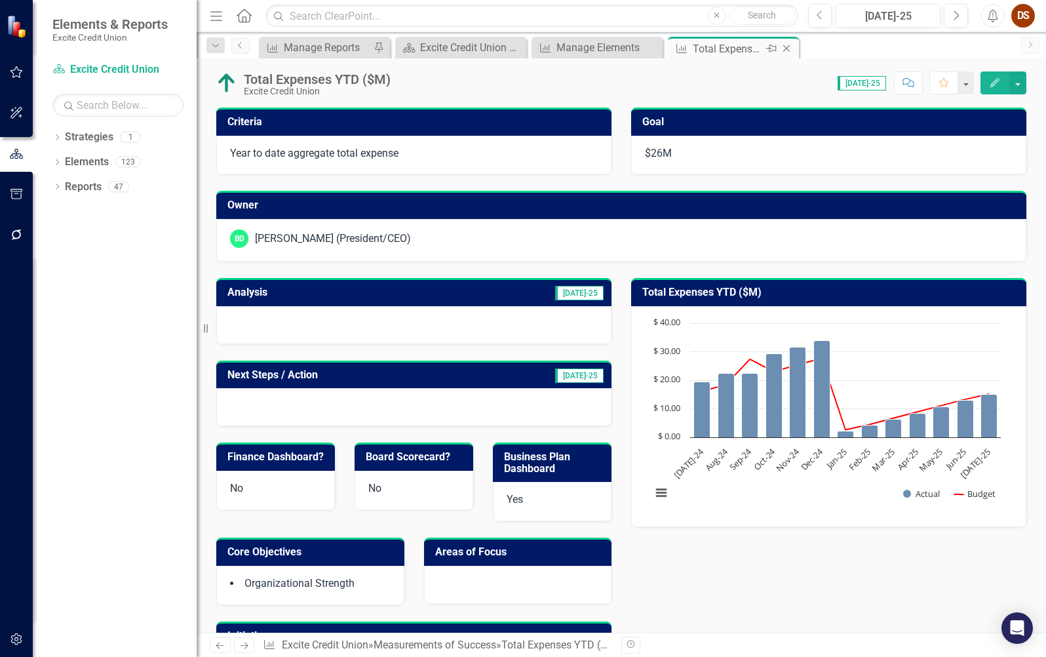
click at [788, 51] on icon "Close" at bounding box center [786, 48] width 13 height 10
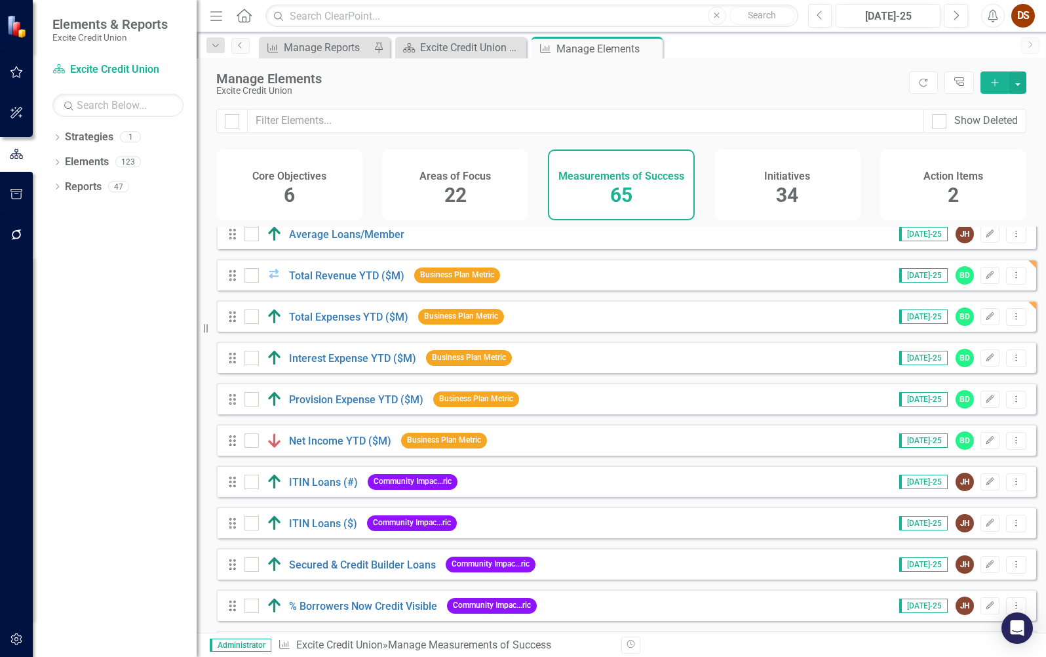
scroll to position [1508, 0]
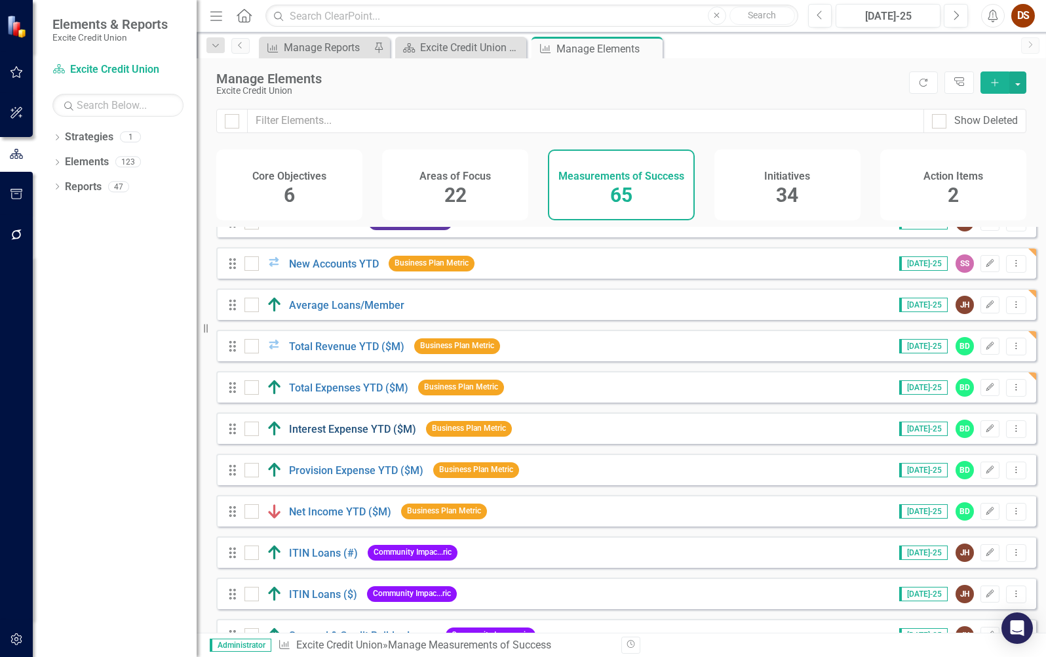
click at [359, 435] on link "Interest Expense YTD ($M)" at bounding box center [352, 429] width 127 height 12
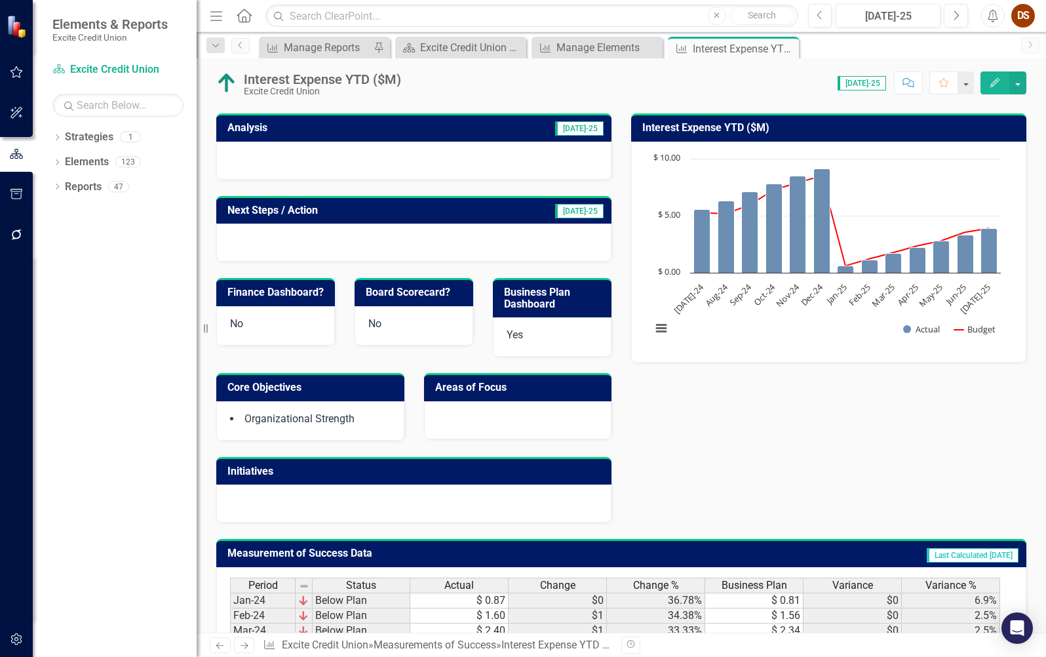
scroll to position [520, 0]
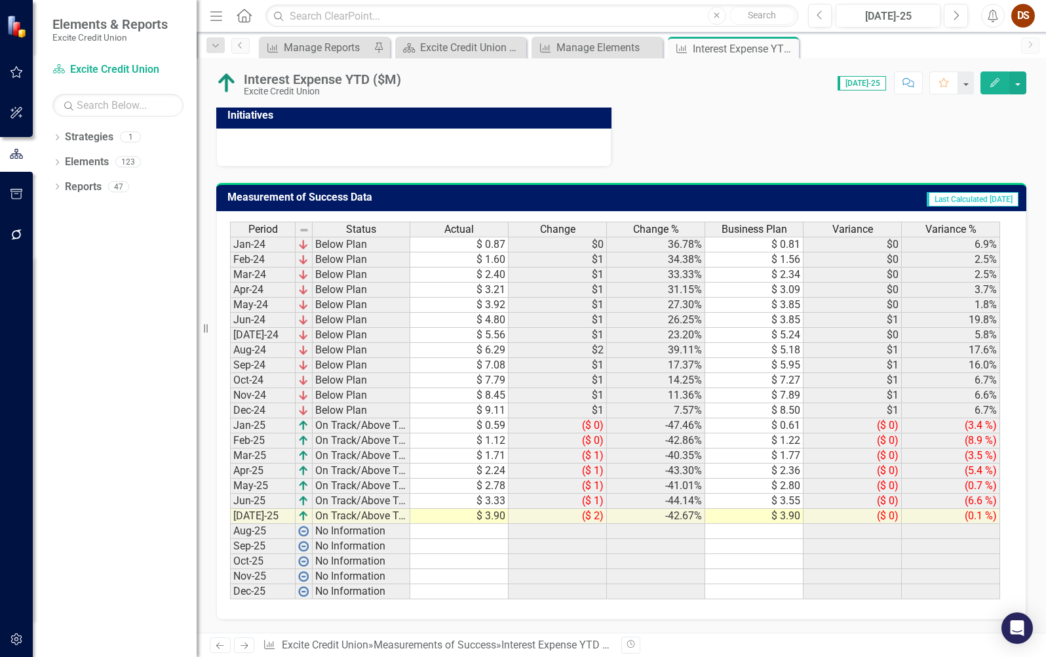
click at [481, 518] on td "$ 3.90" at bounding box center [459, 516] width 98 height 15
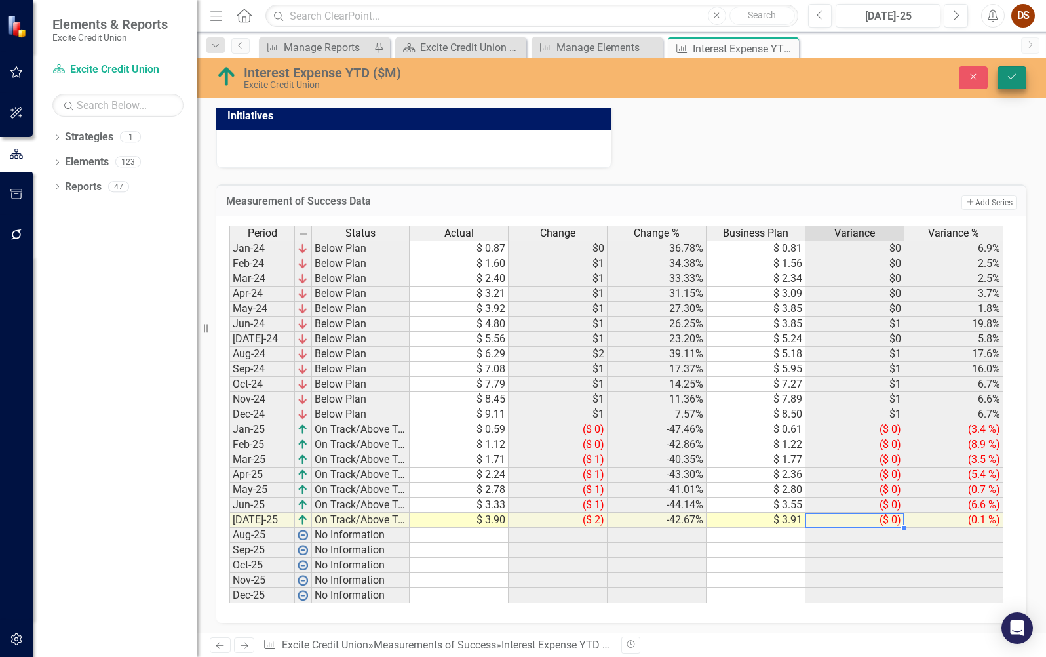
type textarea "3.91"
click at [1011, 79] on icon "Save" at bounding box center [1012, 76] width 12 height 9
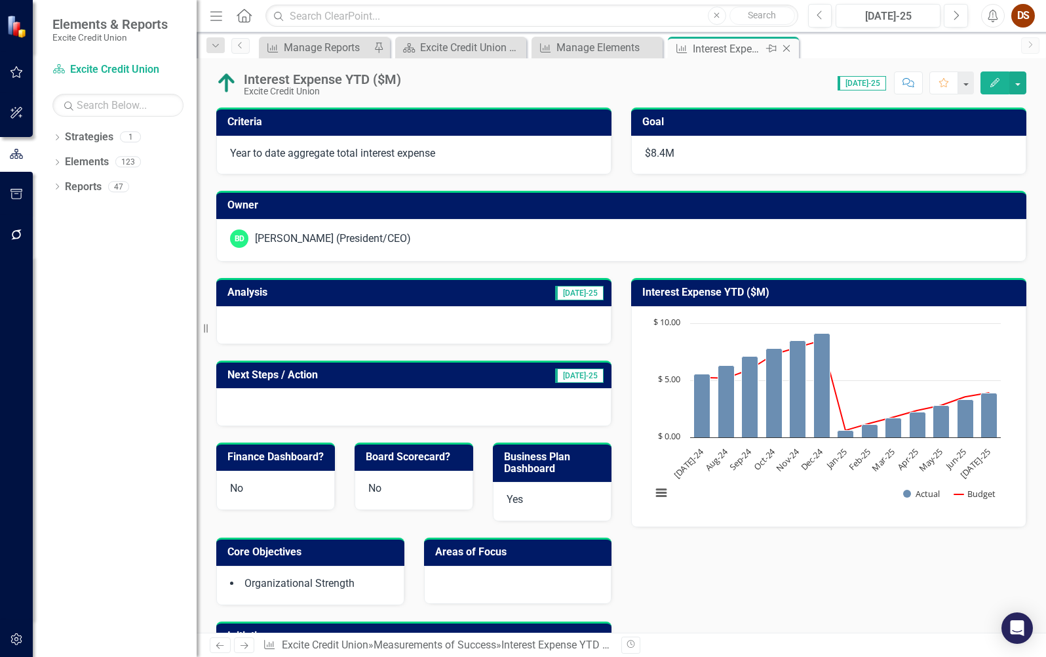
click at [784, 49] on icon "Close" at bounding box center [786, 48] width 13 height 10
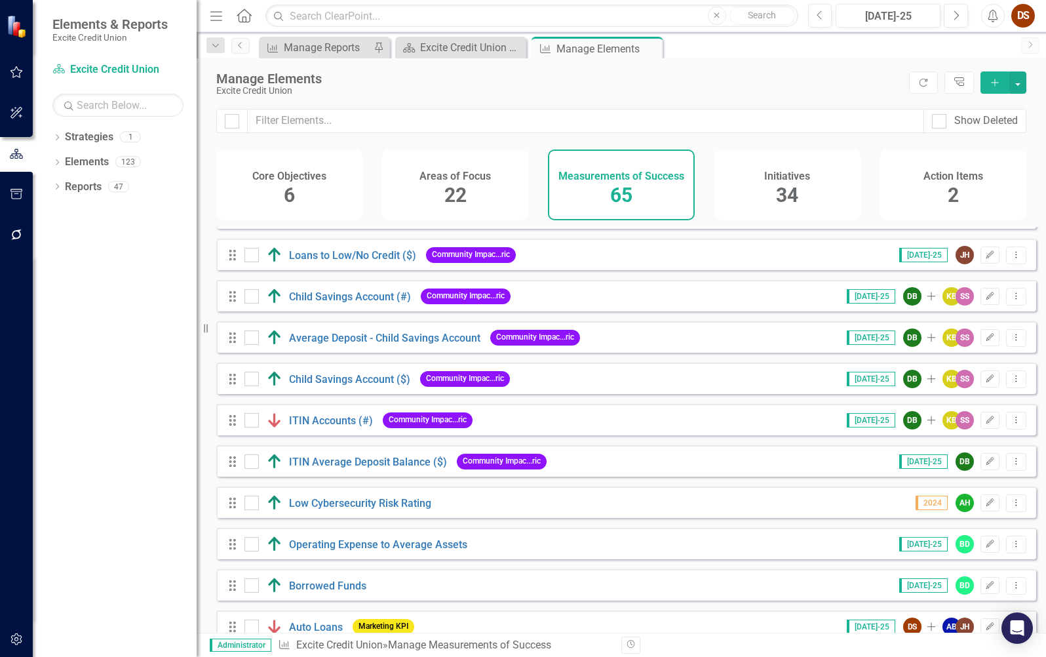
scroll to position [2288, 0]
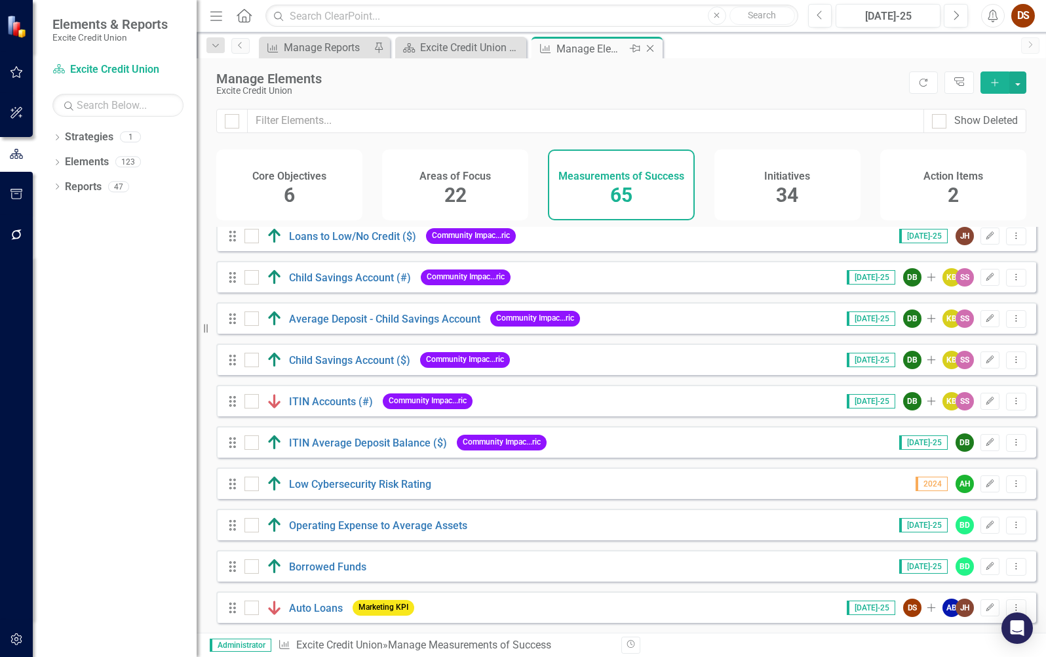
click at [651, 49] on icon at bounding box center [650, 48] width 7 height 7
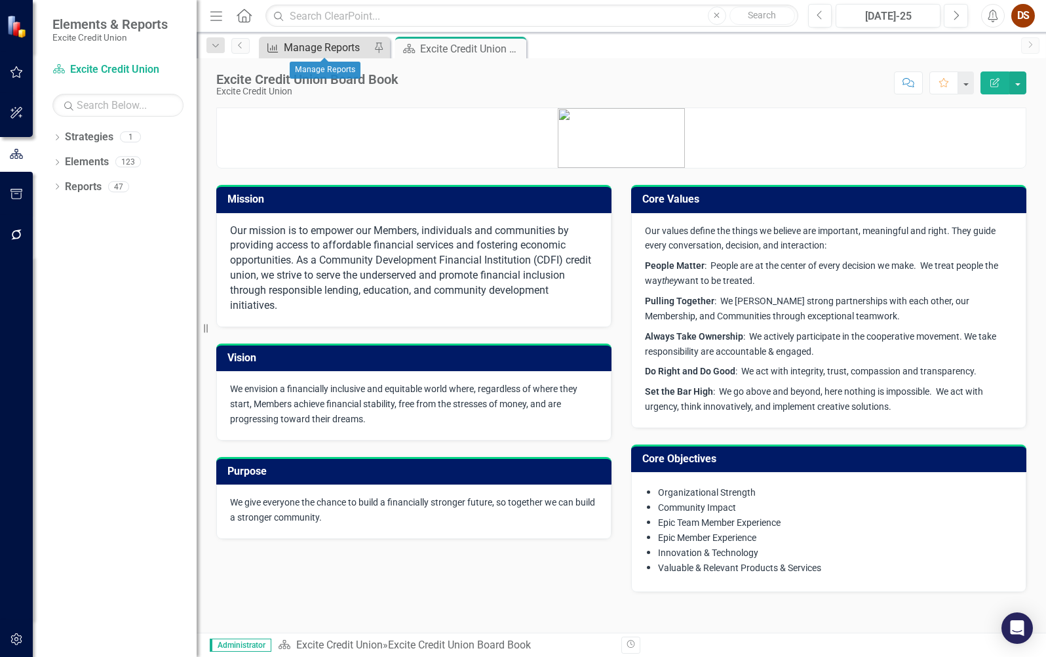
click at [302, 46] on div "Manage Reports" at bounding box center [327, 47] width 87 height 16
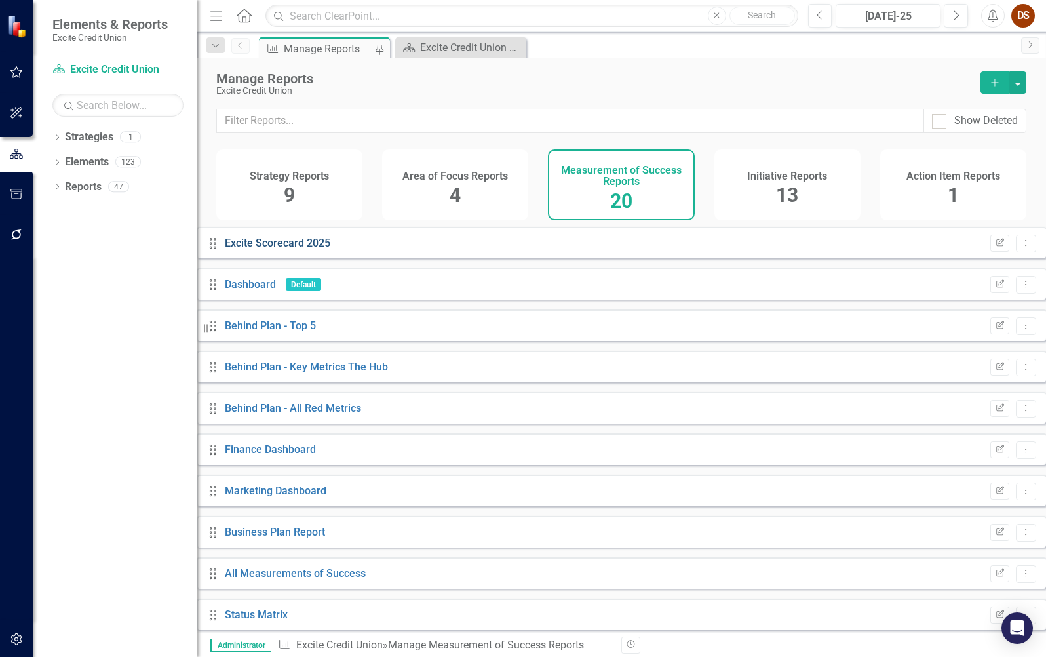
click at [267, 249] on link "Excite Scorecard 2025" at bounding box center [278, 243] width 106 height 12
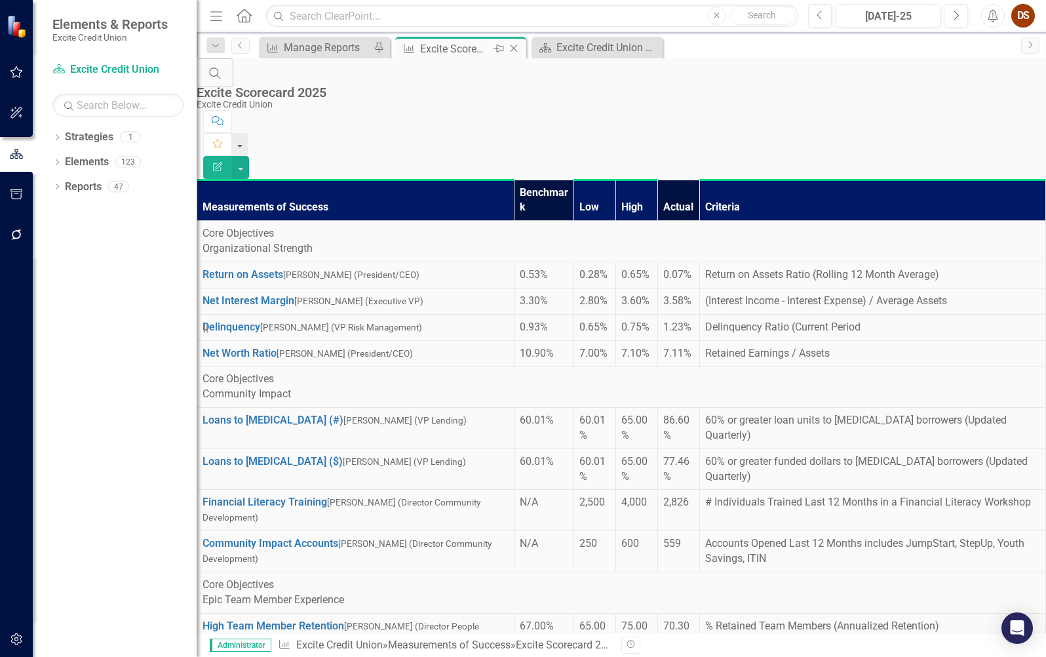
click at [519, 49] on icon "Close" at bounding box center [513, 48] width 13 height 10
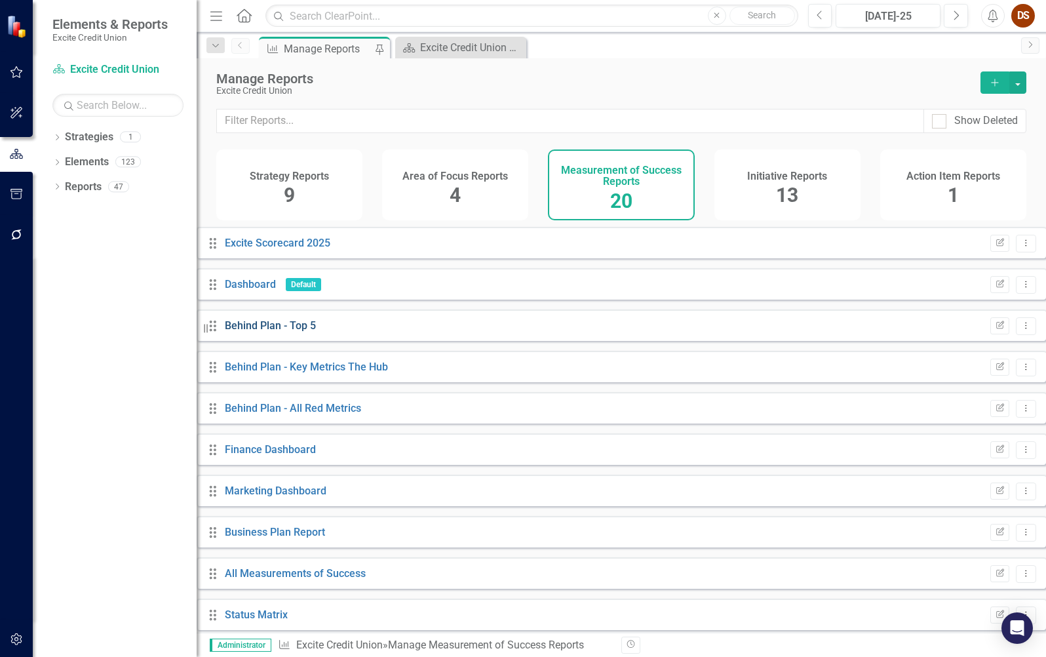
click at [298, 332] on link "Behind Plan - Top 5" at bounding box center [270, 325] width 91 height 12
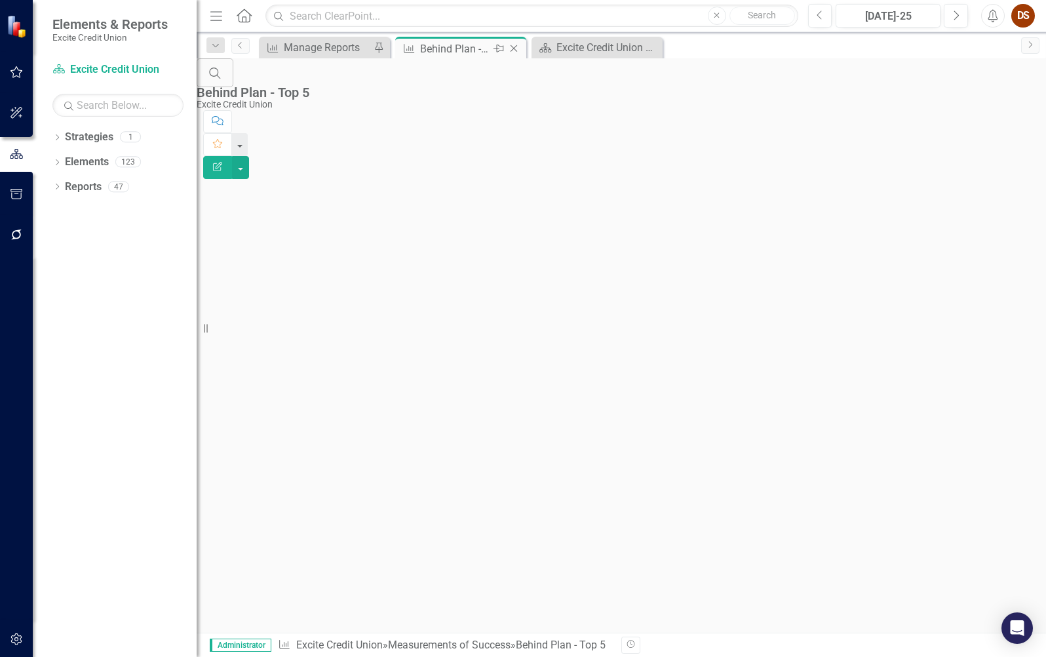
click at [513, 49] on icon "Close" at bounding box center [513, 48] width 13 height 10
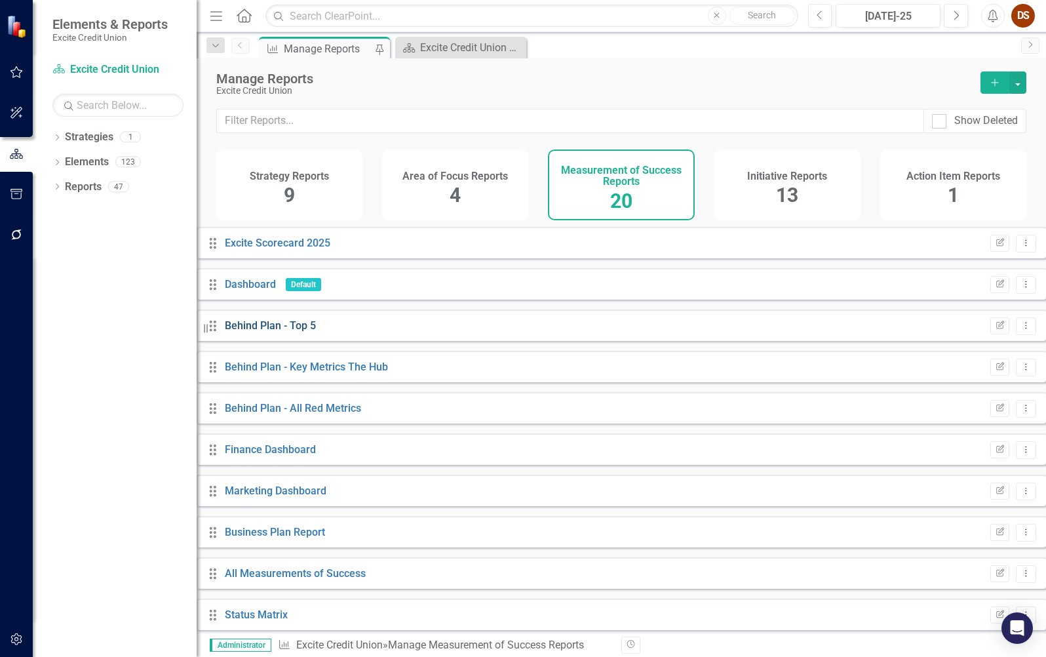
click at [291, 332] on link "Behind Plan - Top 5" at bounding box center [270, 325] width 91 height 12
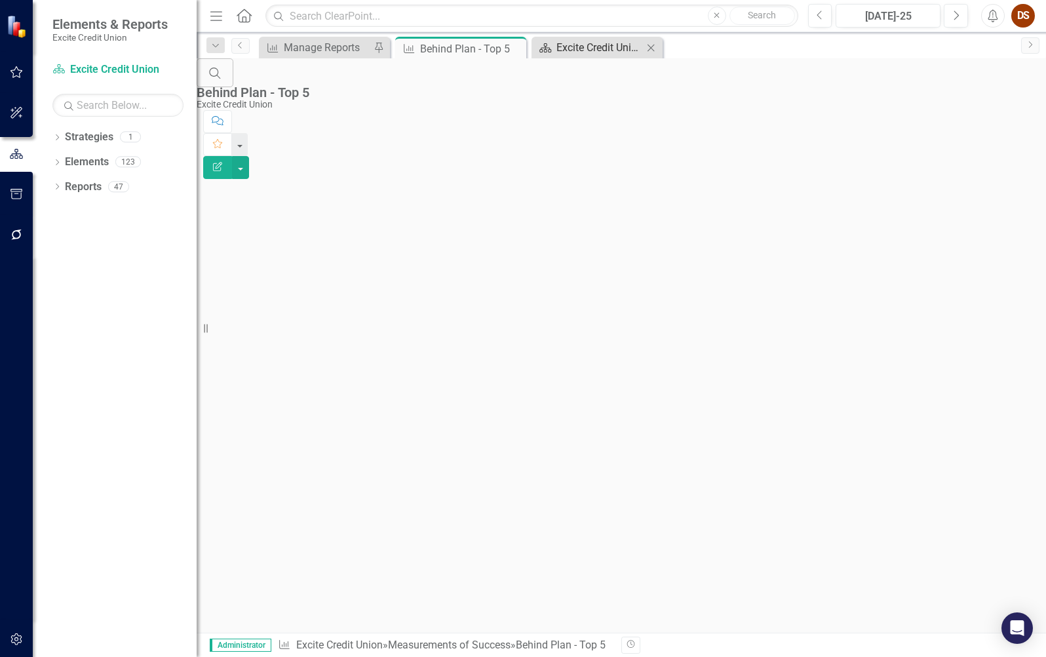
click at [616, 49] on div "Excite Credit Union Board Book" at bounding box center [599, 47] width 87 height 16
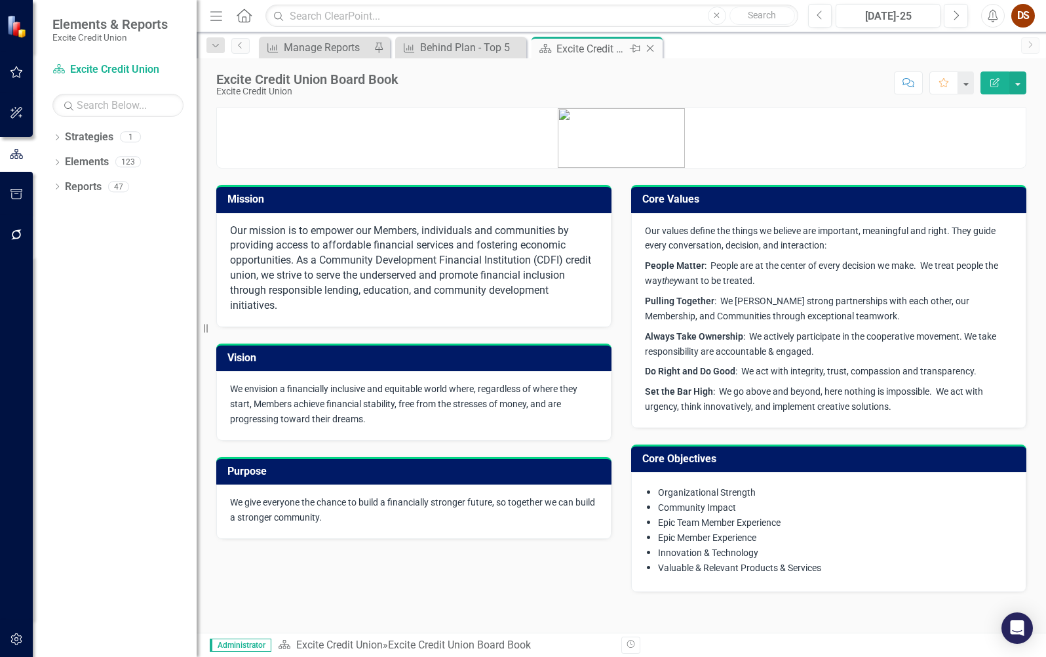
click at [649, 41] on div "Close" at bounding box center [651, 49] width 16 height 16
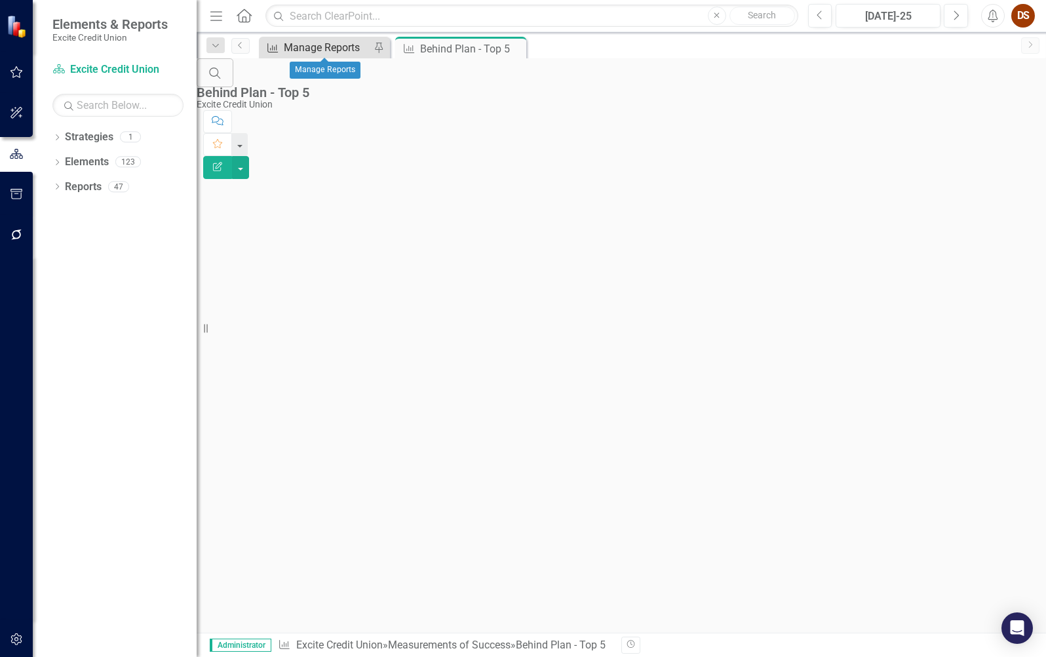
click at [290, 48] on div "Manage Reports" at bounding box center [327, 47] width 87 height 16
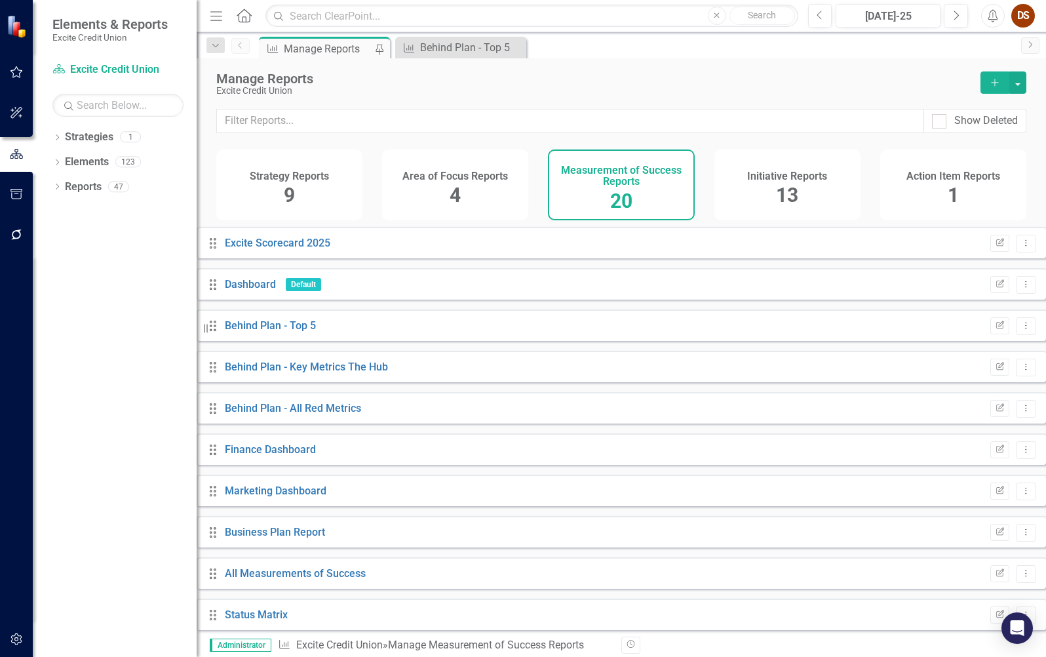
scroll to position [430, 0]
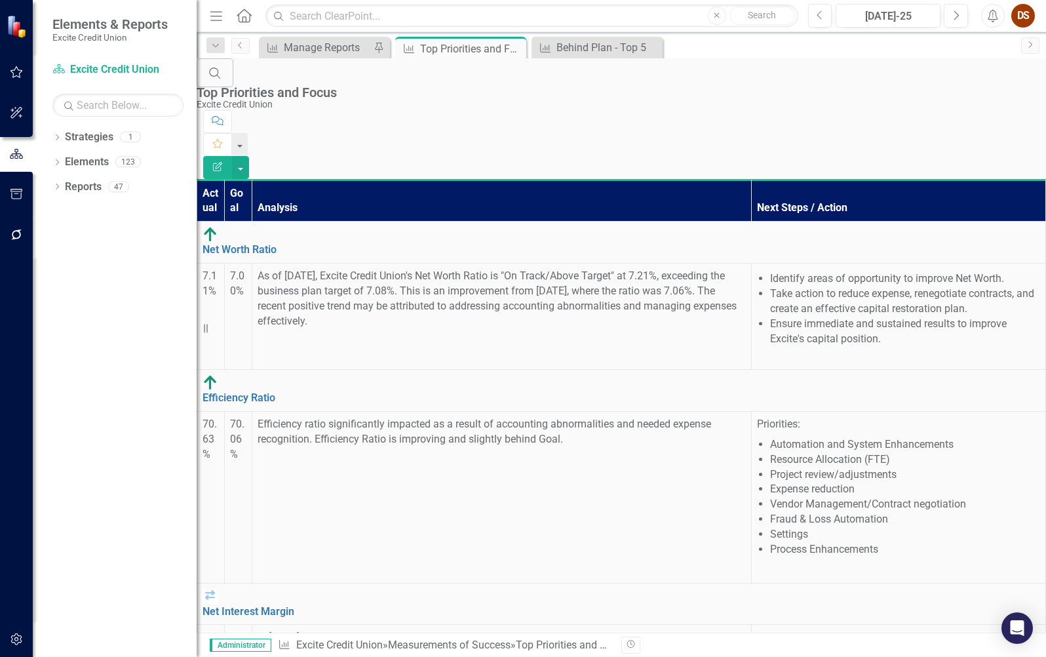
click at [499, 269] on p "As of March 2025, Excite Credit Union's Net Worth Ratio is "On Track/Above Targ…" at bounding box center [502, 299] width 488 height 60
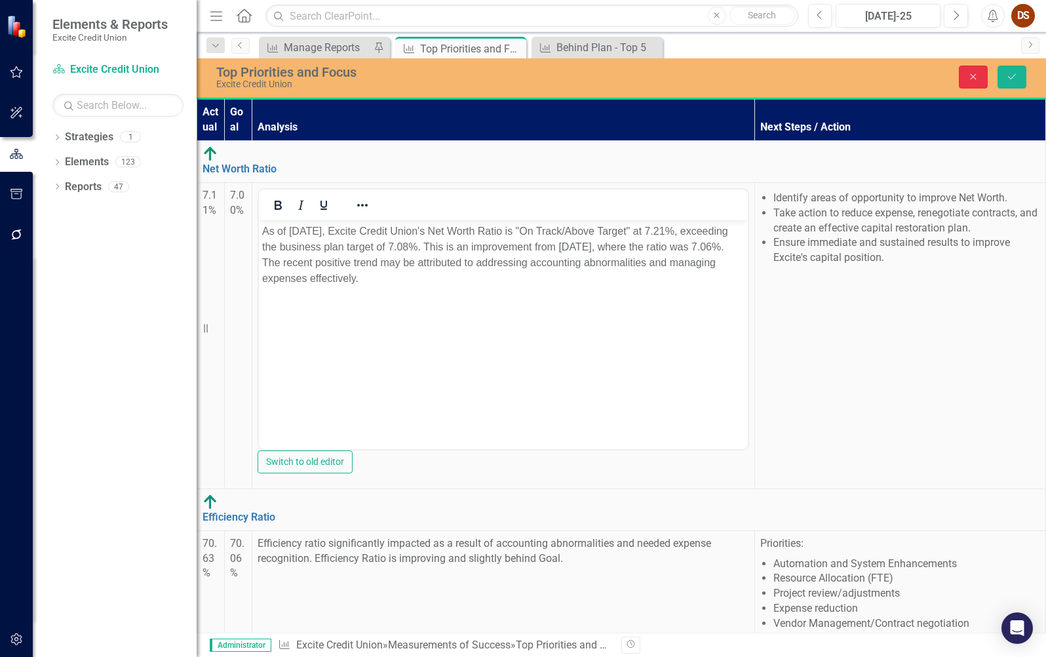
click at [970, 73] on icon "Close" at bounding box center [973, 76] width 12 height 9
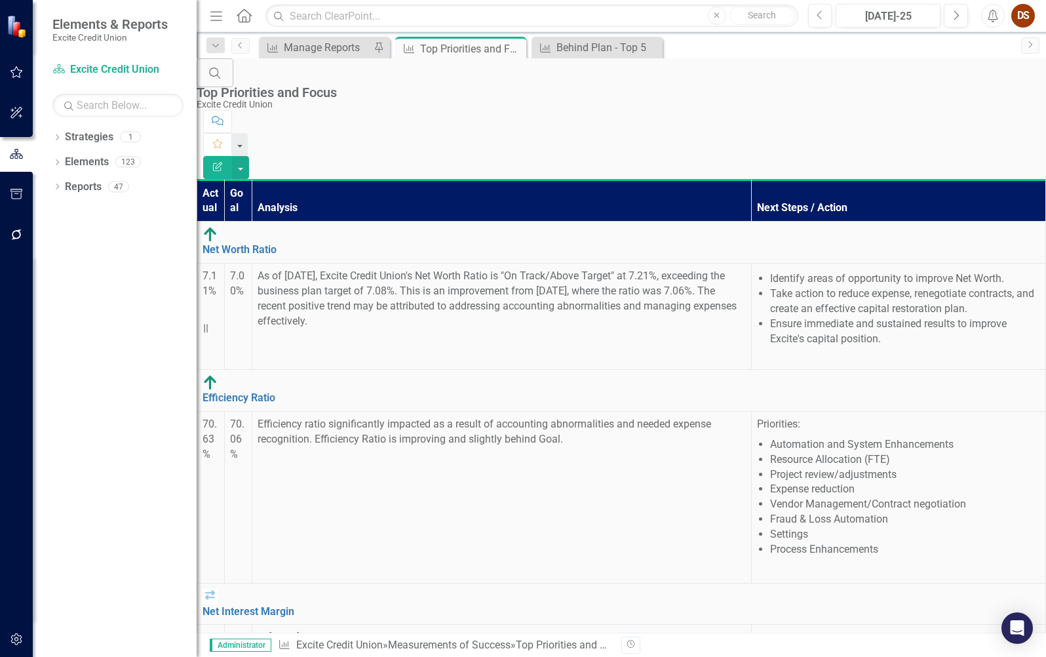
click at [244, 227] on div "Net Worth Ratio" at bounding box center [622, 242] width 838 height 31
click at [261, 243] on link "Net Worth Ratio" at bounding box center [240, 249] width 74 height 12
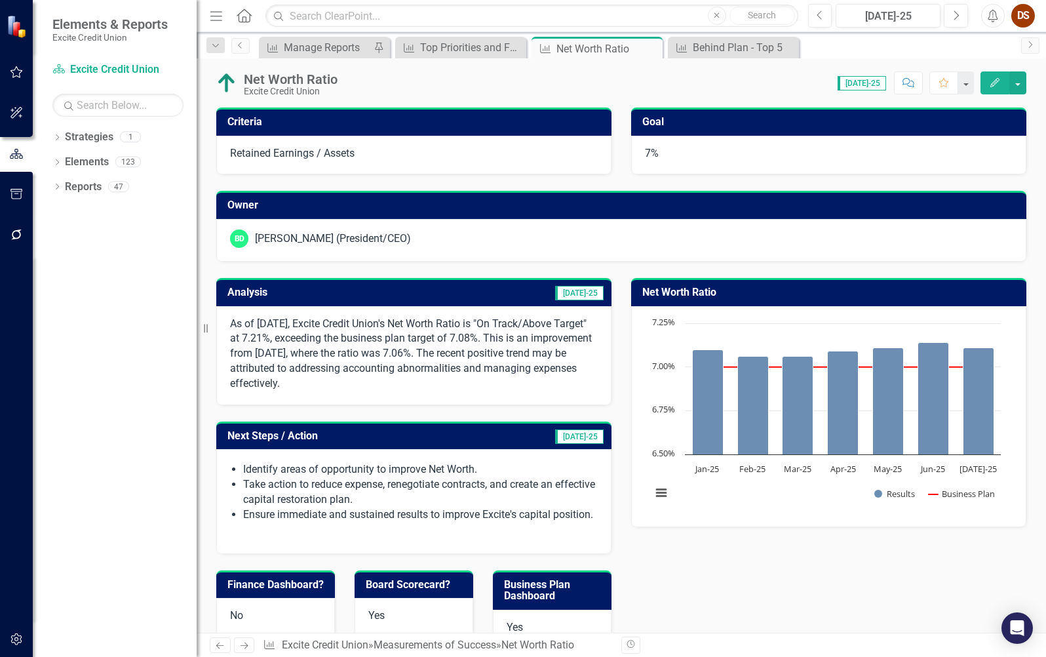
click at [475, 324] on p "As of March 2025, Excite Credit Union's Net Worth Ratio is "On Track/Above Targ…" at bounding box center [414, 354] width 368 height 75
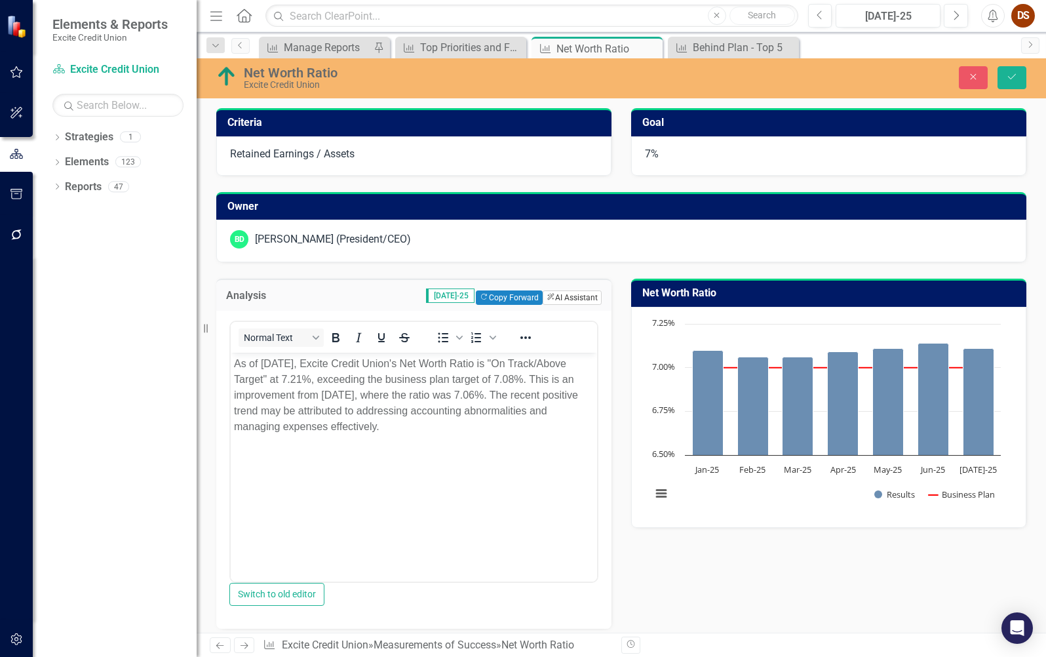
click at [560, 293] on button "ClearPoint AI AI Assistant" at bounding box center [572, 297] width 59 height 14
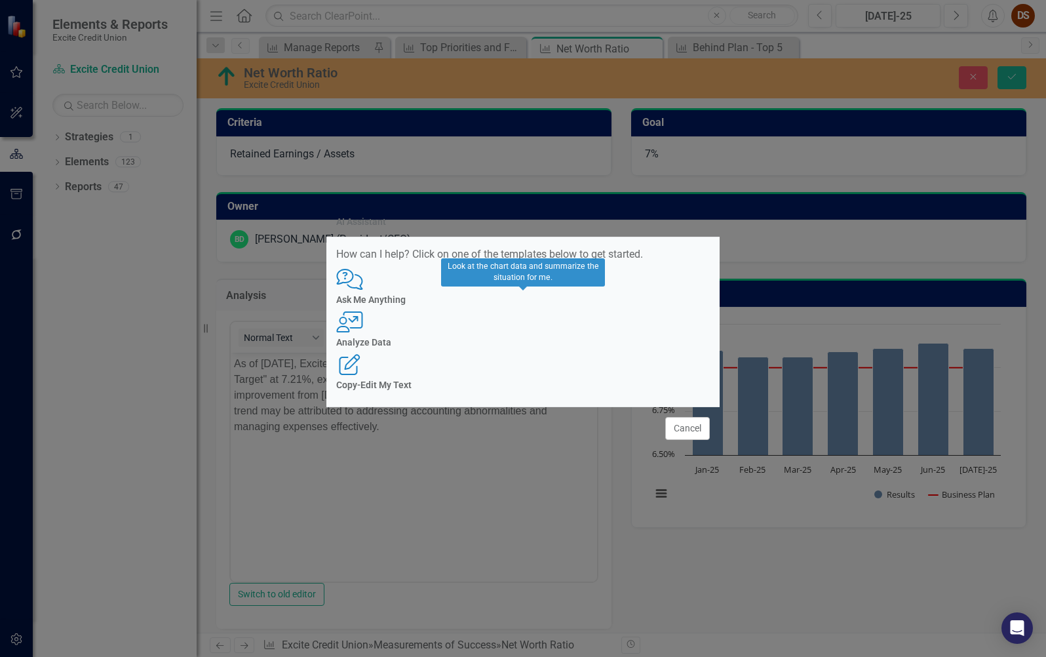
click at [363, 321] on icon "User with Chart" at bounding box center [349, 321] width 27 height 21
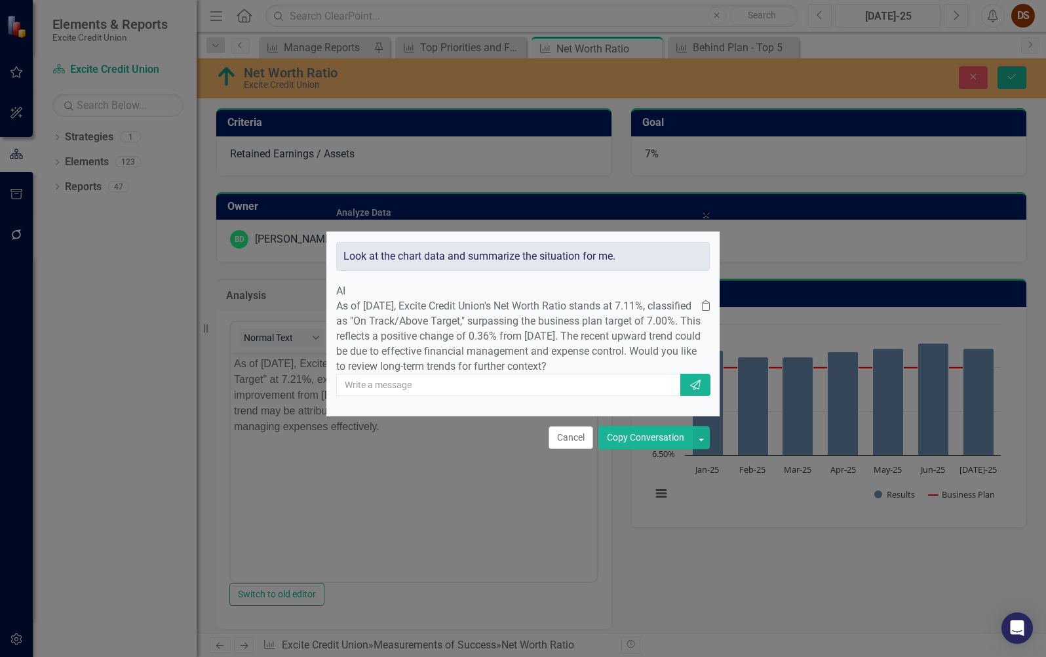
click at [659, 449] on button "Copy Conversation" at bounding box center [645, 437] width 94 height 23
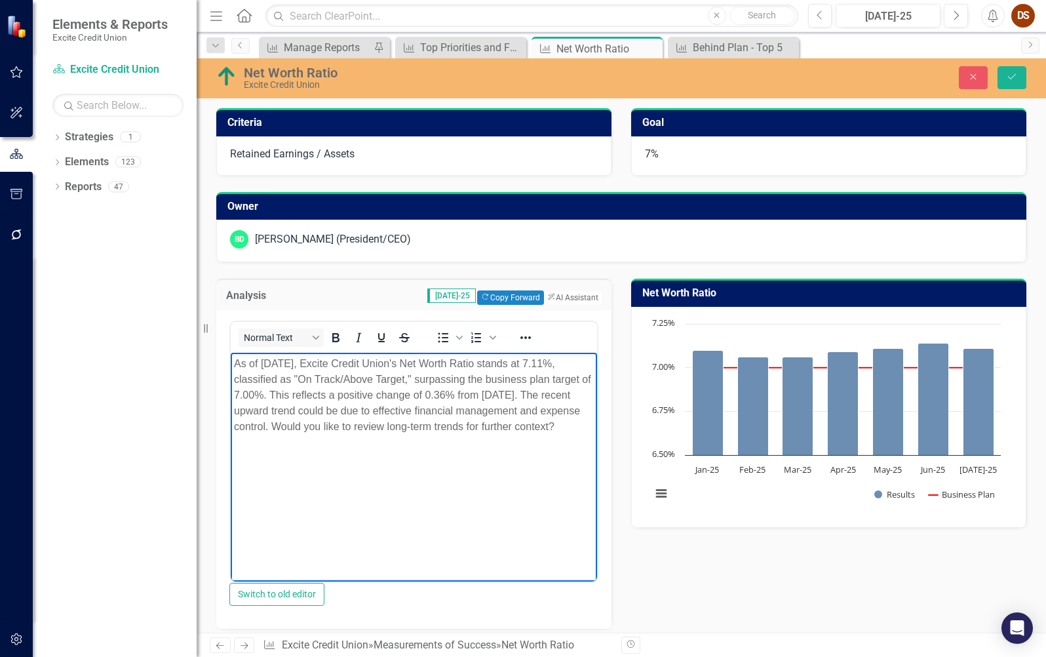
drag, startPoint x: 382, startPoint y: 451, endPoint x: 317, endPoint y: 420, distance: 71.8
click at [317, 420] on body "As of July 2025, Excite Credit Union's Net Worth Ratio stands at 7.11%, classif…" at bounding box center [414, 451] width 366 height 197
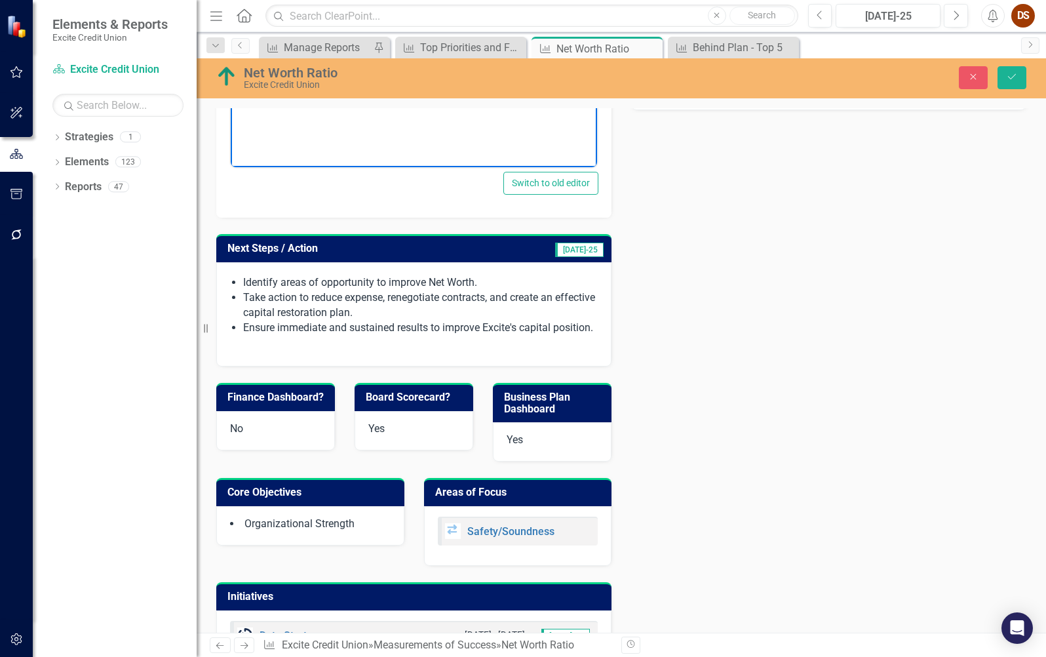
scroll to position [459, 0]
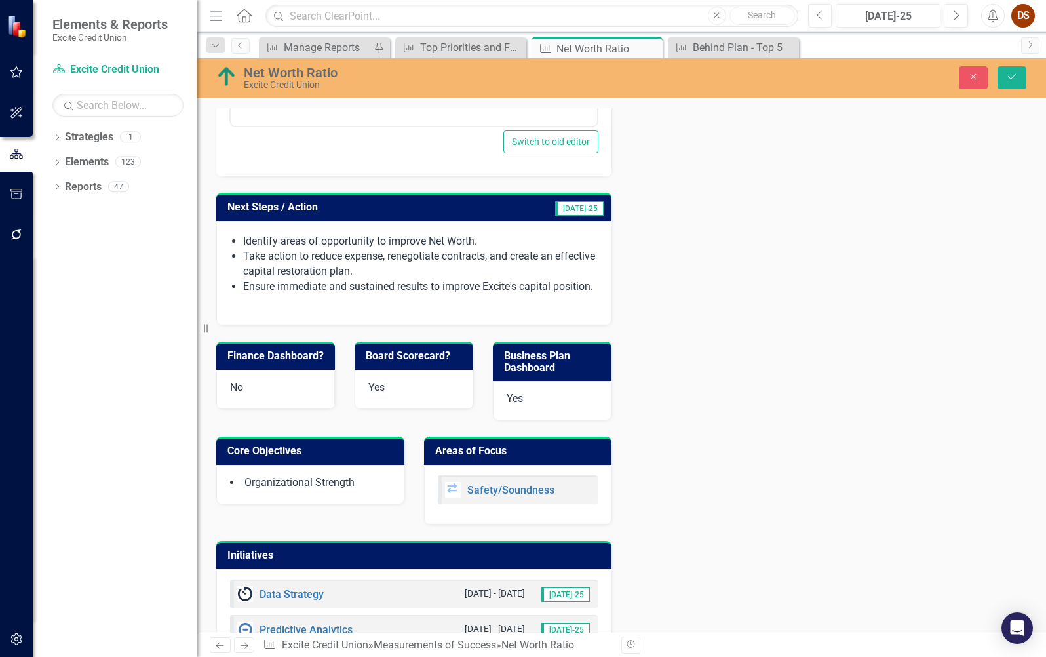
click at [503, 294] on li "Ensure immediate and sustained results to improve Excite's capital position." at bounding box center [420, 286] width 355 height 15
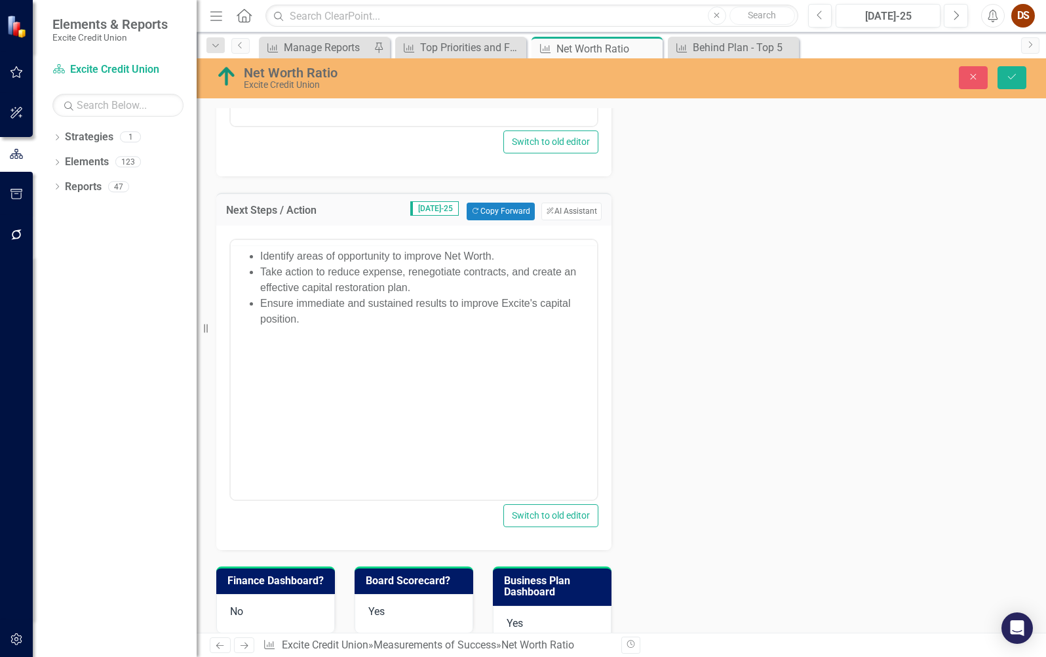
scroll to position [0, 0]
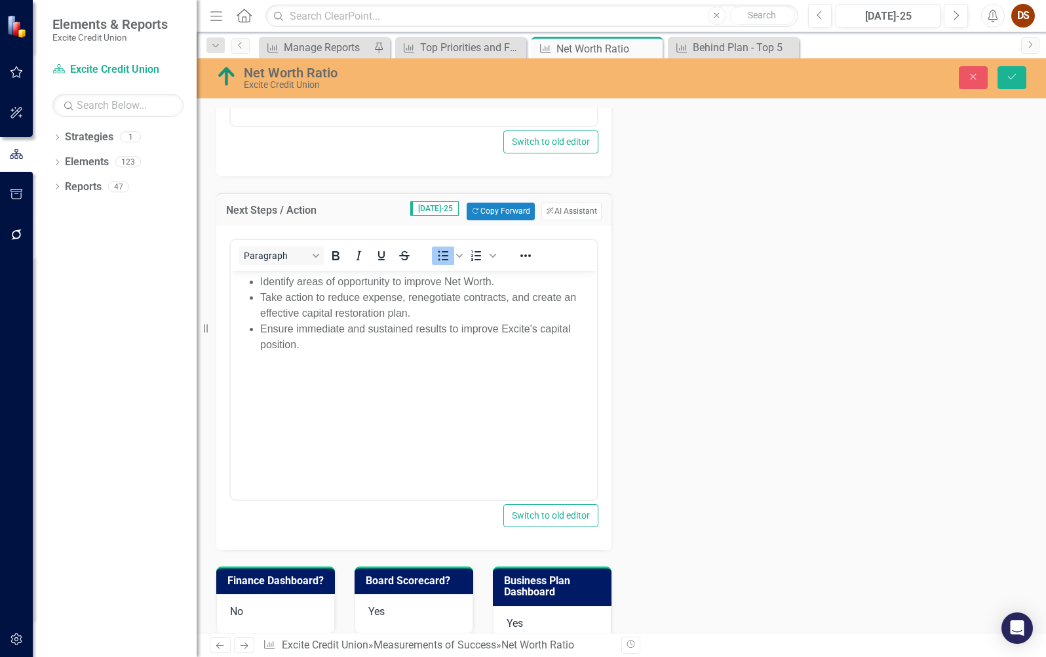
click at [327, 282] on li "Identify areas of opportunity to improve Net Worth." at bounding box center [427, 281] width 334 height 16
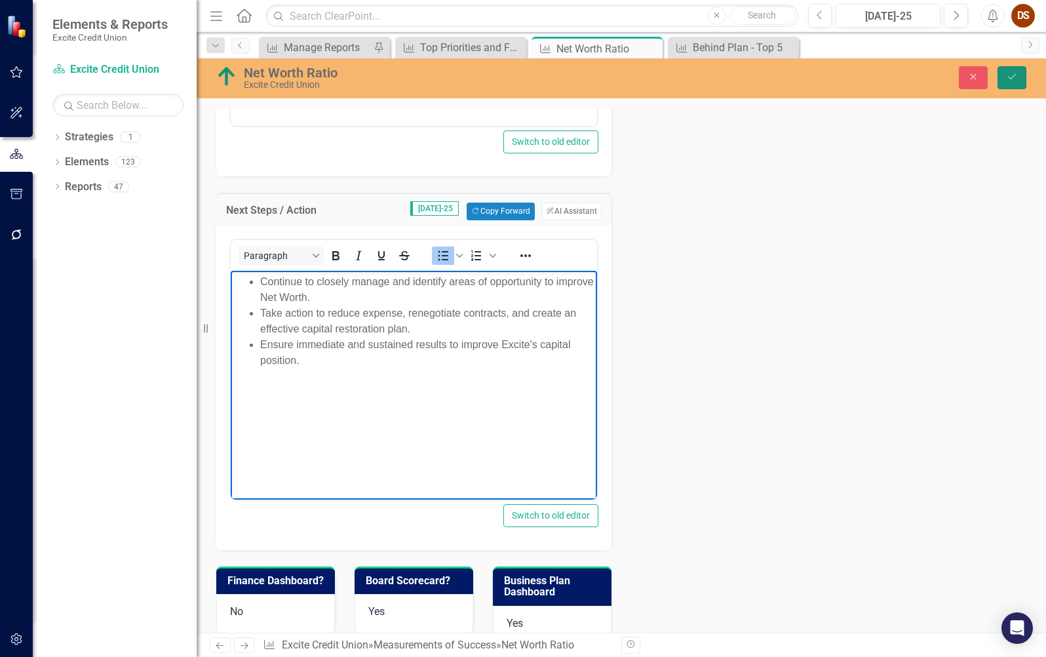
click at [1022, 77] on button "Save" at bounding box center [1012, 77] width 29 height 23
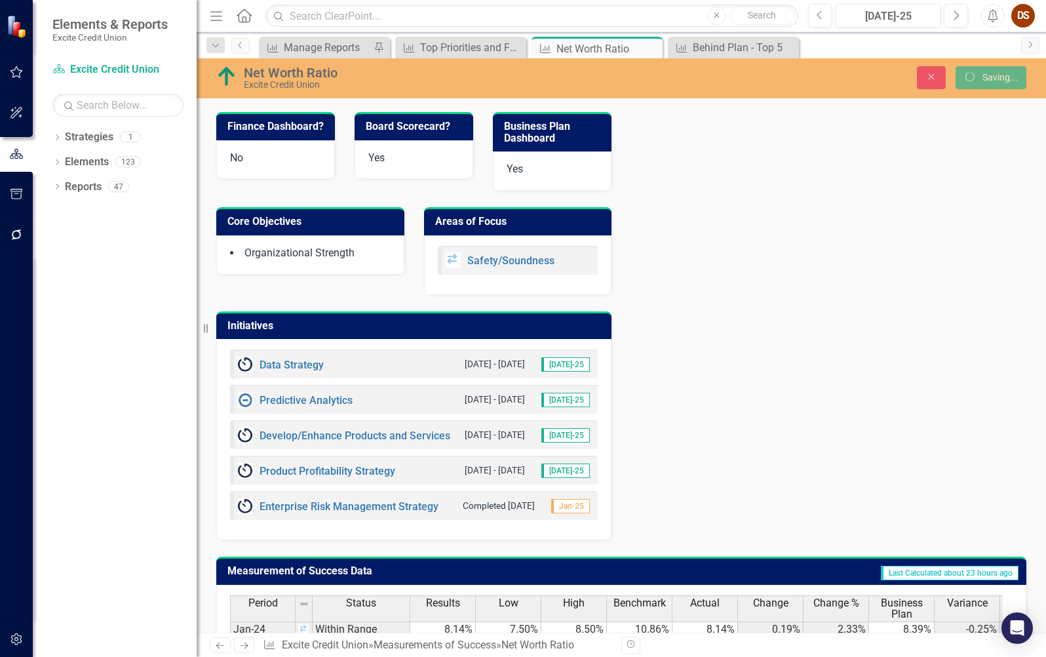
scroll to position [455, 0]
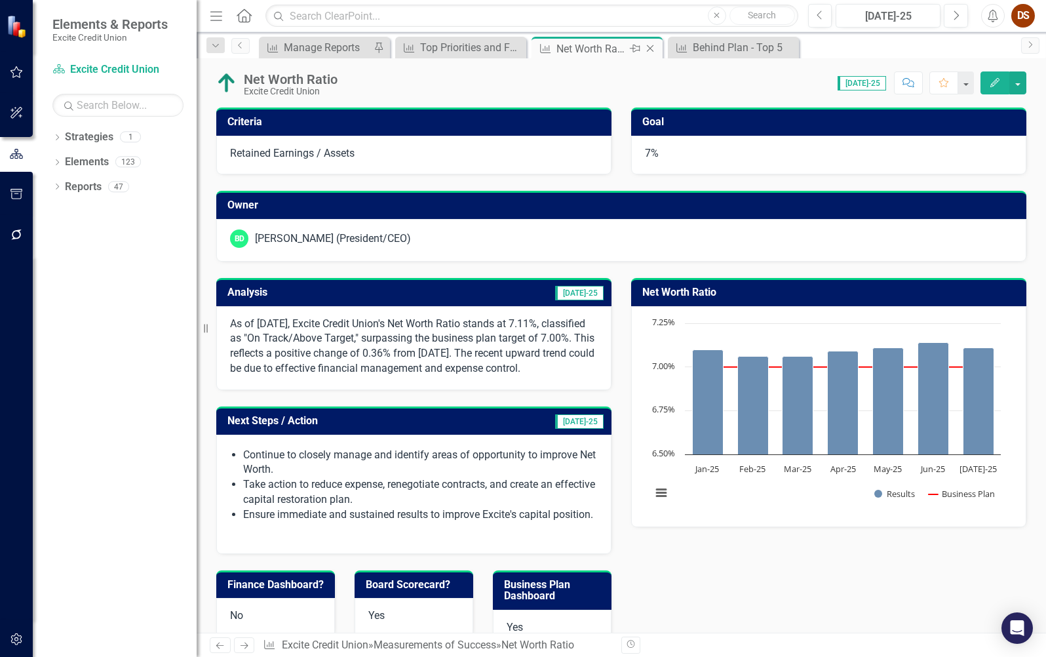
click at [655, 48] on icon "Close" at bounding box center [650, 48] width 13 height 10
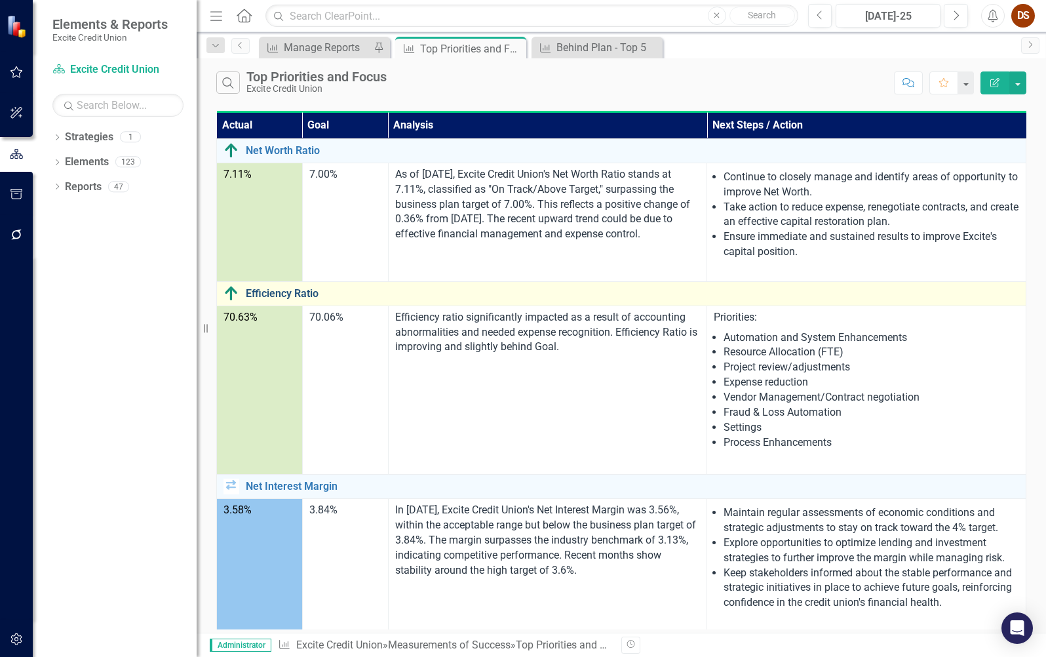
click at [261, 294] on link "Efficiency Ratio" at bounding box center [632, 294] width 773 height 12
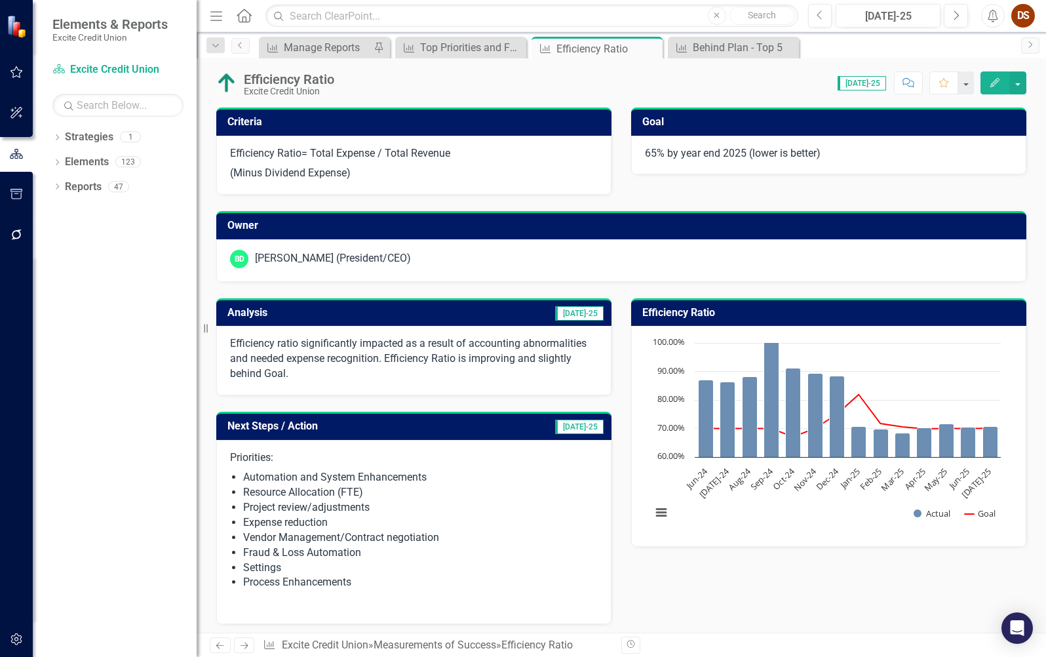
click at [438, 333] on div "Efficiency ratio significantly impacted as a result of accounting abnormalities…" at bounding box center [413, 360] width 395 height 69
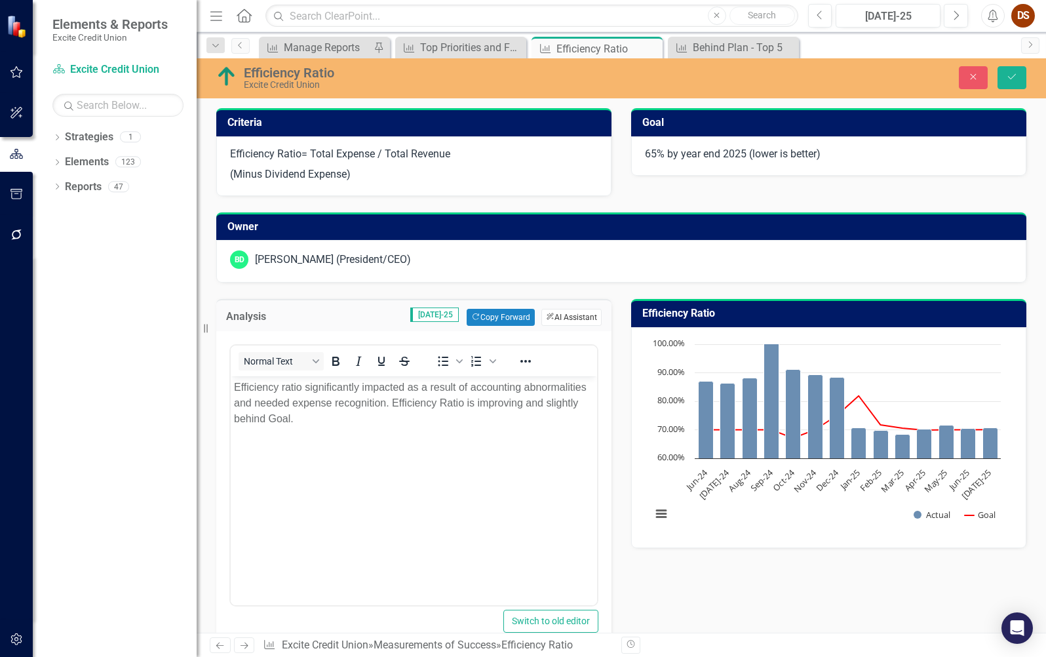
click at [552, 321] on button "ClearPoint AI AI Assistant" at bounding box center [571, 317] width 60 height 17
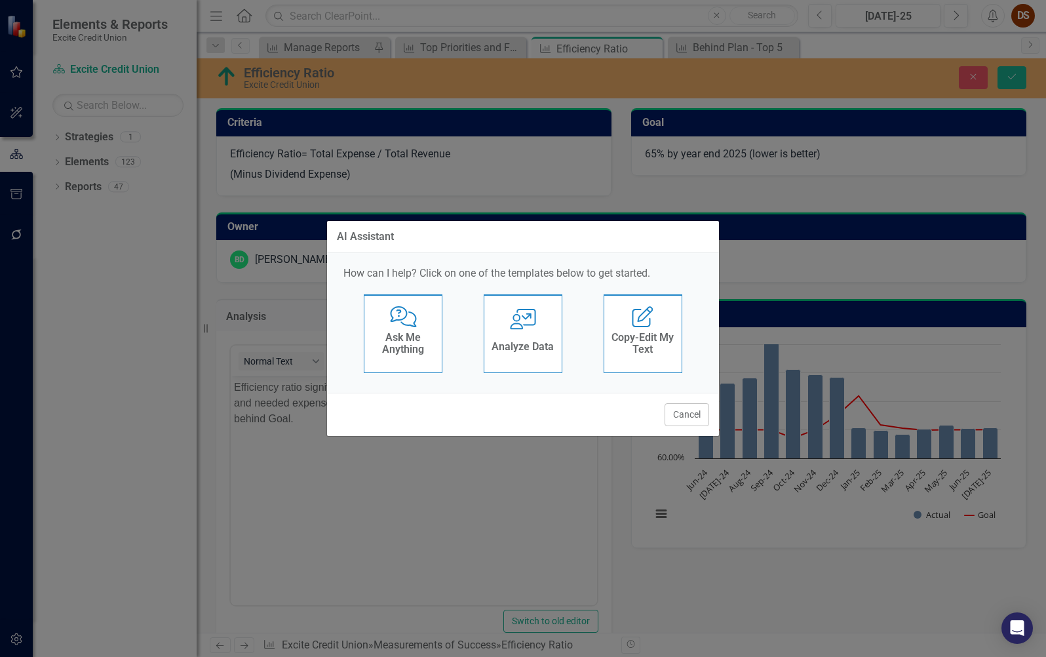
click at [530, 338] on div "Analyze Data" at bounding box center [523, 349] width 62 height 22
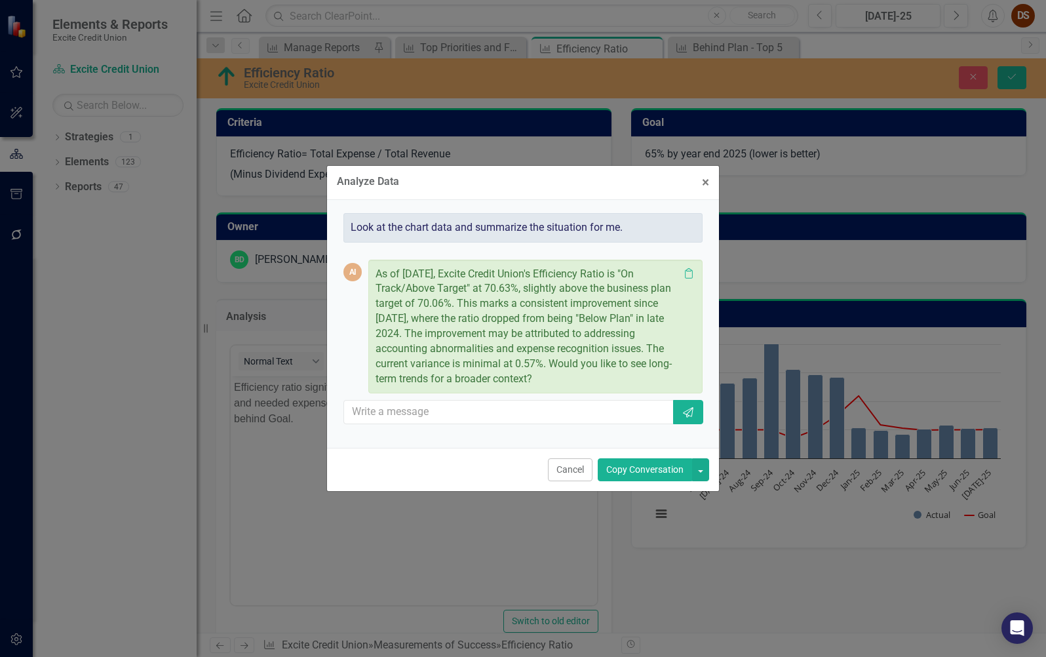
click at [640, 464] on button "Copy Conversation" at bounding box center [645, 469] width 94 height 23
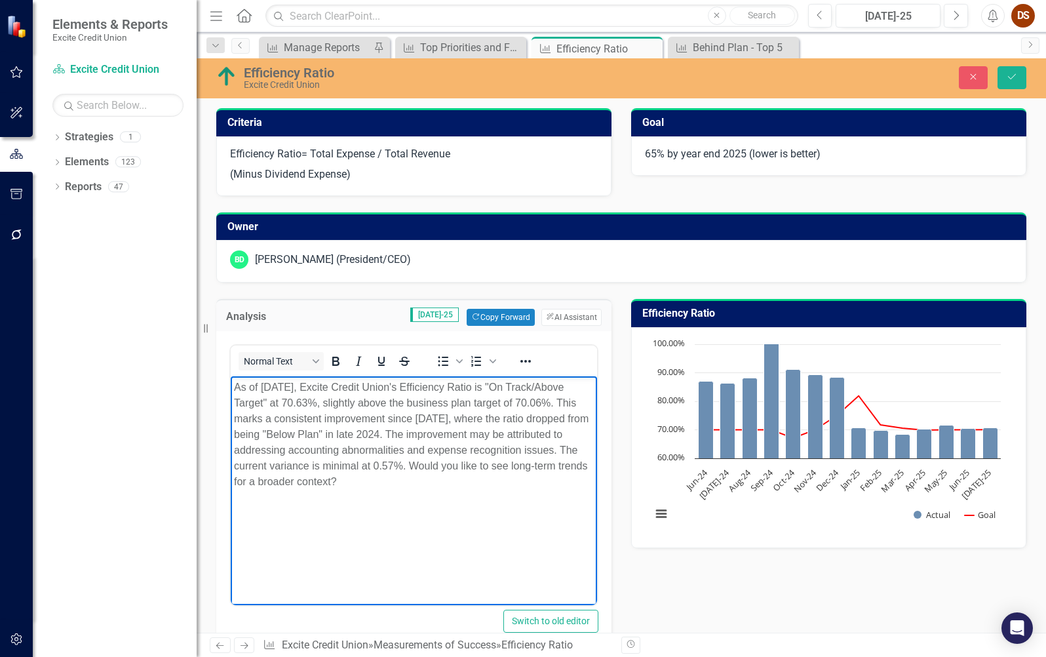
drag, startPoint x: 430, startPoint y: 484, endPoint x: 467, endPoint y: 468, distance: 40.2
click at [467, 468] on p "As of July 2025, Excite Credit Union's Efficiency Ratio is "On Track/Above Targ…" at bounding box center [414, 435] width 360 height 110
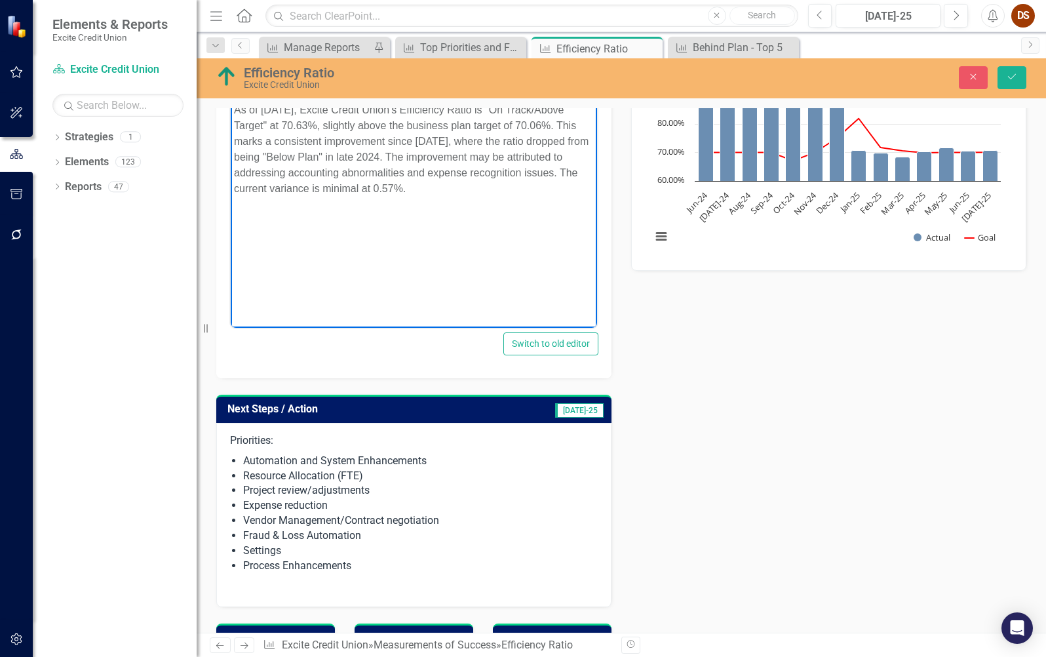
scroll to position [393, 0]
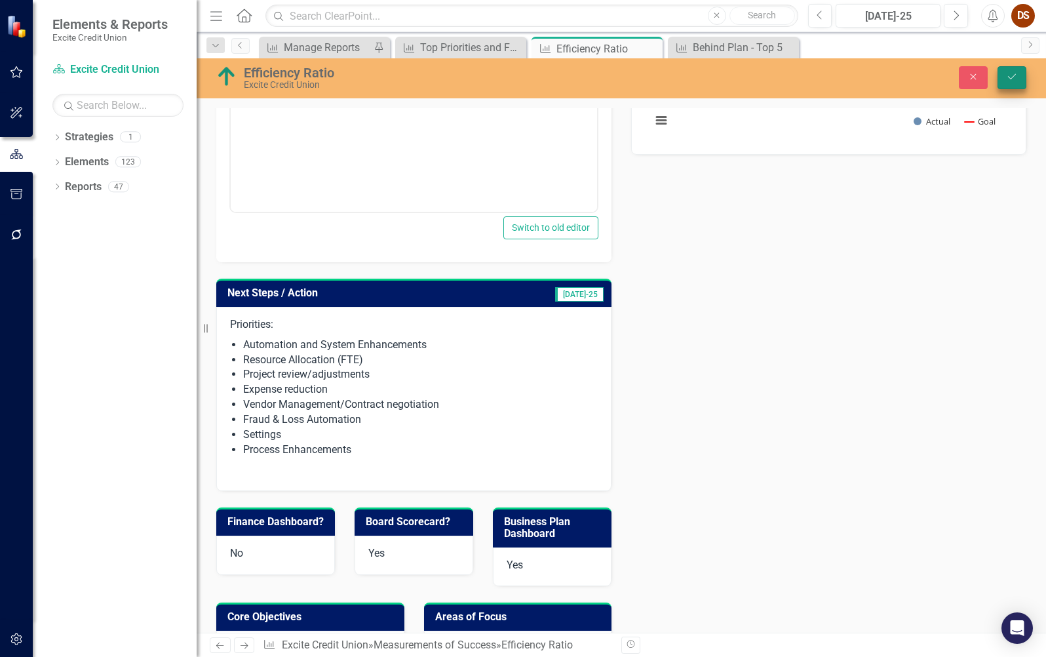
click at [1019, 75] on button "Save" at bounding box center [1012, 77] width 29 height 23
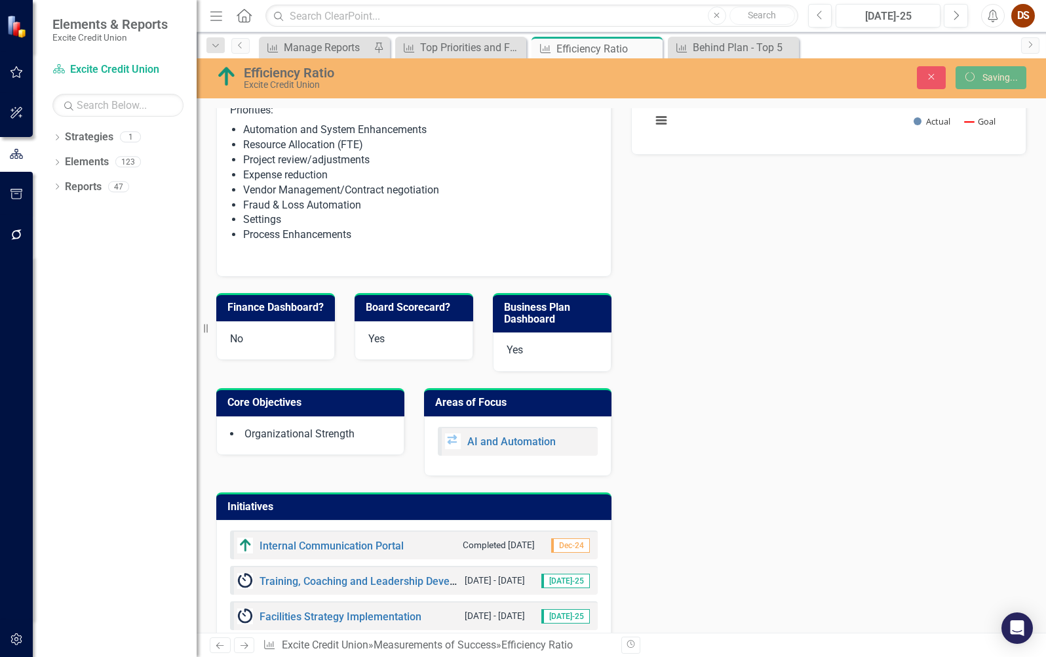
scroll to position [389, 0]
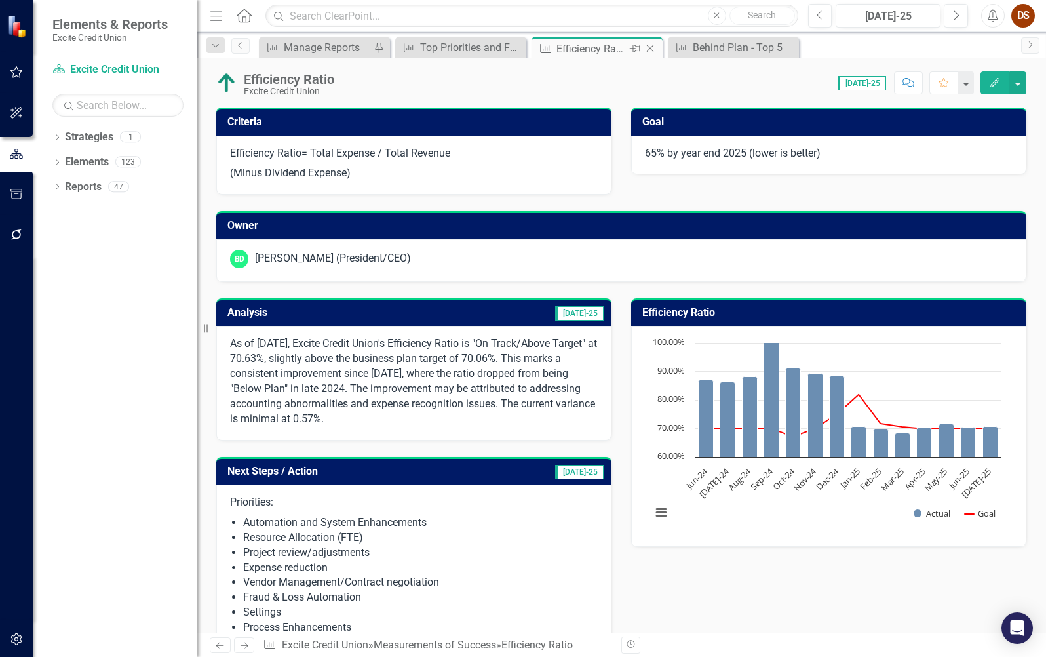
click at [650, 47] on icon "Close" at bounding box center [650, 48] width 13 height 10
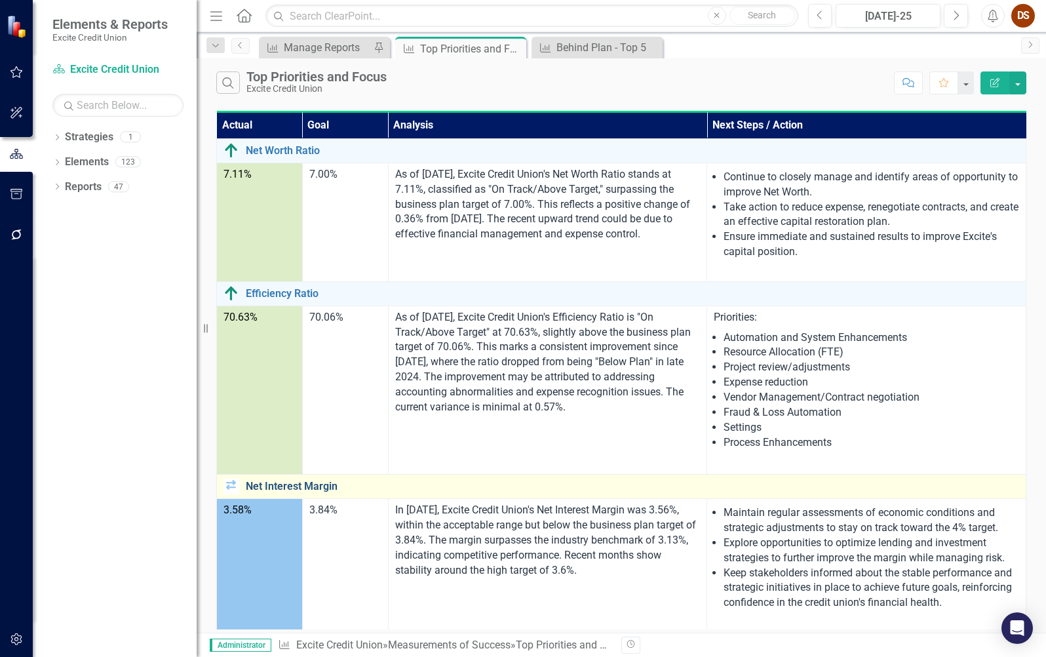
click at [271, 482] on link "Net Interest Margin" at bounding box center [632, 486] width 773 height 12
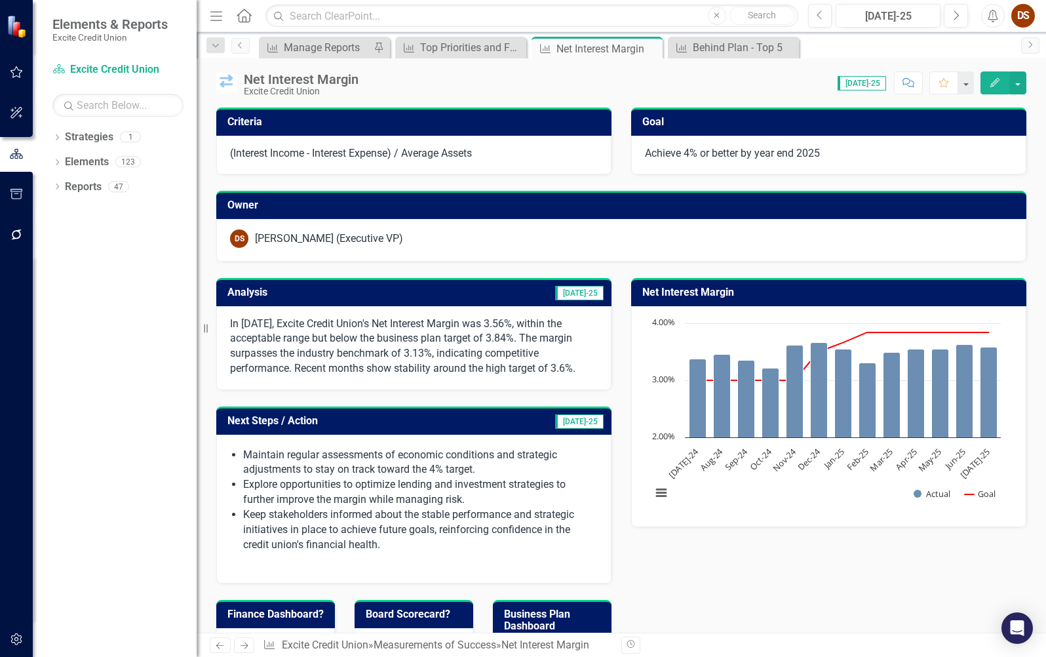
click at [435, 357] on p "In March 2025, Excite Credit Union's Net Interest Margin was 3.56%, within the …" at bounding box center [414, 347] width 368 height 60
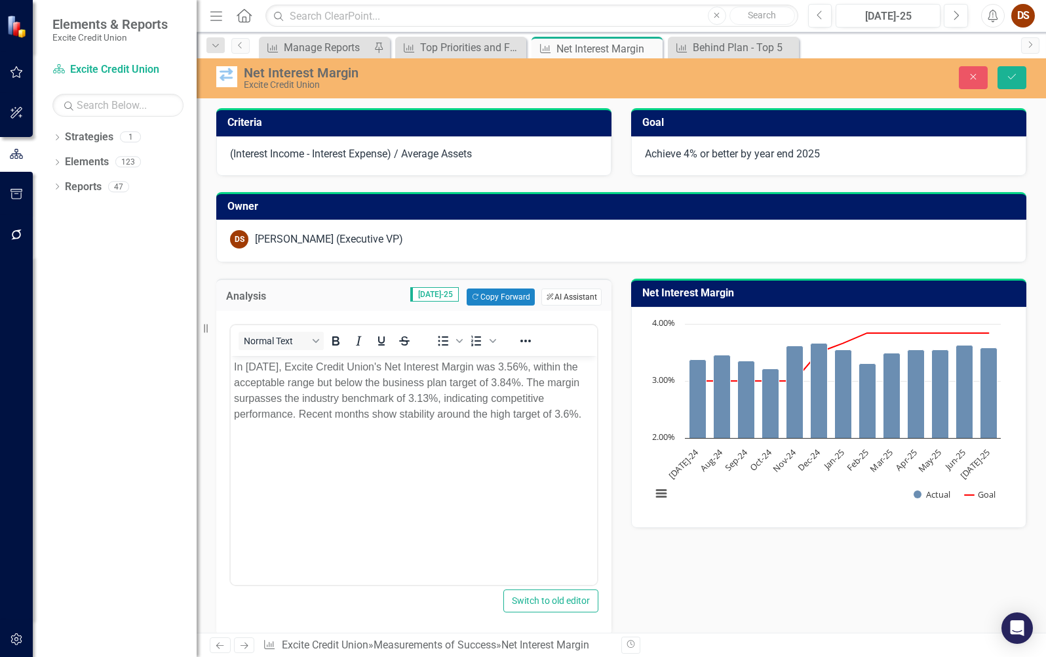
click at [547, 297] on icon "ClearPoint AI" at bounding box center [550, 297] width 9 height 7
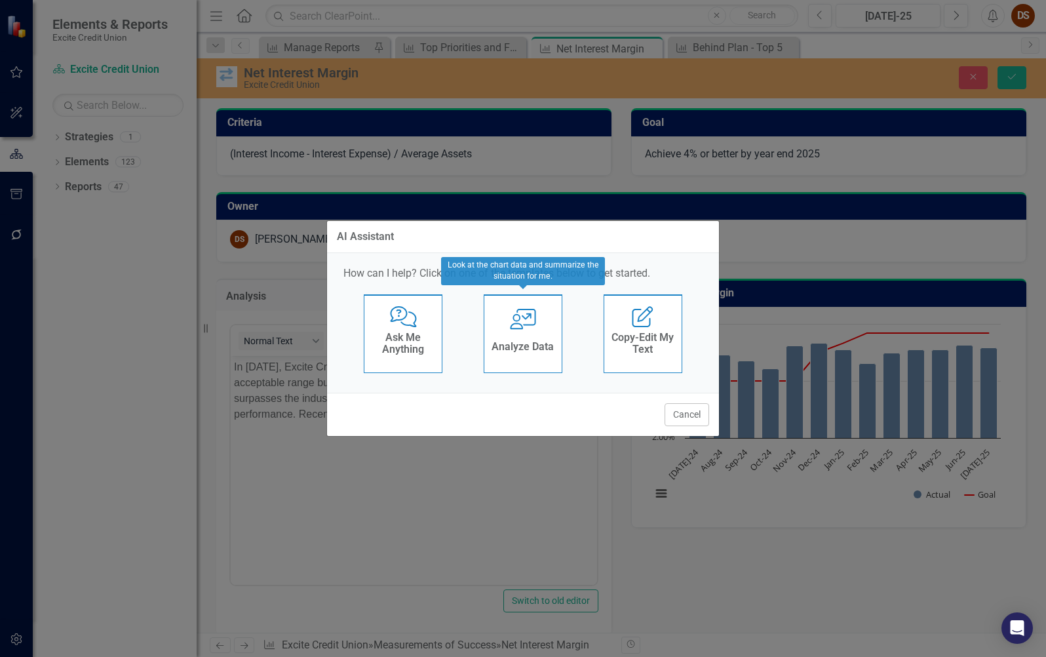
click at [539, 320] on div "User with Chart Analyze Data" at bounding box center [523, 333] width 79 height 79
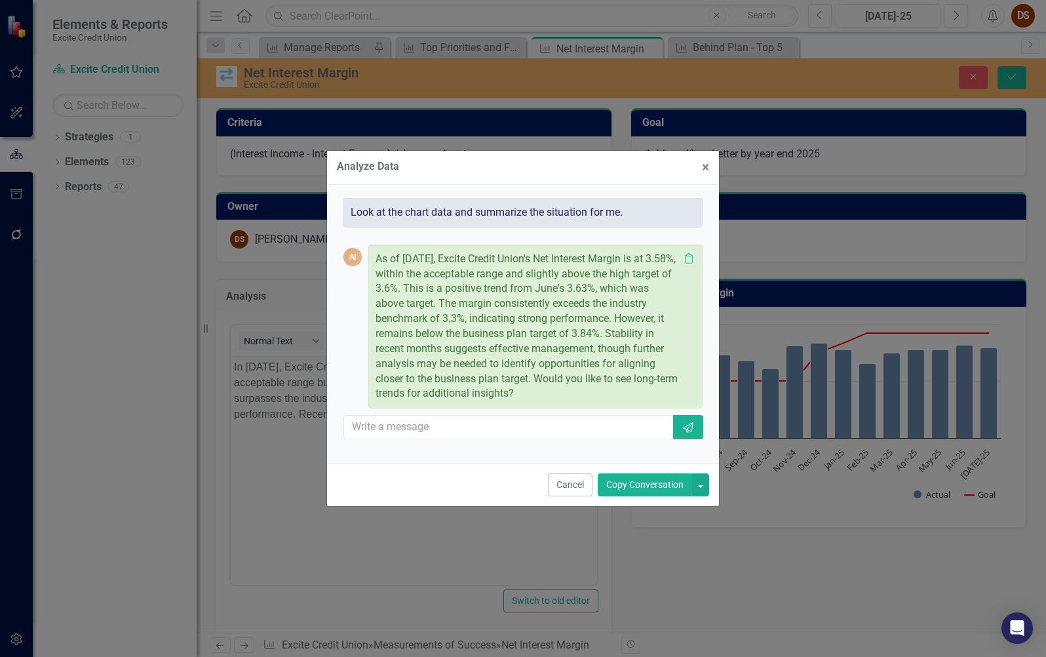
click at [668, 481] on button "Copy Conversation" at bounding box center [645, 484] width 94 height 23
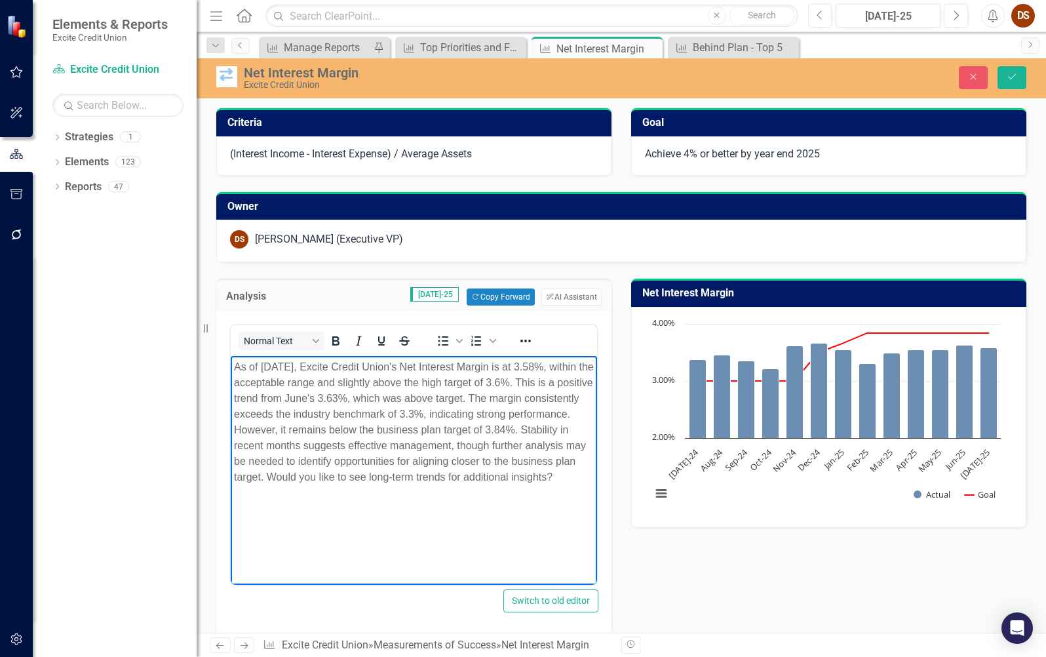
click at [387, 382] on p "As of July 2025, Excite Credit Union's Net Interest Margin is at 3.58%, within …" at bounding box center [414, 422] width 360 height 126
click at [336, 399] on p "As of July 2025, Excite Credit Union's Net Interest Margin is at 3.58%, within …" at bounding box center [414, 422] width 360 height 126
drag, startPoint x: 466, startPoint y: 395, endPoint x: 507, endPoint y: 380, distance: 44.0
click at [507, 380] on p "As of July 2025, Excite Credit Union's Net Interest Margin is at 3.58%, within …" at bounding box center [414, 422] width 360 height 126
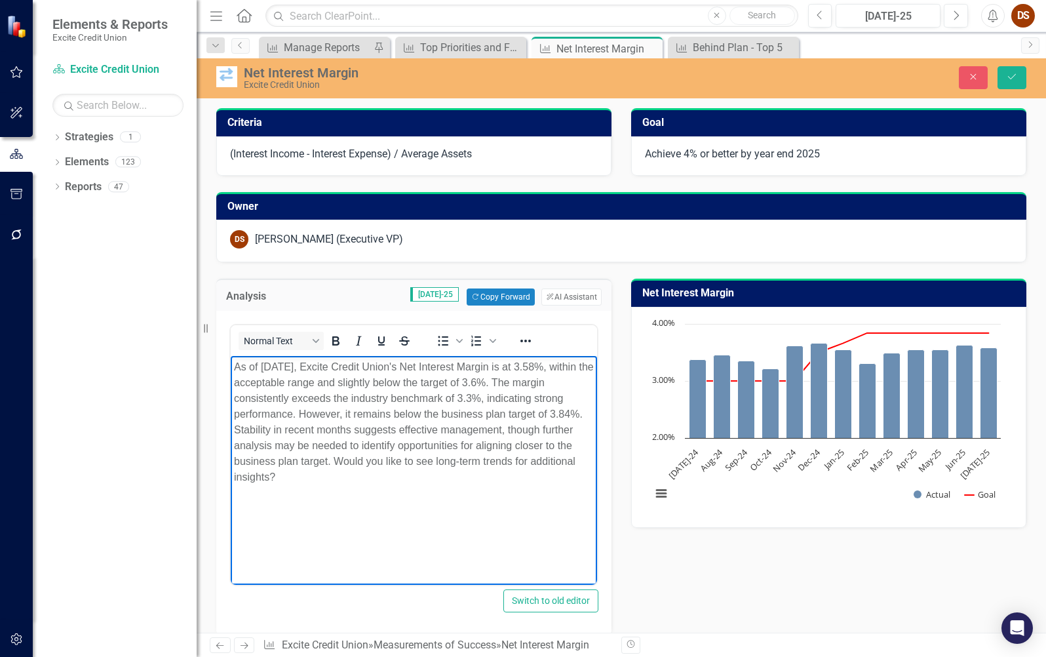
click at [446, 395] on p "As of July 2025, Excite Credit Union's Net Interest Margin is at 3.58%, within …" at bounding box center [414, 422] width 360 height 126
click at [376, 429] on p "As of July 2025, Excite Credit Union's Net Interest Margin is at 3.58%, within …" at bounding box center [414, 422] width 360 height 126
click at [281, 446] on p "As of July 2025, Excite Credit Union's Net Interest Margin is at 3.58%, within …" at bounding box center [414, 422] width 360 height 126
drag, startPoint x: 456, startPoint y: 481, endPoint x: 381, endPoint y: 430, distance: 90.5
click at [381, 430] on p "As of July 2025, Excite Credit Union's Net Interest Margin is at 3.58%, within …" at bounding box center [414, 422] width 360 height 126
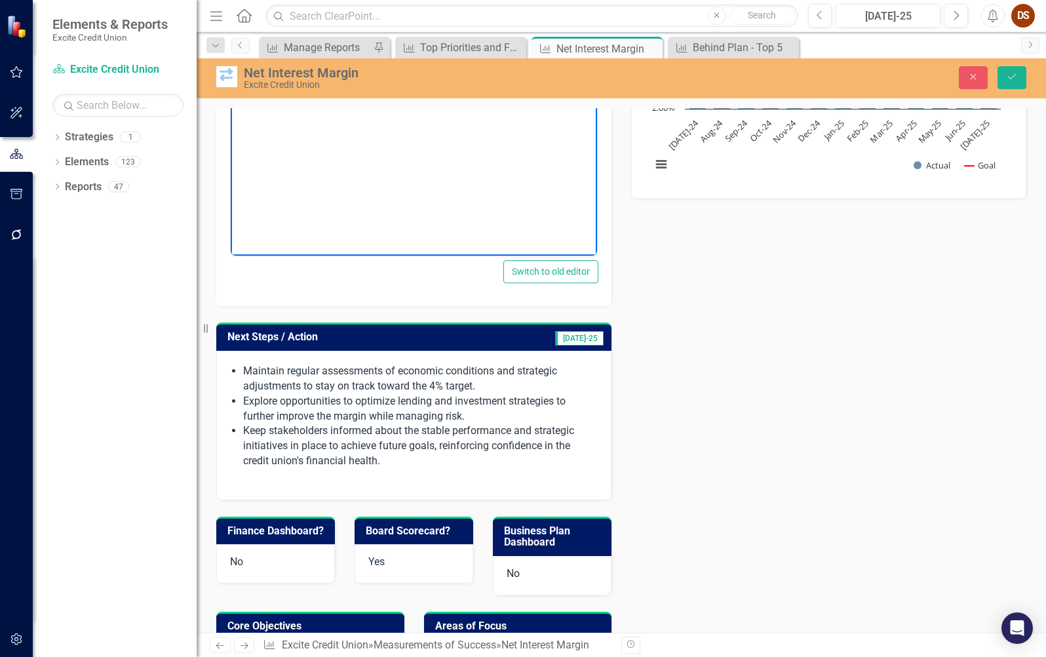
scroll to position [393, 0]
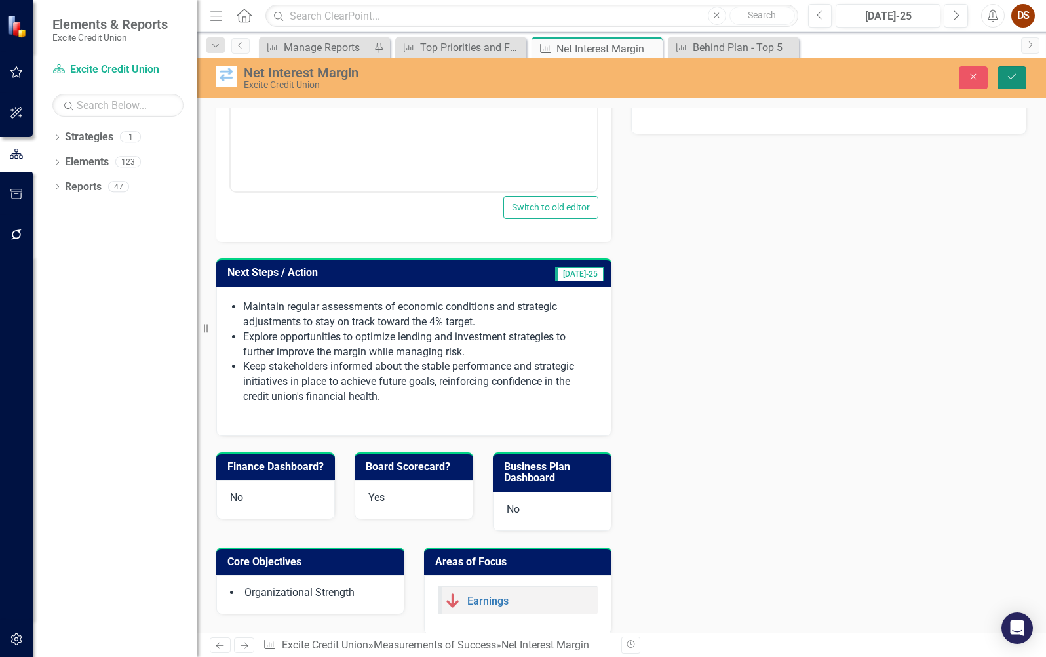
click at [1021, 78] on button "Save" at bounding box center [1012, 77] width 29 height 23
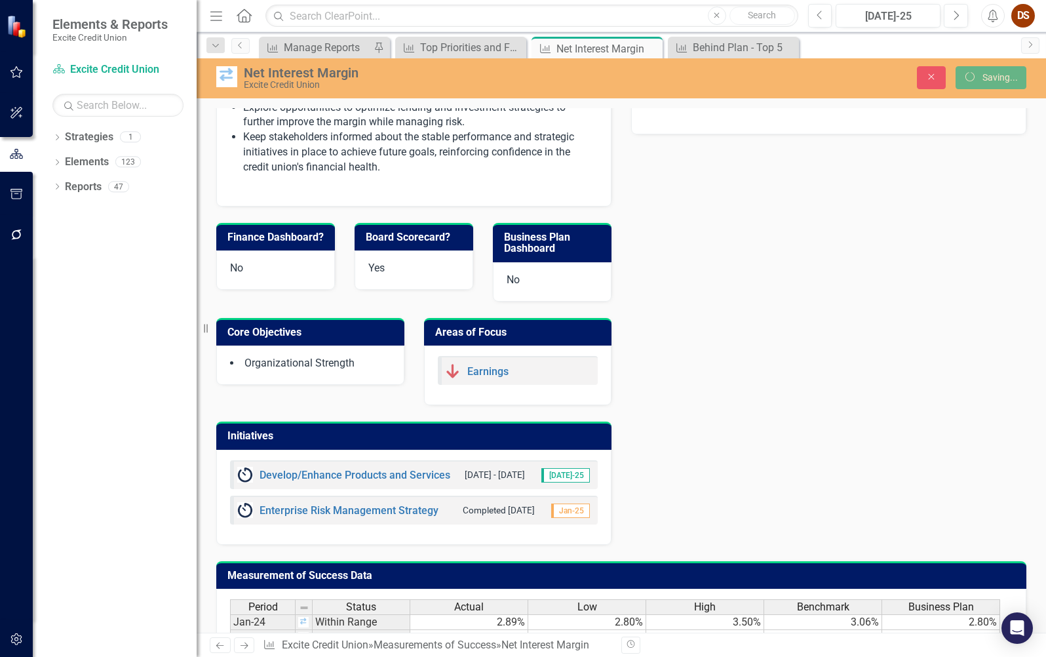
scroll to position [389, 0]
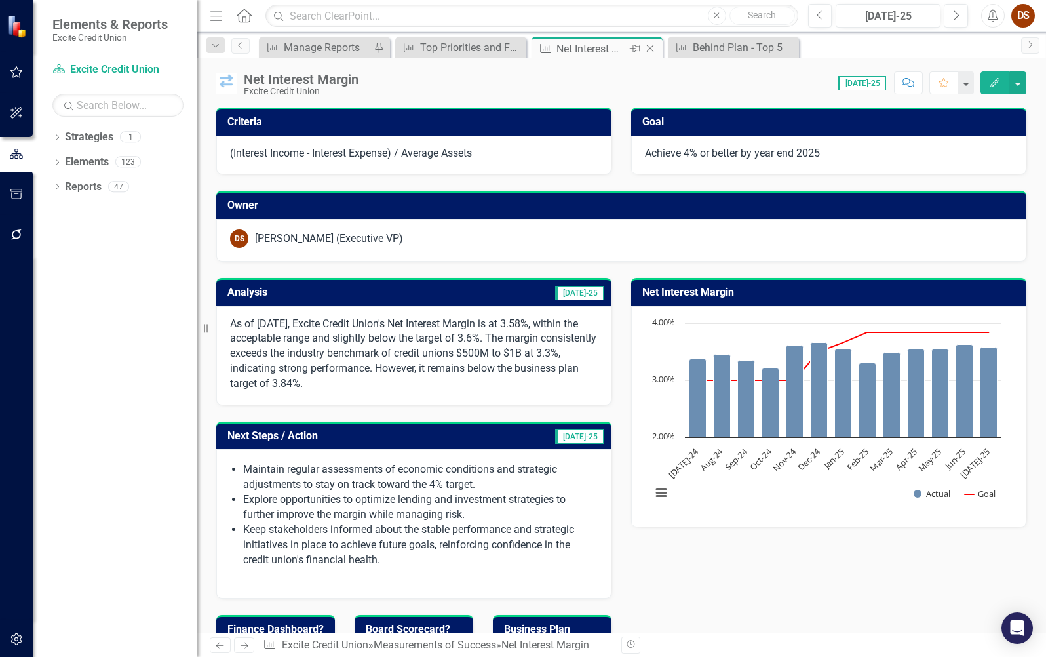
click at [652, 48] on icon "Close" at bounding box center [650, 48] width 13 height 10
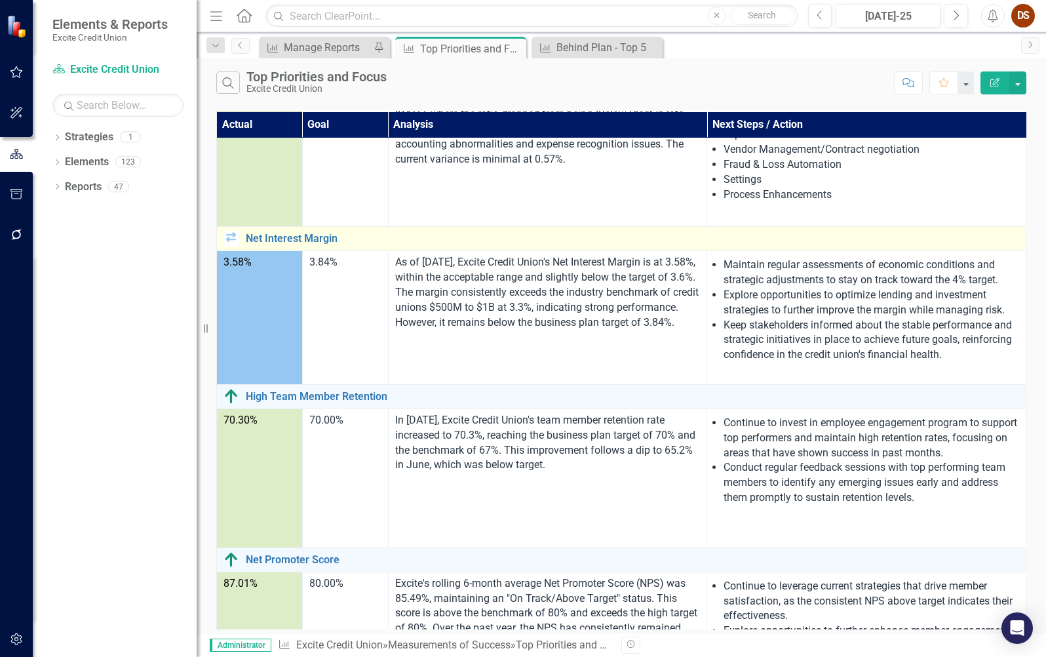
scroll to position [262, 0]
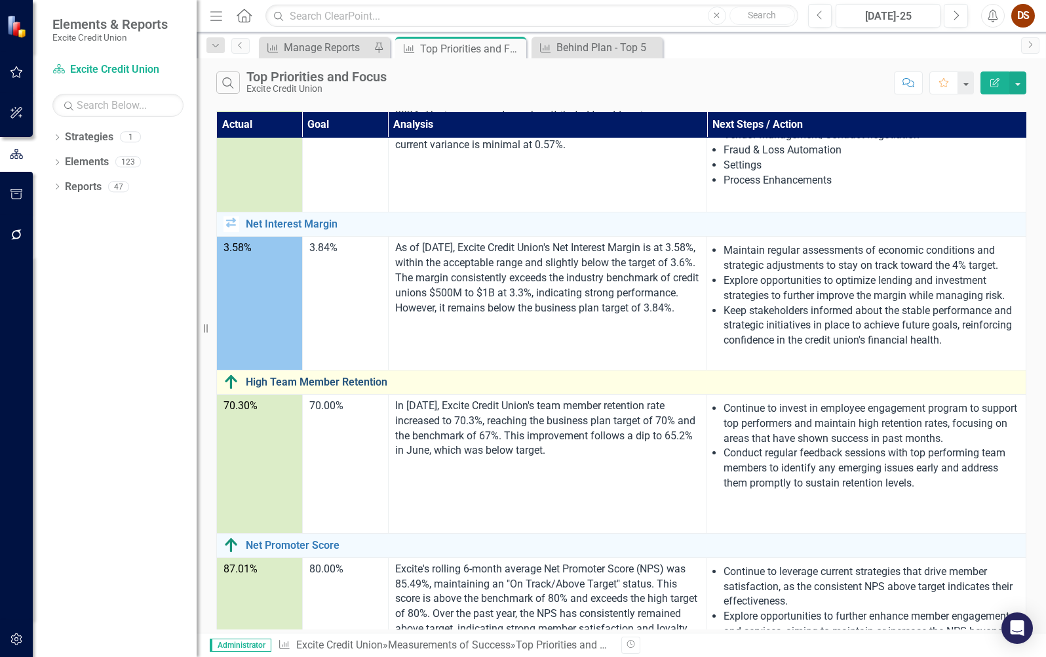
click at [340, 378] on link "High Team Member Retention" at bounding box center [632, 382] width 773 height 12
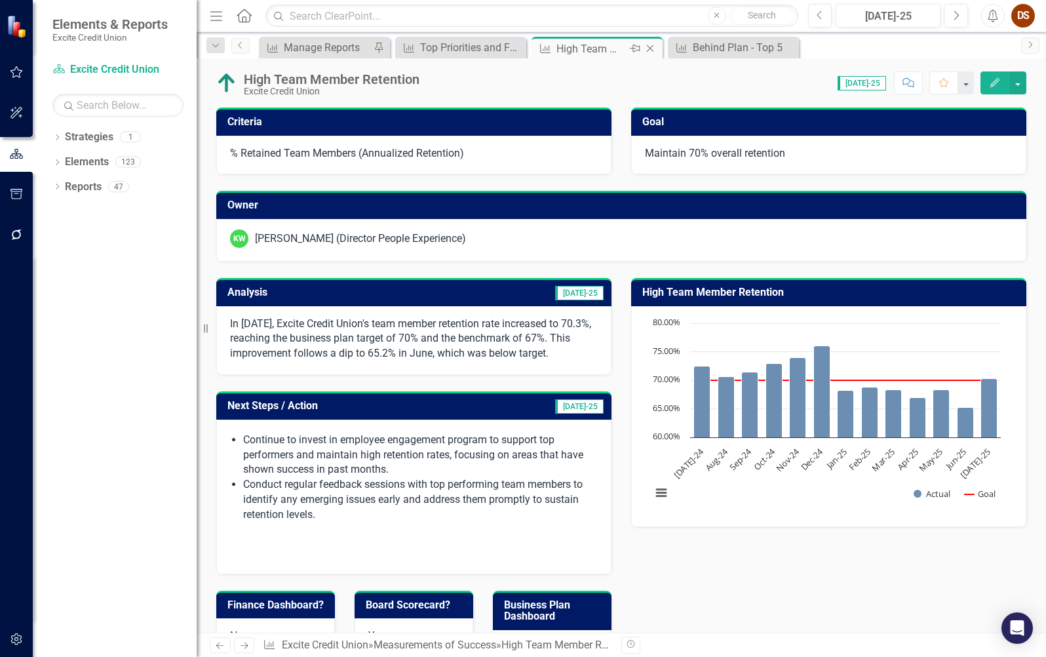
click at [652, 48] on icon "Close" at bounding box center [650, 48] width 13 height 10
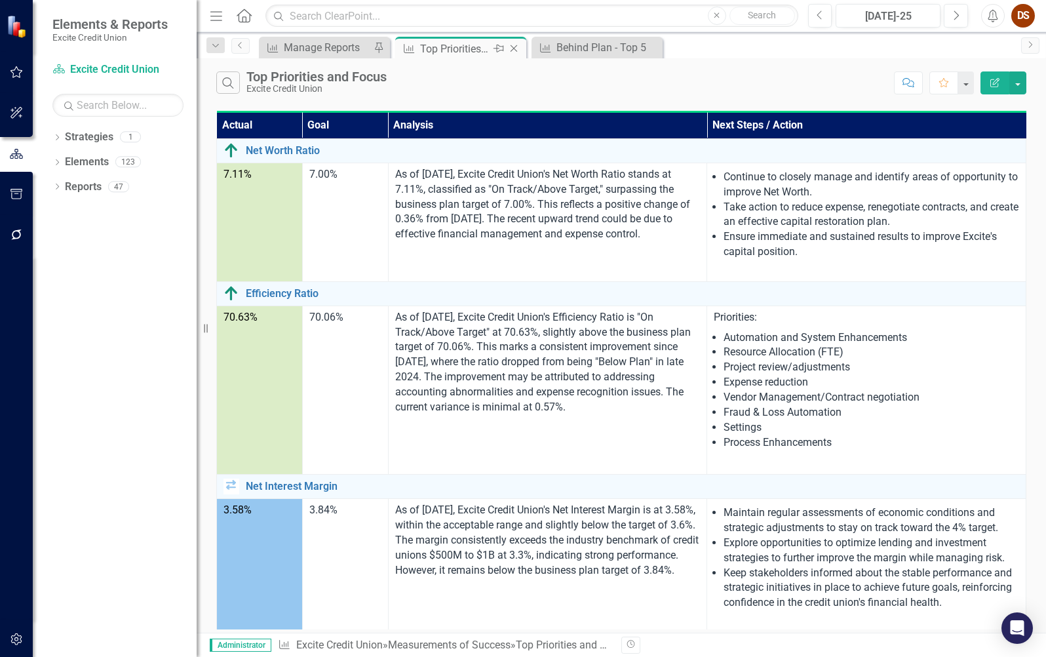
click at [513, 48] on icon at bounding box center [514, 48] width 7 height 7
